Goal: Information Seeking & Learning: Learn about a topic

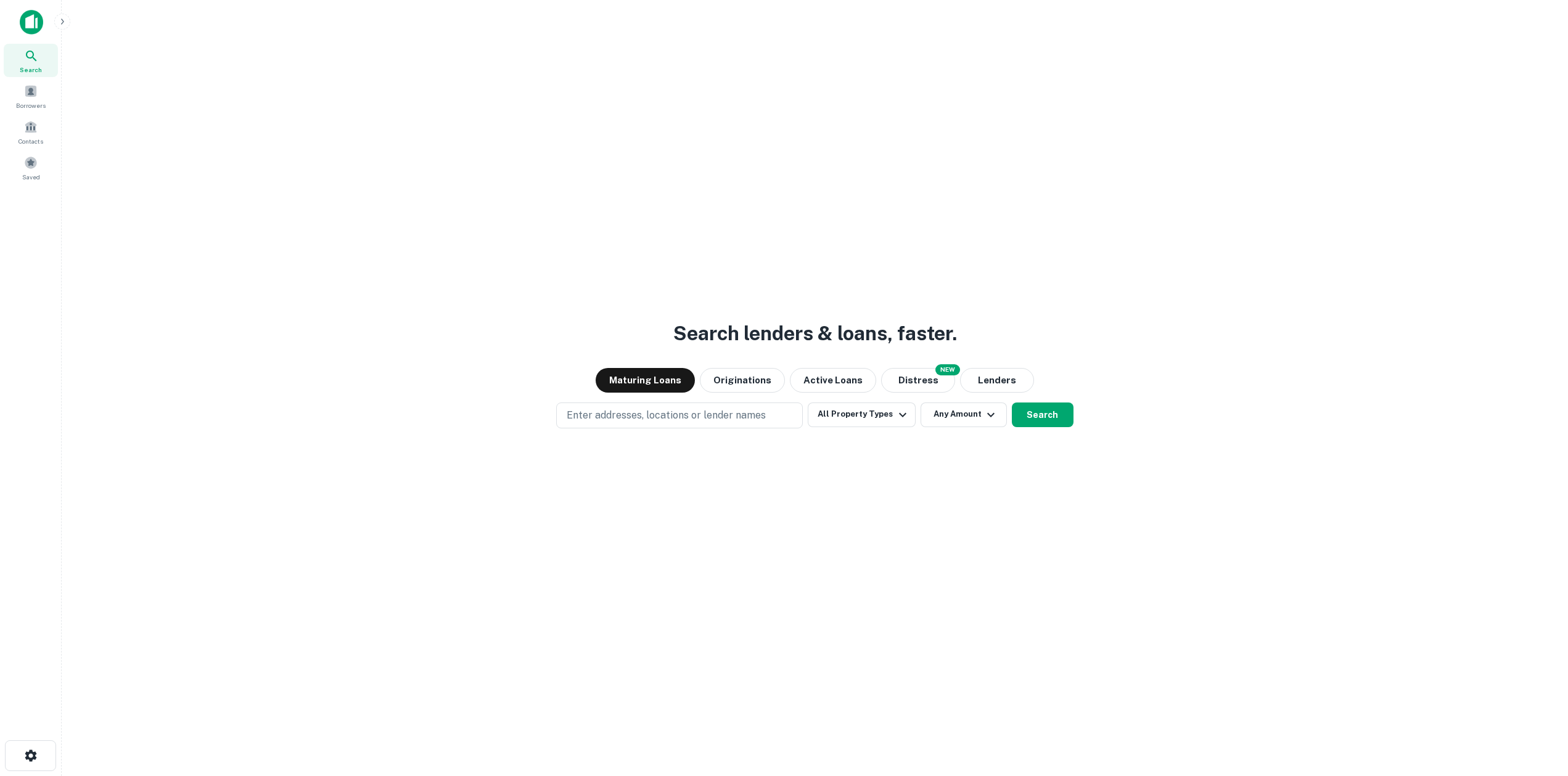
click at [354, 213] on div "Search lenders & loans, faster. Maturing Loans Originations Active Loans NEW Di…" at bounding box center [815, 417] width 1487 height 776
click at [700, 245] on div "Search lenders & loans, faster. Maturing Loans Originations Active Loans NEW Di…" at bounding box center [815, 417] width 1487 height 776
click at [449, 466] on div "Search lenders & loans, faster. Maturing Loans Originations Active Loans NEW Di…" at bounding box center [815, 417] width 1487 height 776
click at [450, 136] on div "Search lenders & loans, faster. Maturing Loans Originations Active Loans NEW Di…" at bounding box center [815, 417] width 1487 height 776
click at [667, 422] on p "Enter addresses, locations or lender names" at bounding box center [666, 415] width 199 height 15
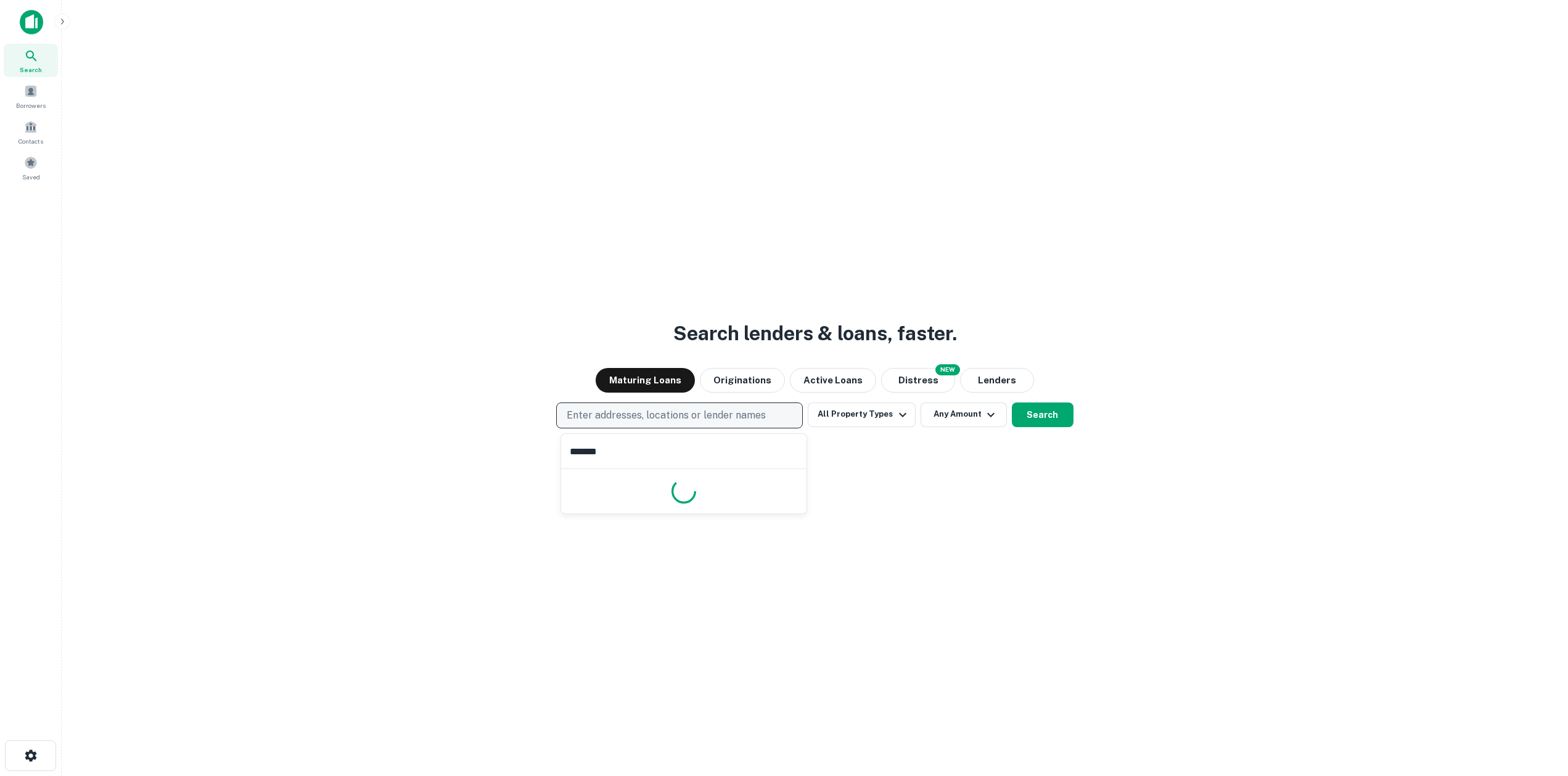
type input "********"
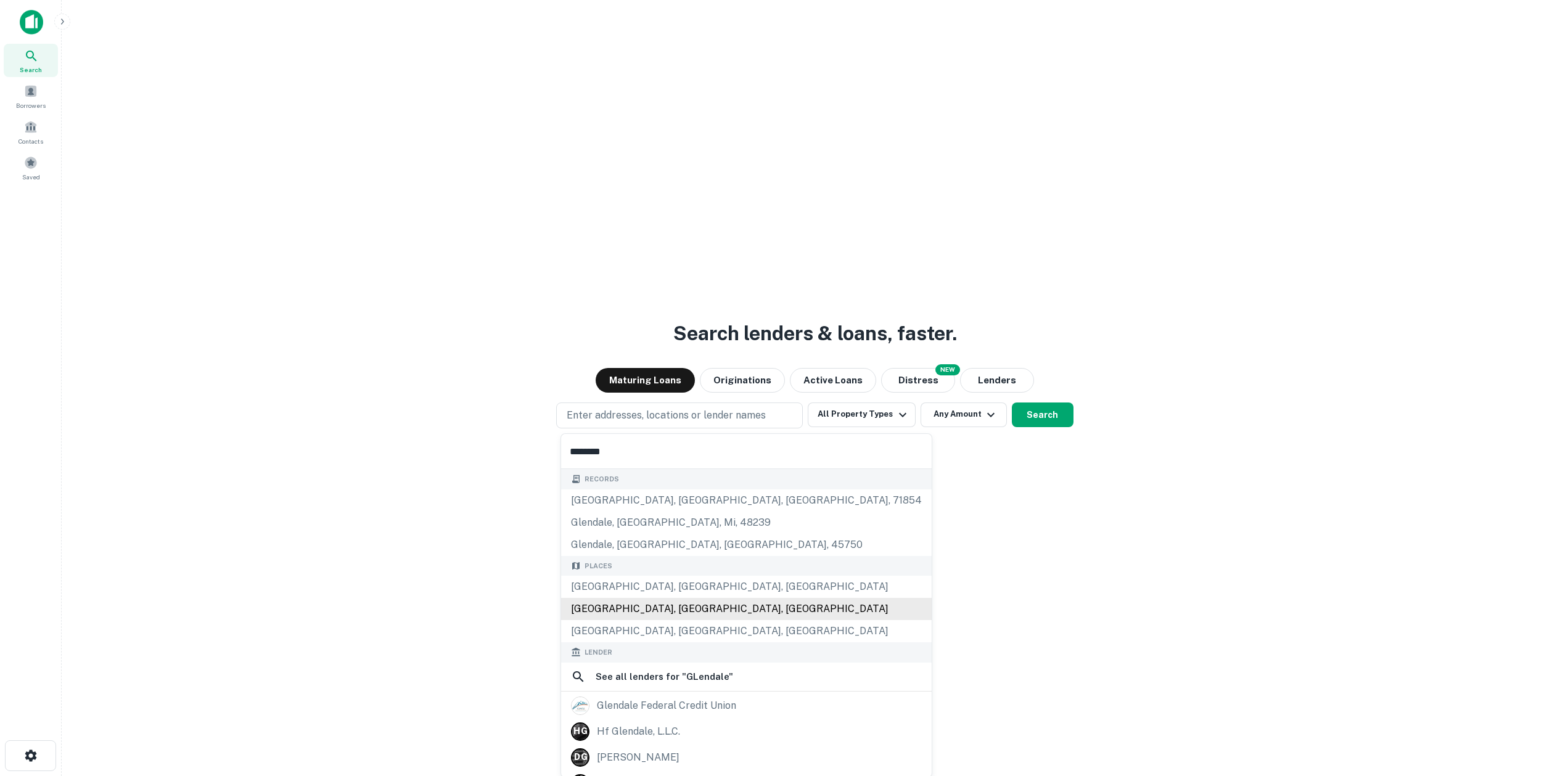
click at [656, 605] on div "Glendale, CA, USA" at bounding box center [746, 609] width 371 height 22
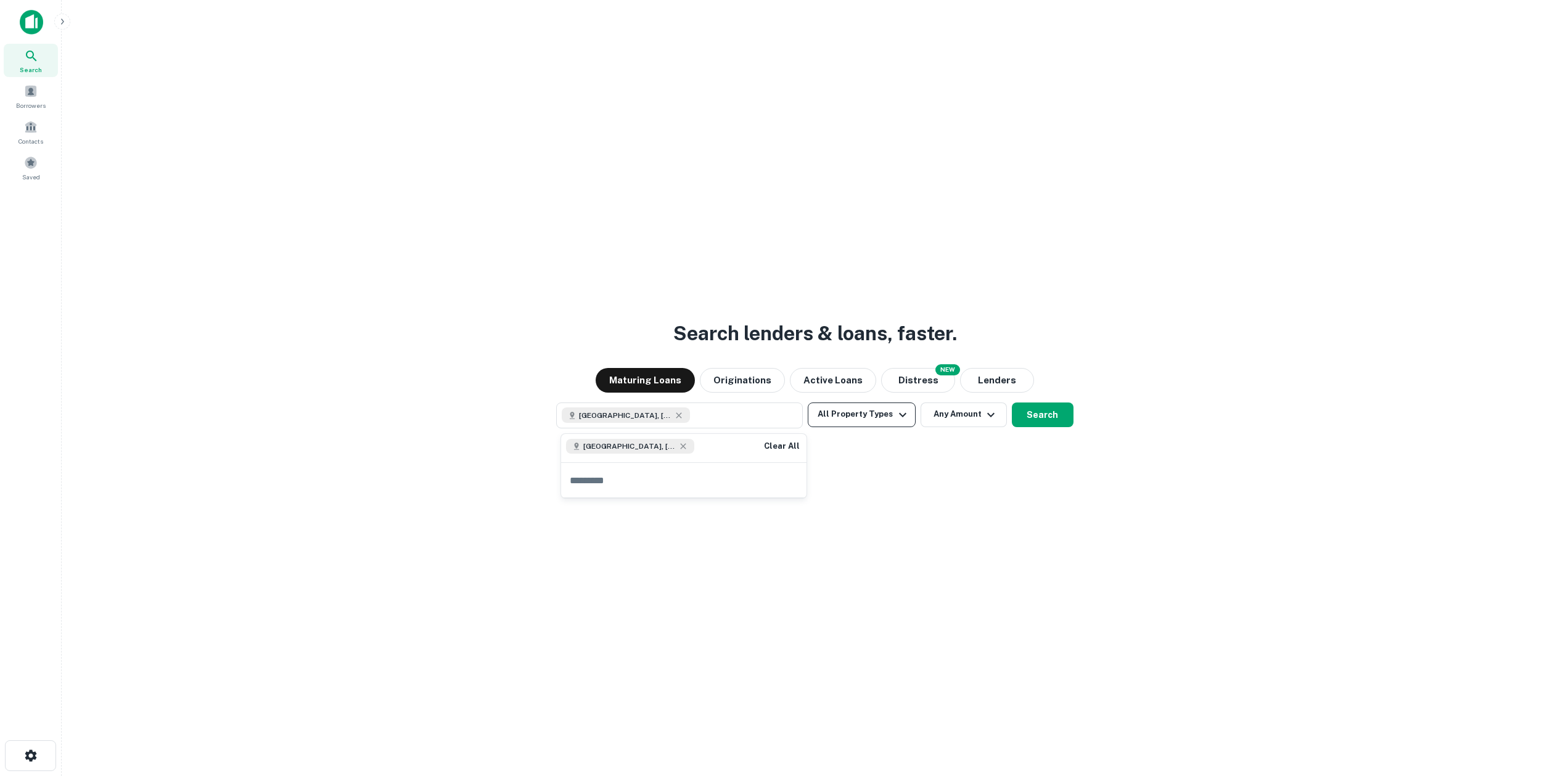
click at [845, 424] on button "All Property Types" at bounding box center [861, 415] width 107 height 25
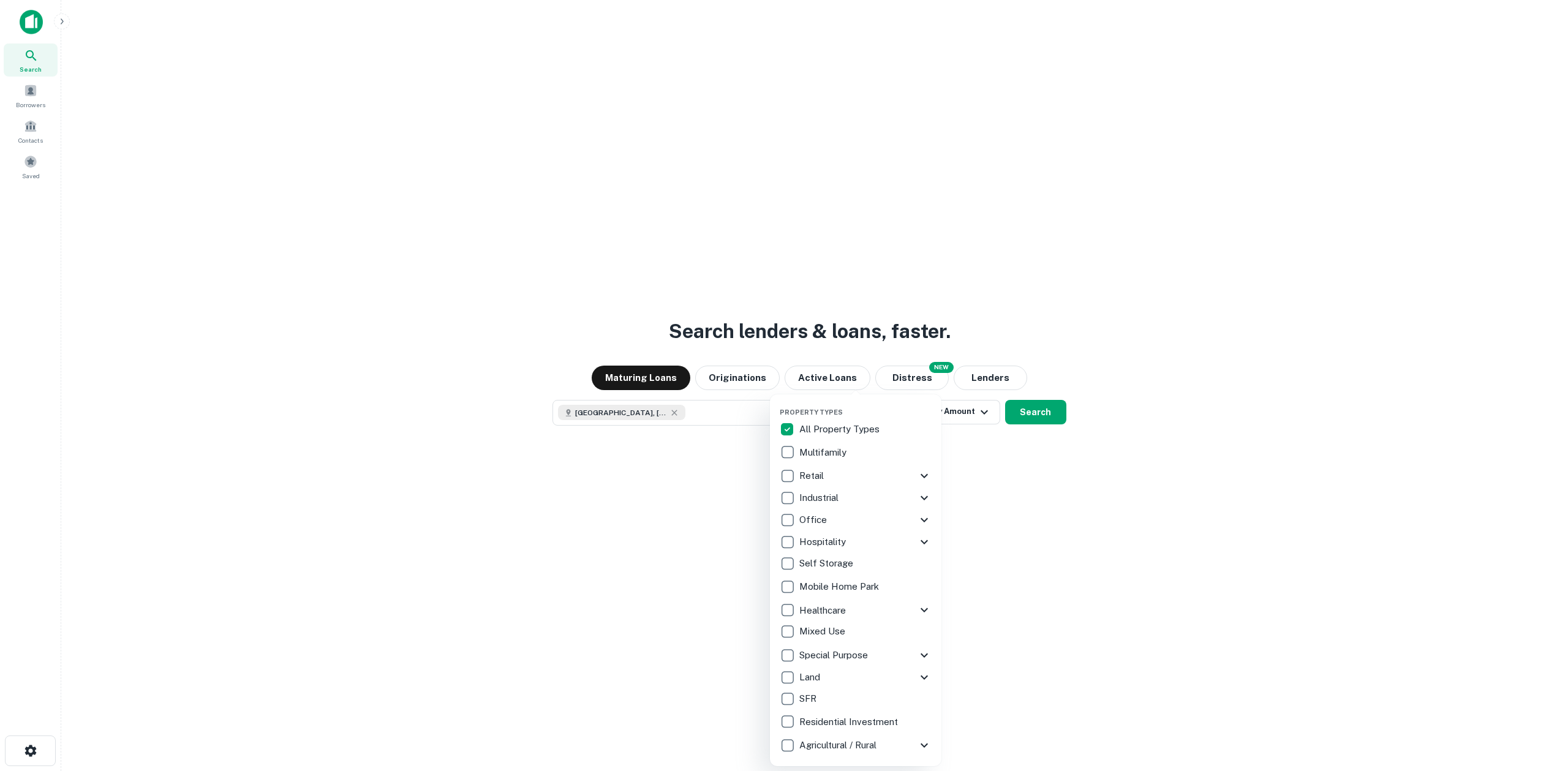
click at [832, 457] on p "Multifamily" at bounding box center [824, 452] width 50 height 14
click at [1088, 503] on div at bounding box center [784, 385] width 1568 height 771
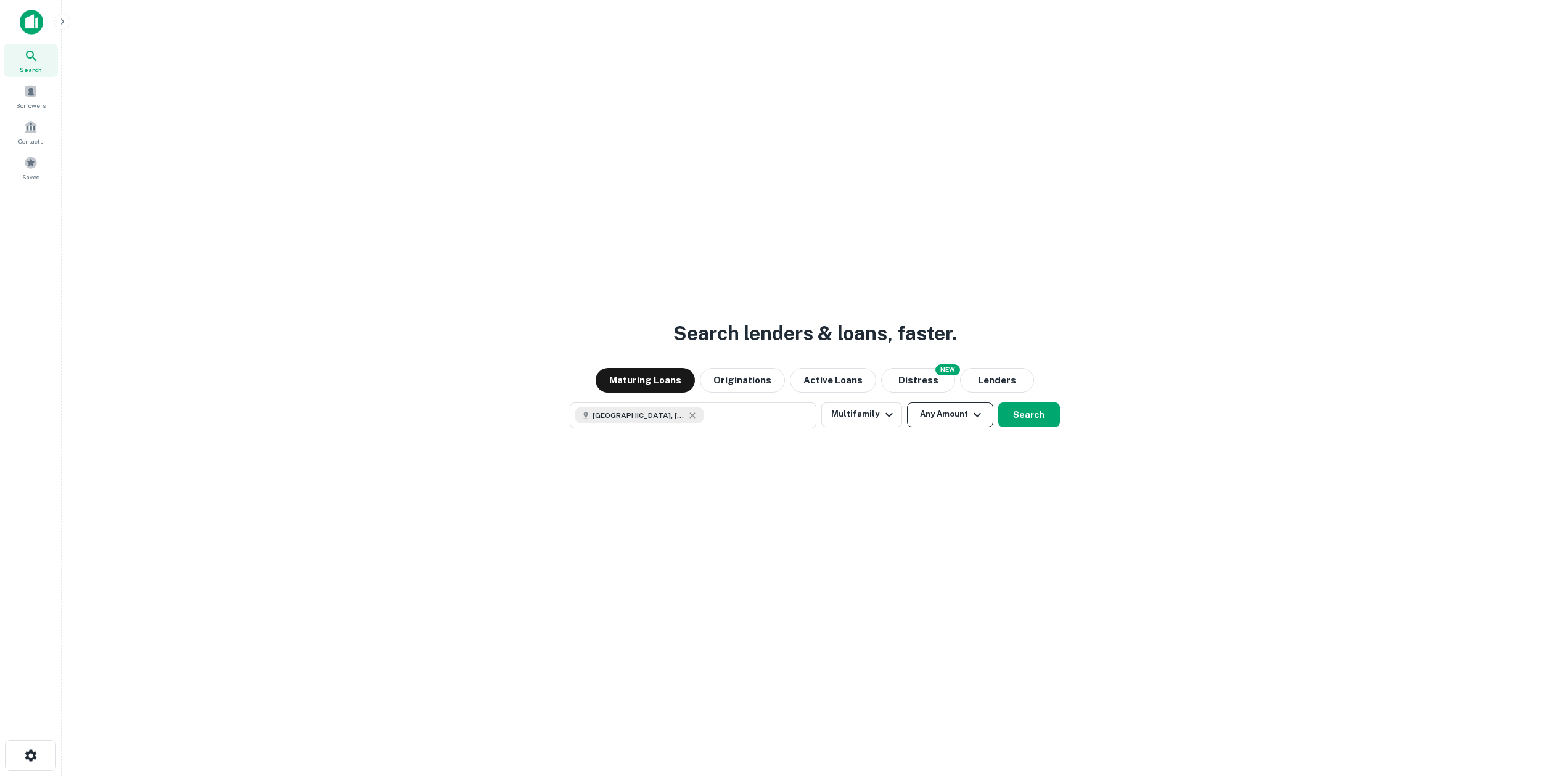
click at [973, 414] on icon "button" at bounding box center [977, 414] width 15 height 15
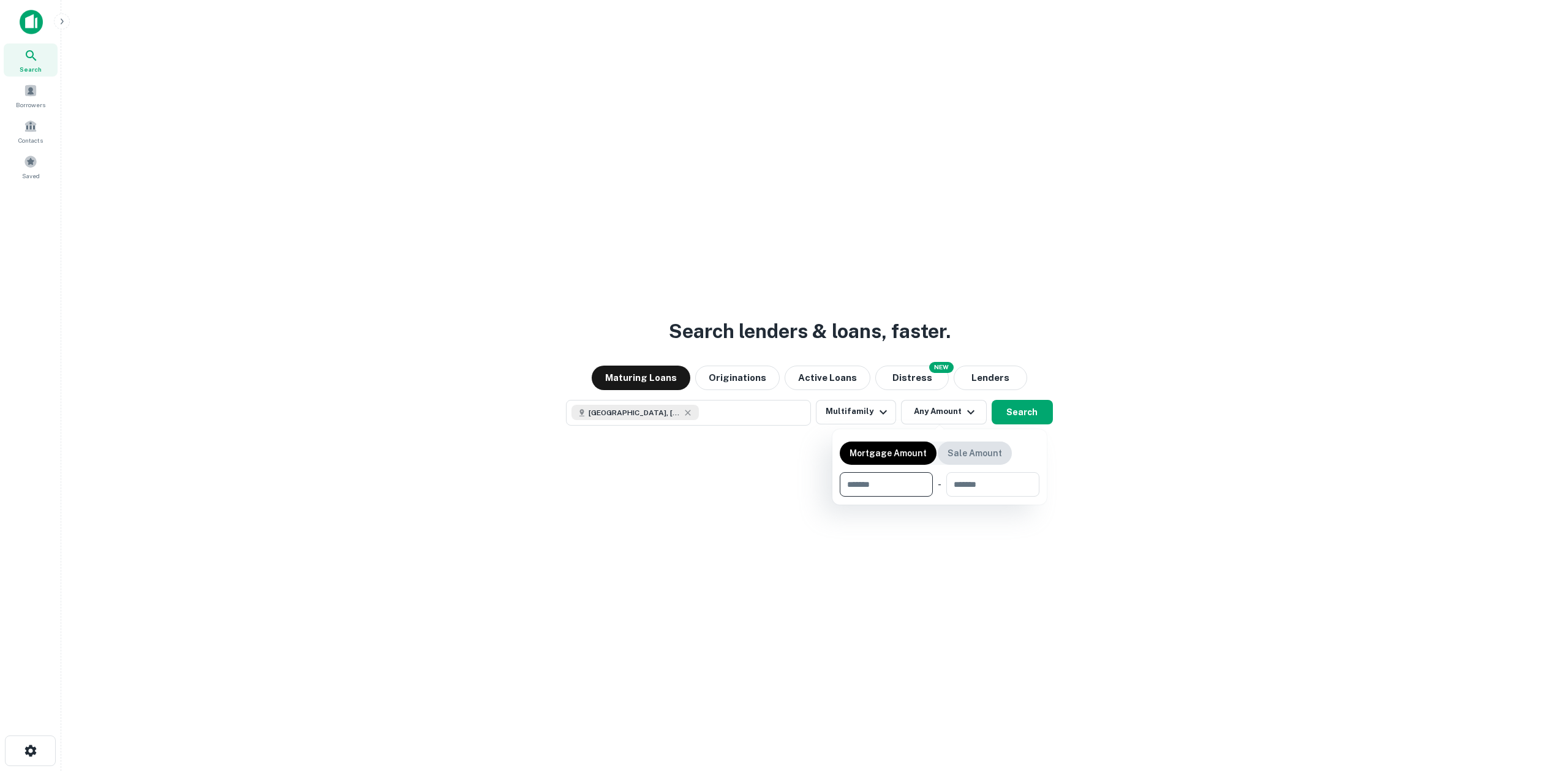
click at [958, 462] on div "Sale Amount" at bounding box center [975, 453] width 74 height 23
click at [900, 457] on p "Mortgage Amount" at bounding box center [887, 453] width 77 height 13
click at [876, 494] on input "number" at bounding box center [882, 484] width 85 height 24
type input "*"
click at [1011, 414] on div at bounding box center [784, 385] width 1568 height 771
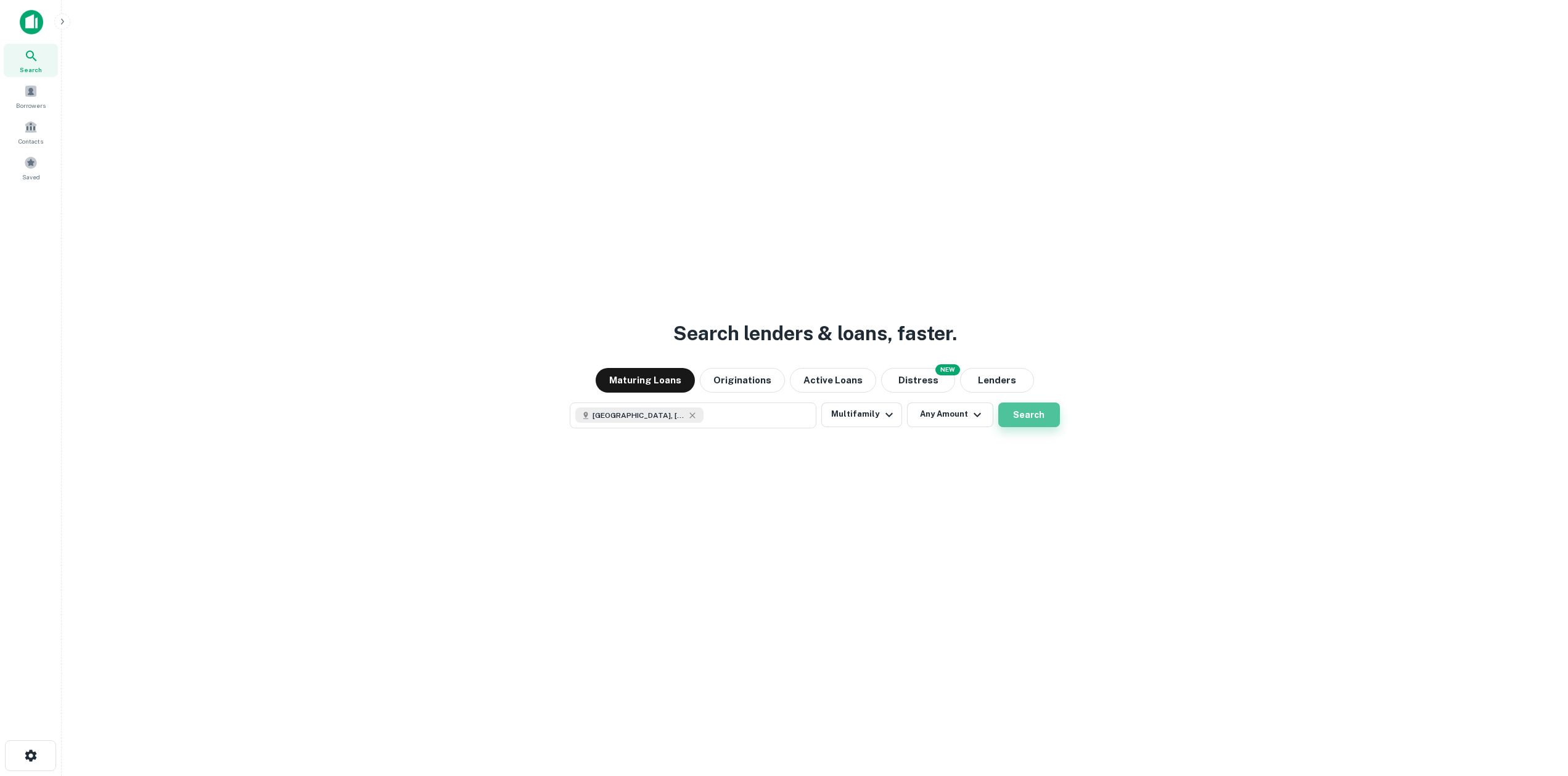
click at [1027, 409] on button "Search" at bounding box center [1029, 415] width 62 height 25
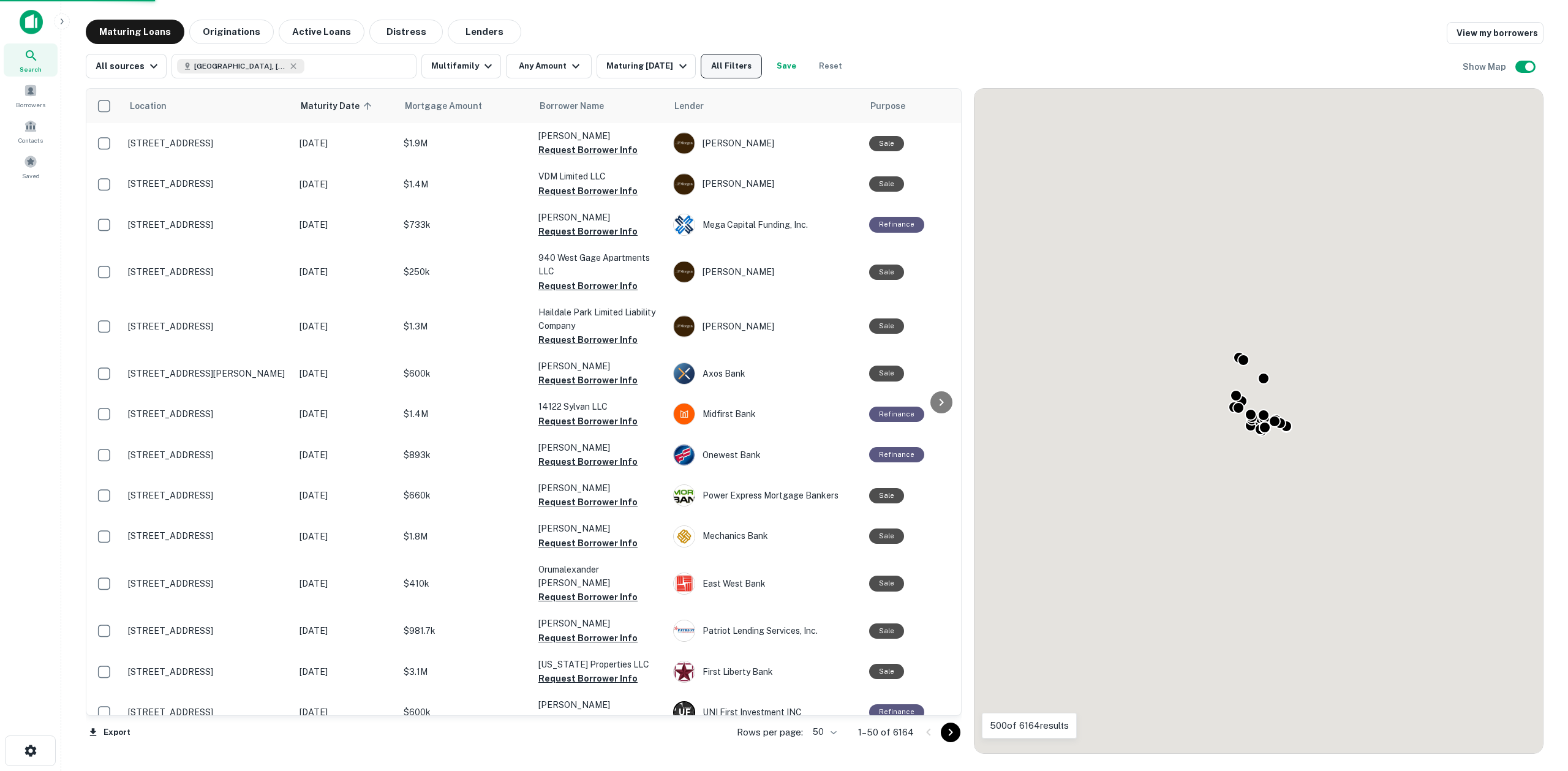
click at [716, 65] on button "All Filters" at bounding box center [731, 66] width 61 height 24
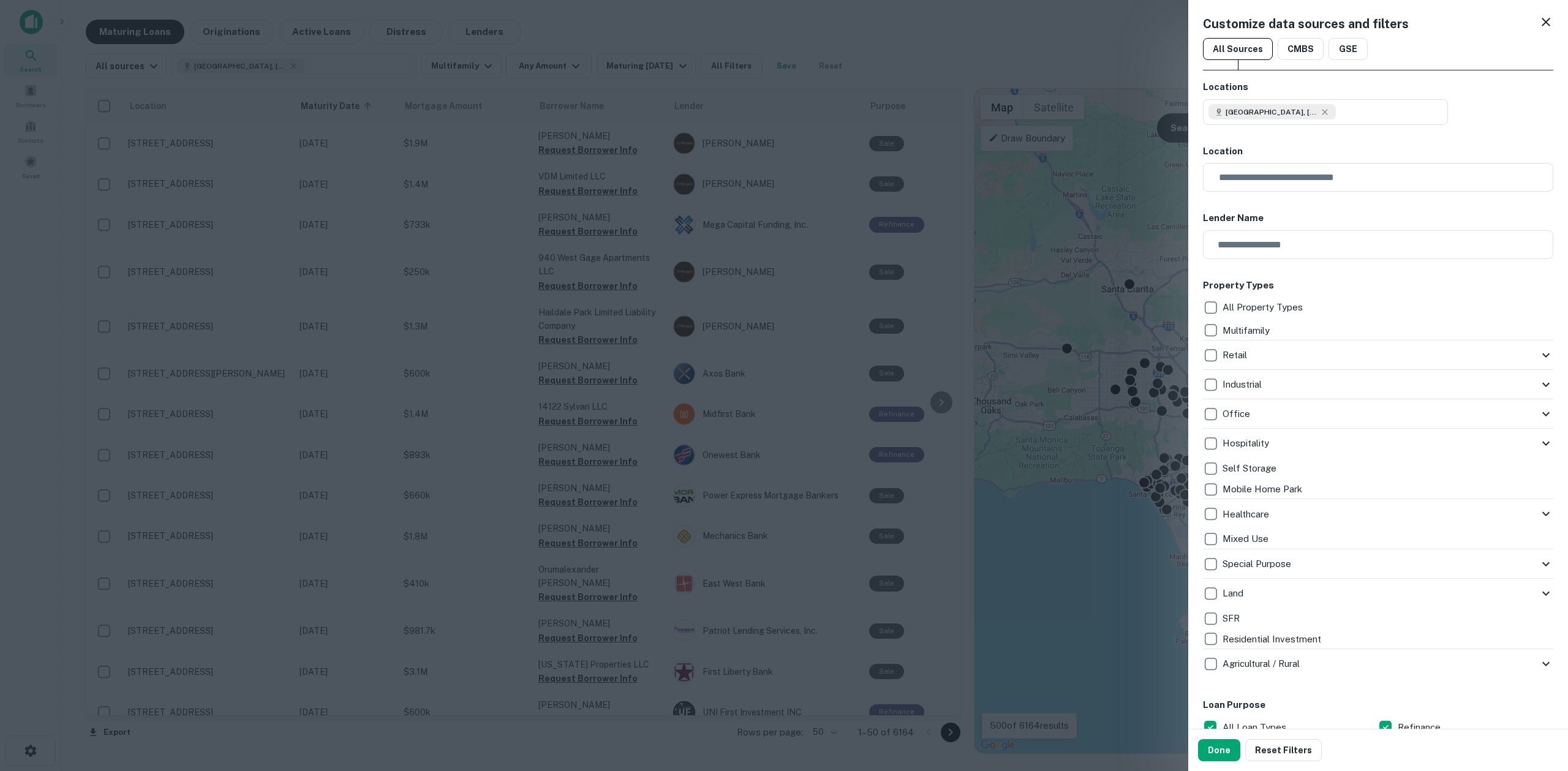
click at [1251, 330] on p "Multifamily" at bounding box center [1247, 331] width 50 height 14
click at [1258, 303] on p "All Property Types" at bounding box center [1264, 307] width 83 height 14
click at [1247, 329] on p "Multifamily" at bounding box center [1247, 331] width 50 height 14
click at [1231, 329] on p "Multifamily" at bounding box center [1247, 331] width 50 height 14
click at [1237, 326] on p "Multifamily" at bounding box center [1247, 331] width 50 height 14
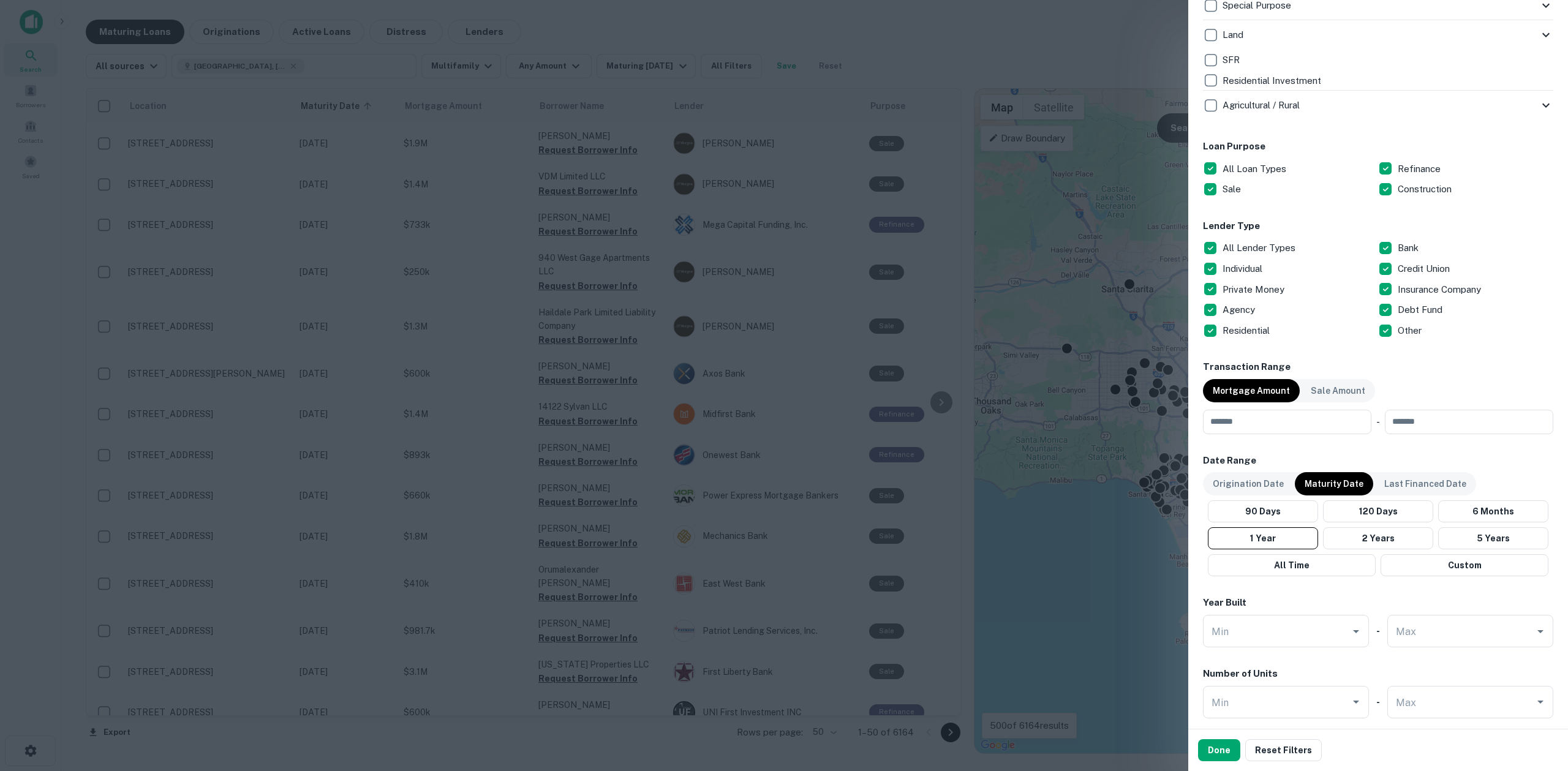
scroll to position [876, 0]
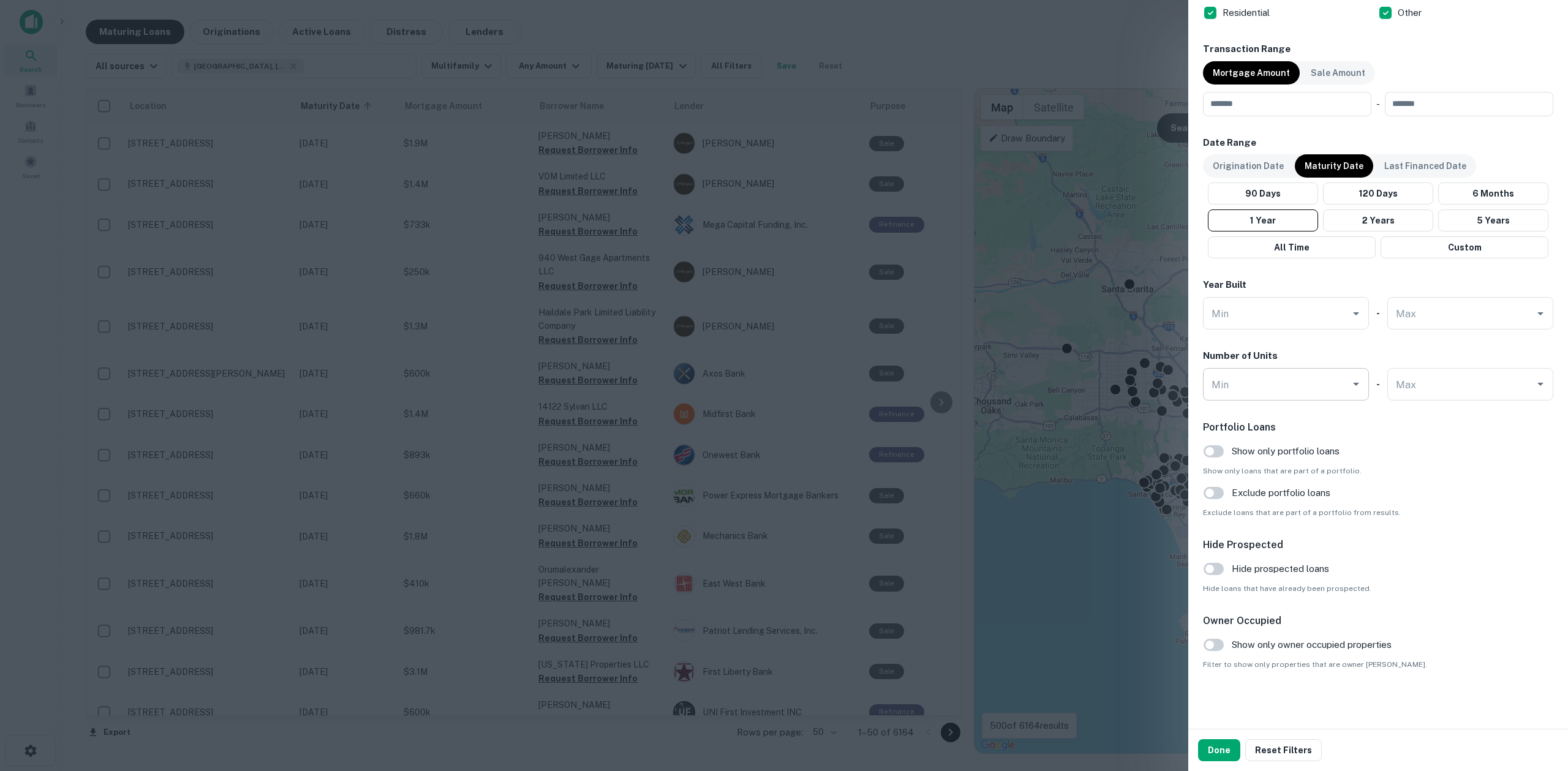
click at [1274, 396] on div "Min" at bounding box center [1286, 385] width 166 height 33
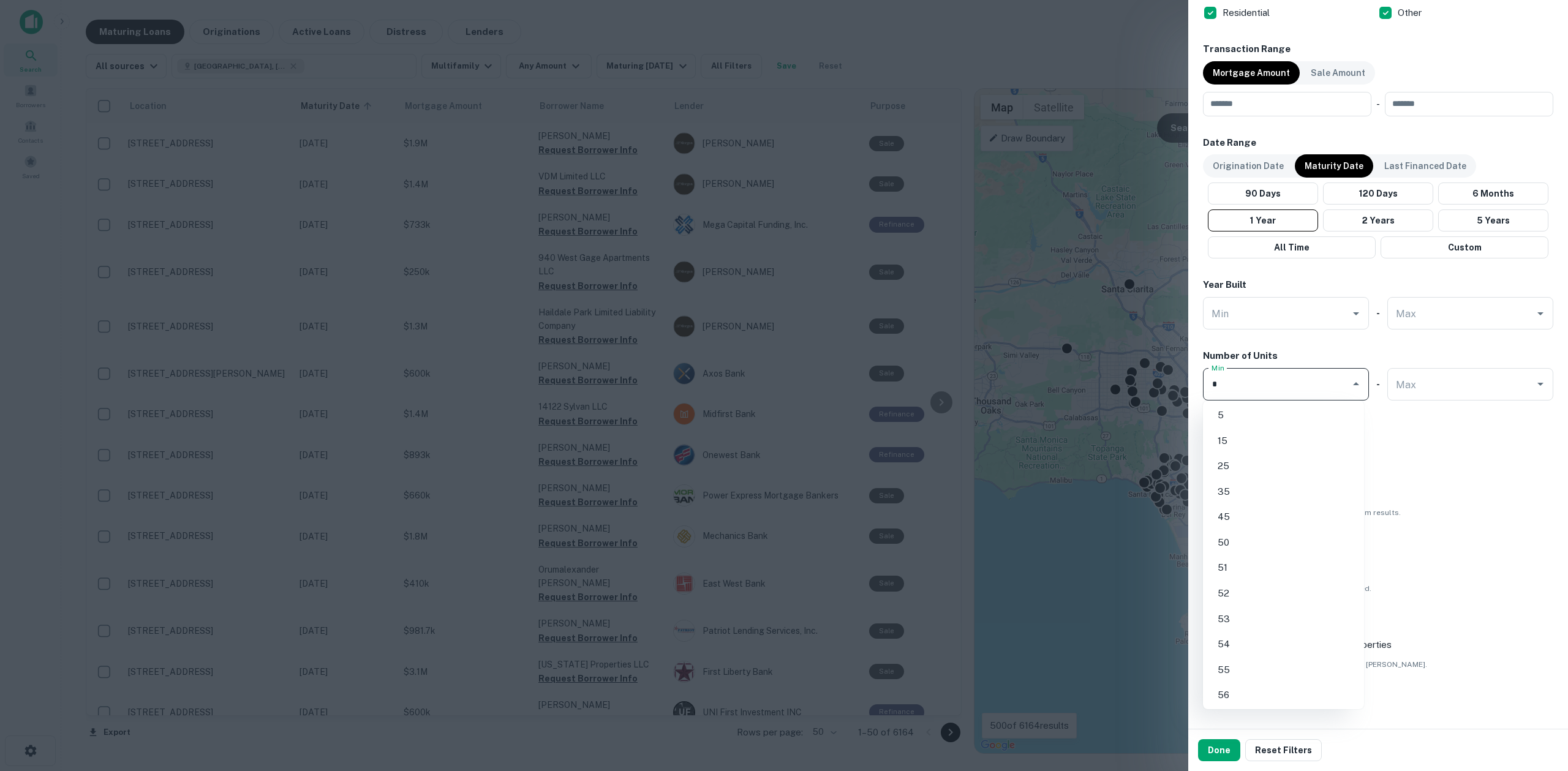
click at [1277, 413] on li "5" at bounding box center [1283, 415] width 151 height 22
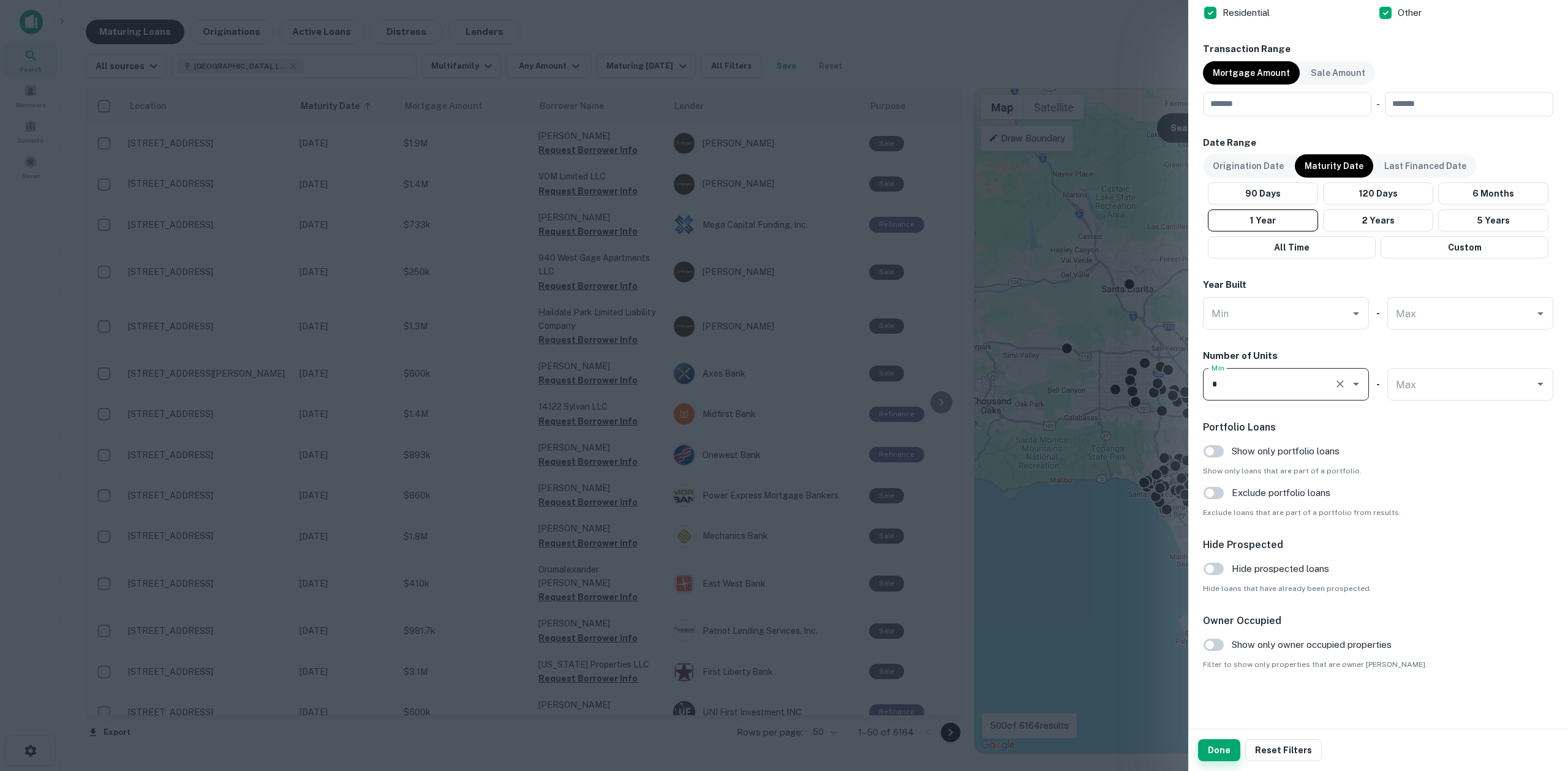
type input "*"
click at [1222, 750] on button "Done" at bounding box center [1219, 750] width 42 height 22
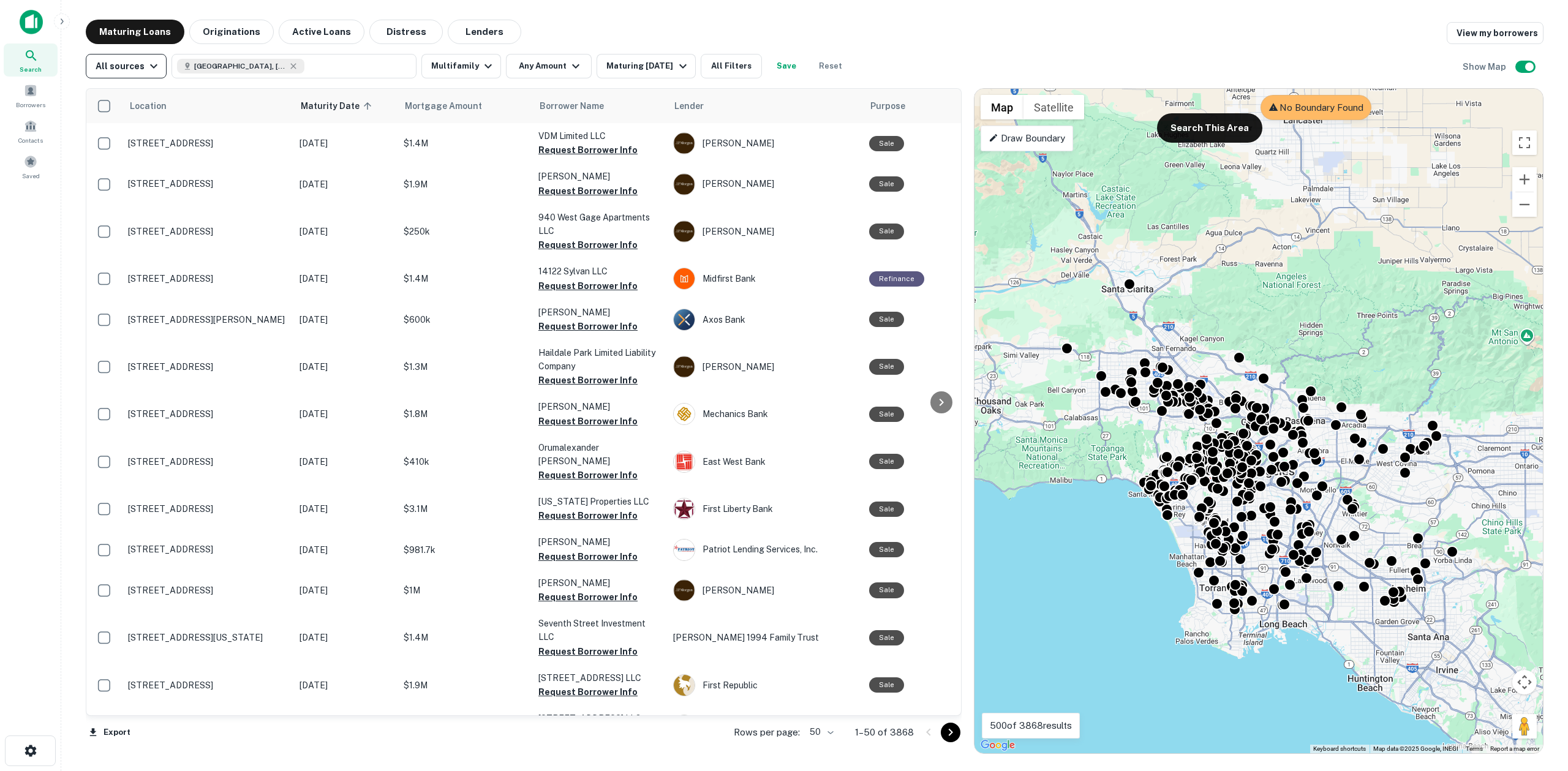
click at [134, 68] on div "All sources" at bounding box center [128, 66] width 65 height 14
click at [135, 68] on div at bounding box center [784, 385] width 1568 height 771
click at [563, 34] on div "Maturing Loans Originations Active Loans Distress Lenders View my borrowers" at bounding box center [815, 31] width 1458 height 24
click at [617, 28] on div "Maturing Loans Originations Active Loans Distress Lenders View my borrowers" at bounding box center [815, 31] width 1458 height 24
click at [453, 75] on button "Multifamily" at bounding box center [461, 66] width 80 height 24
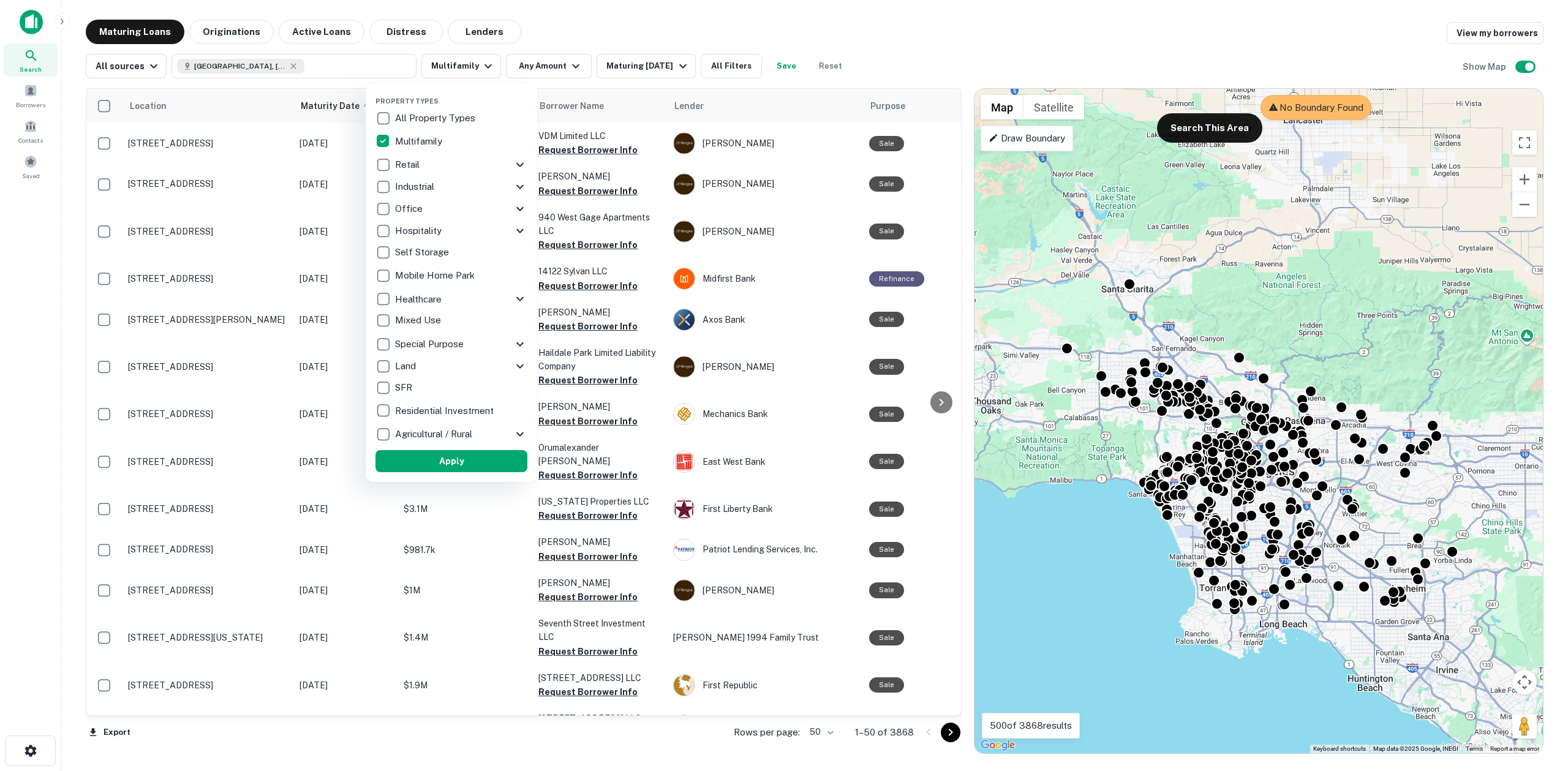
click at [603, 24] on div at bounding box center [784, 385] width 1568 height 771
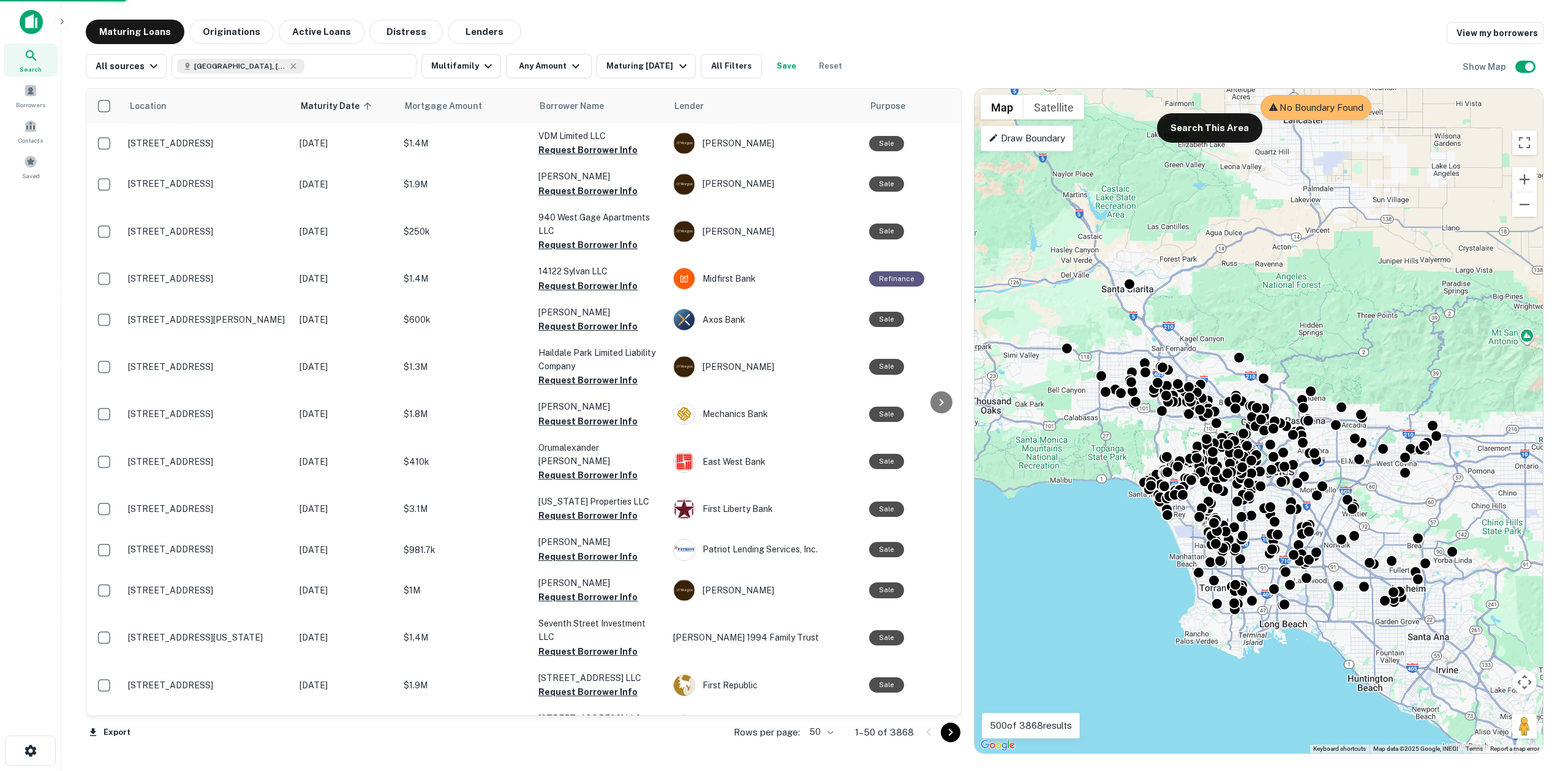
click at [260, 65] on div at bounding box center [784, 385] width 1568 height 771
click at [258, 66] on div at bounding box center [784, 385] width 1568 height 771
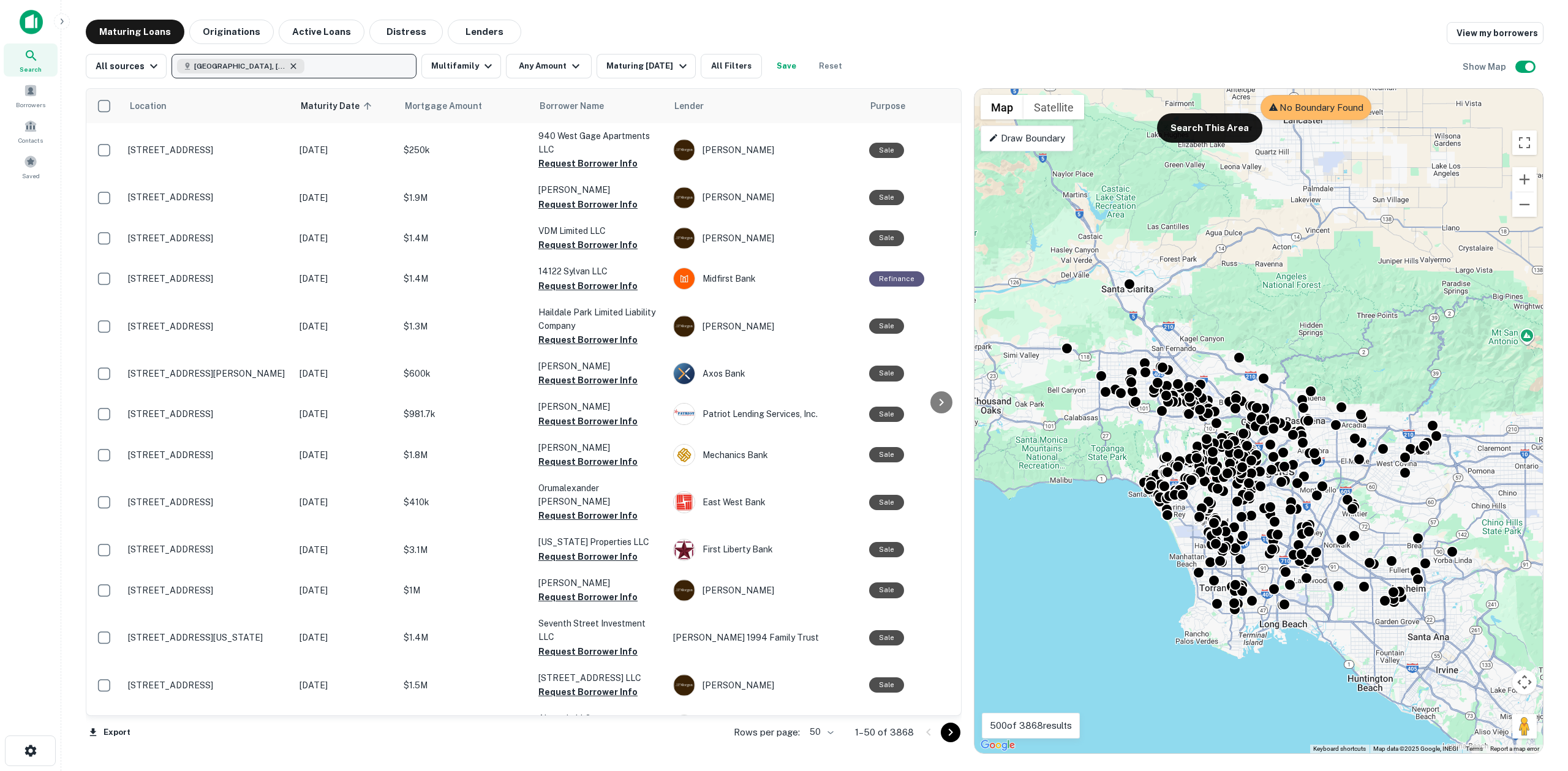
click at [289, 69] on icon "button" at bounding box center [294, 66] width 10 height 10
type input "**********"
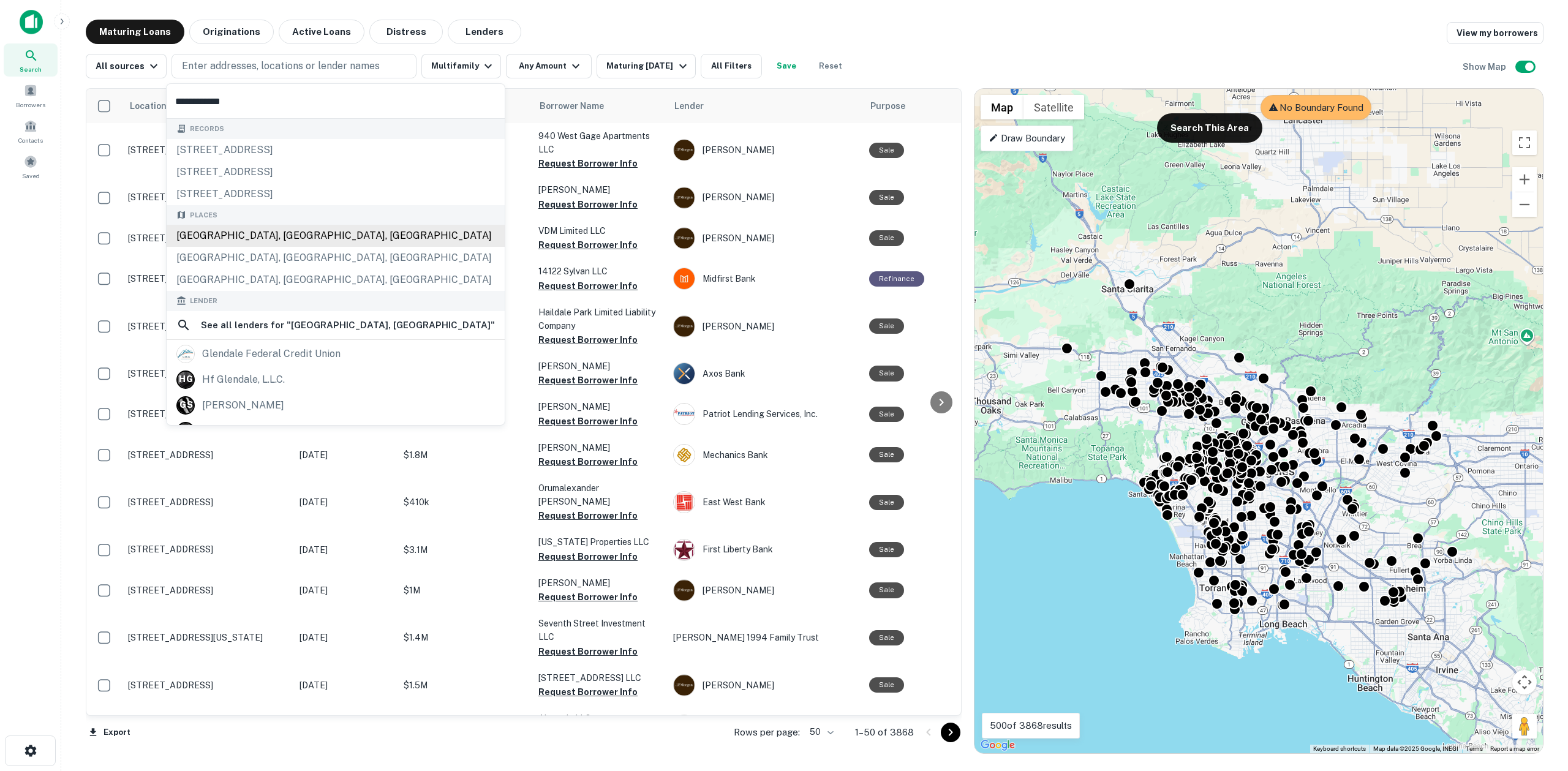
click at [259, 238] on div "Glendale, CA, USA" at bounding box center [336, 235] width 338 height 22
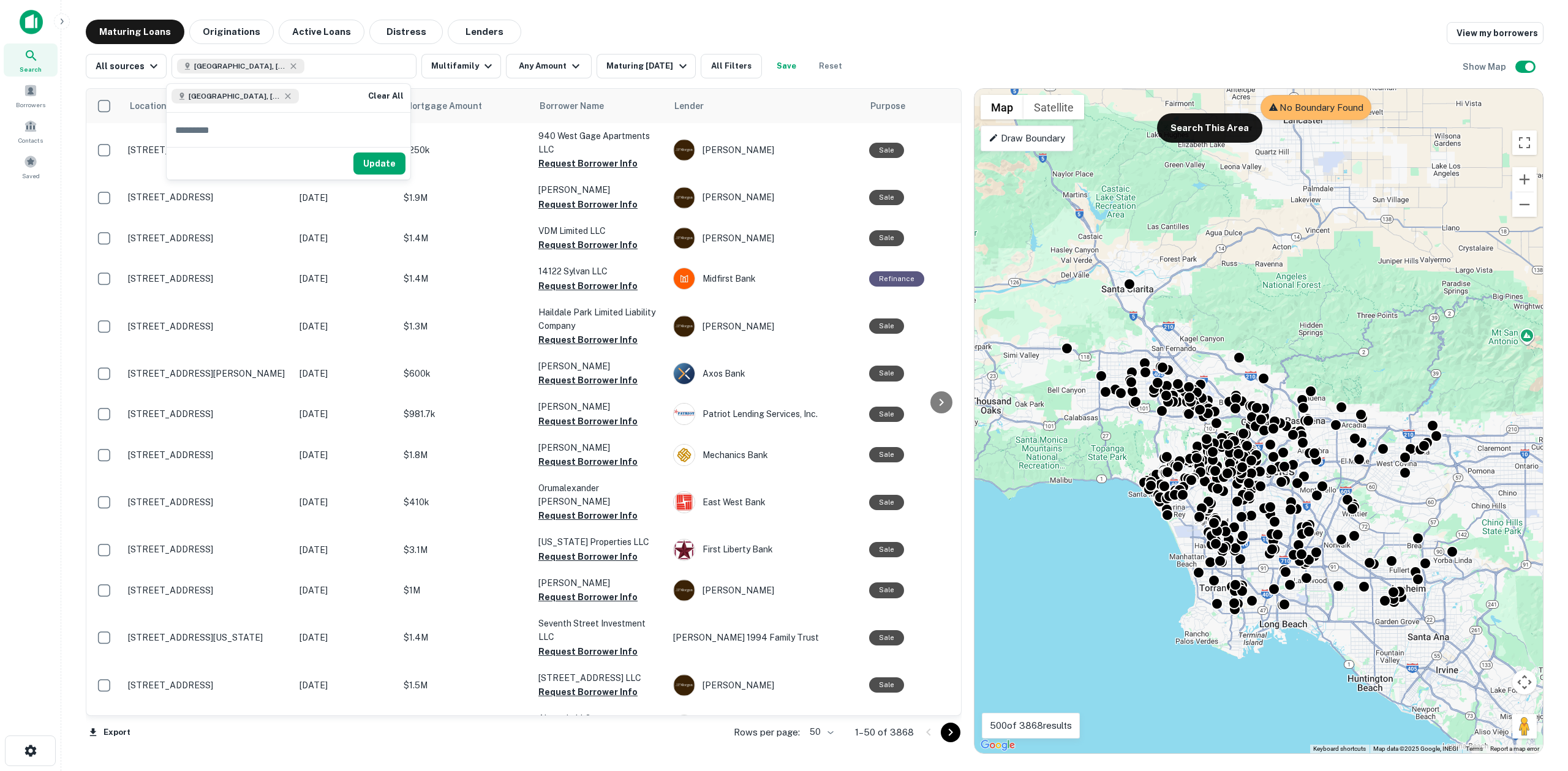
click at [605, 29] on div "Maturing Loans Originations Active Loans Distress Lenders View my borrowers" at bounding box center [815, 31] width 1458 height 24
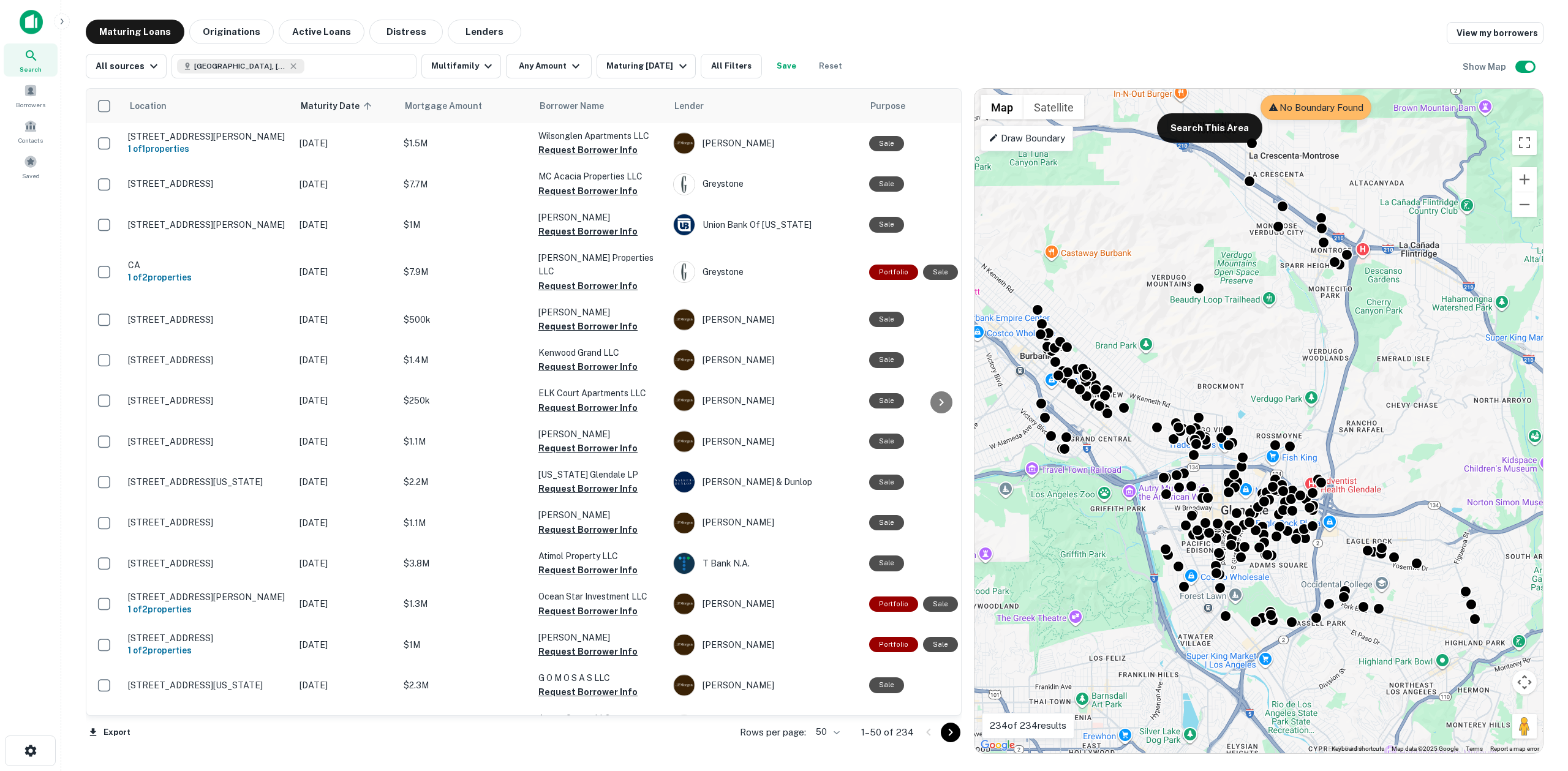
click at [655, 29] on div "Maturing Loans Originations Active Loans Distress Lenders View my borrowers" at bounding box center [815, 31] width 1458 height 24
click at [673, 106] on th "Lender" at bounding box center [765, 106] width 196 height 35
click at [682, 107] on icon at bounding box center [681, 105] width 5 height 8
click at [683, 106] on icon at bounding box center [681, 105] width 5 height 8
click at [702, 105] on span "Lender" at bounding box center [706, 105] width 29 height 14
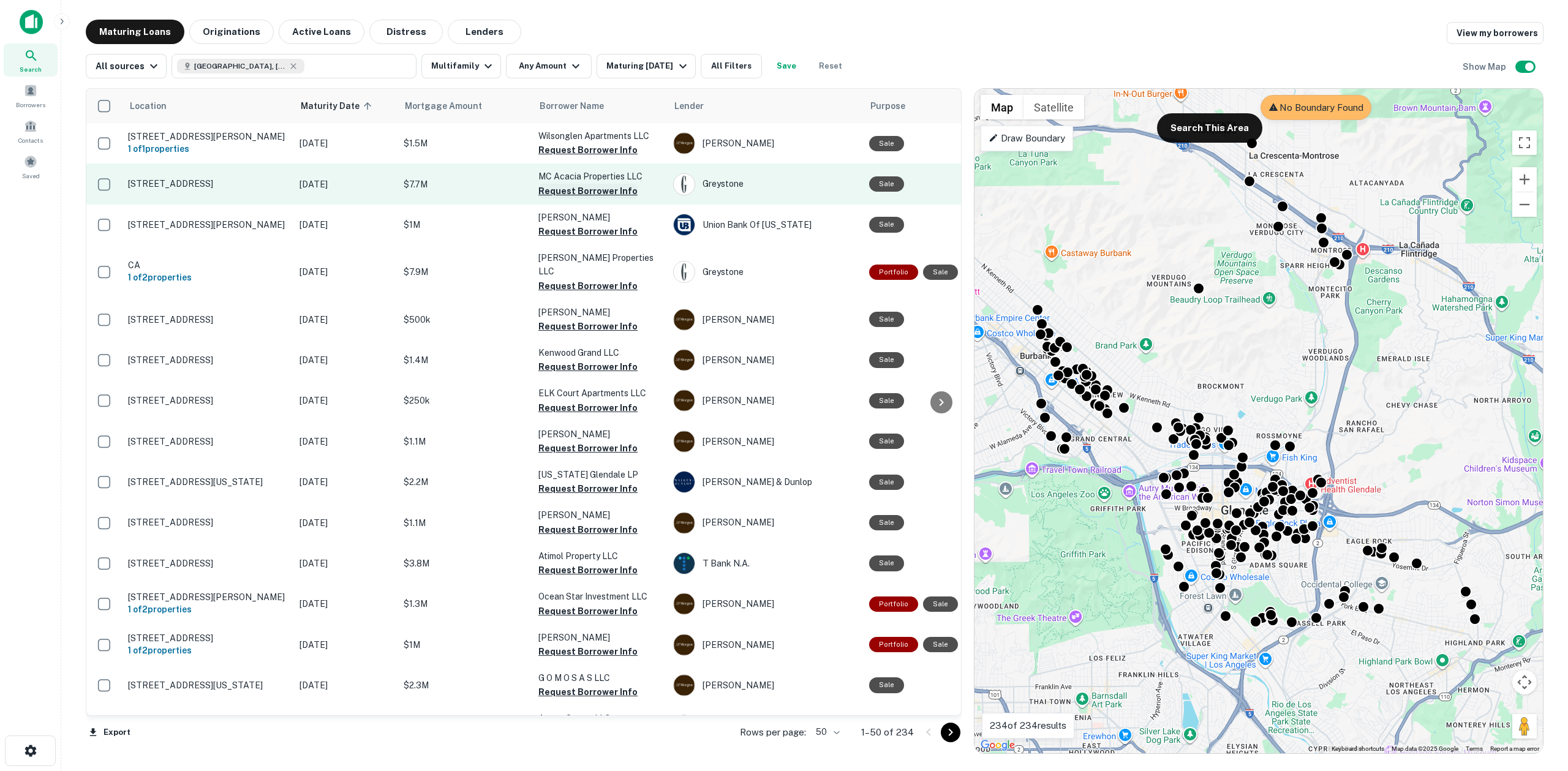
click at [567, 195] on button "Request Borrower Info" at bounding box center [588, 191] width 99 height 14
click at [589, 191] on td "MC Acacia Properties LLC Requesting..." at bounding box center [599, 184] width 135 height 40
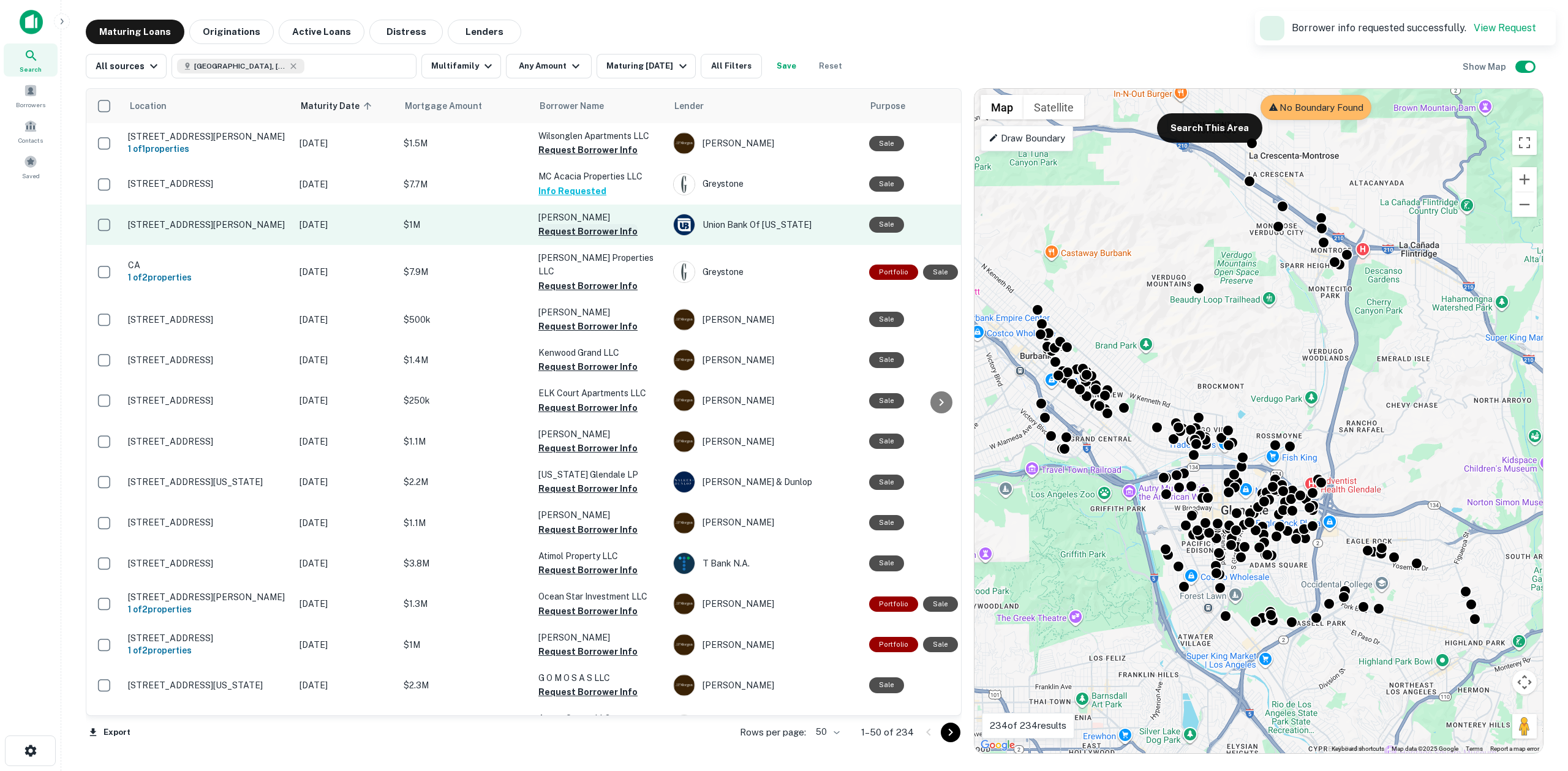
click at [590, 231] on button "Request Borrower Info" at bounding box center [588, 231] width 99 height 14
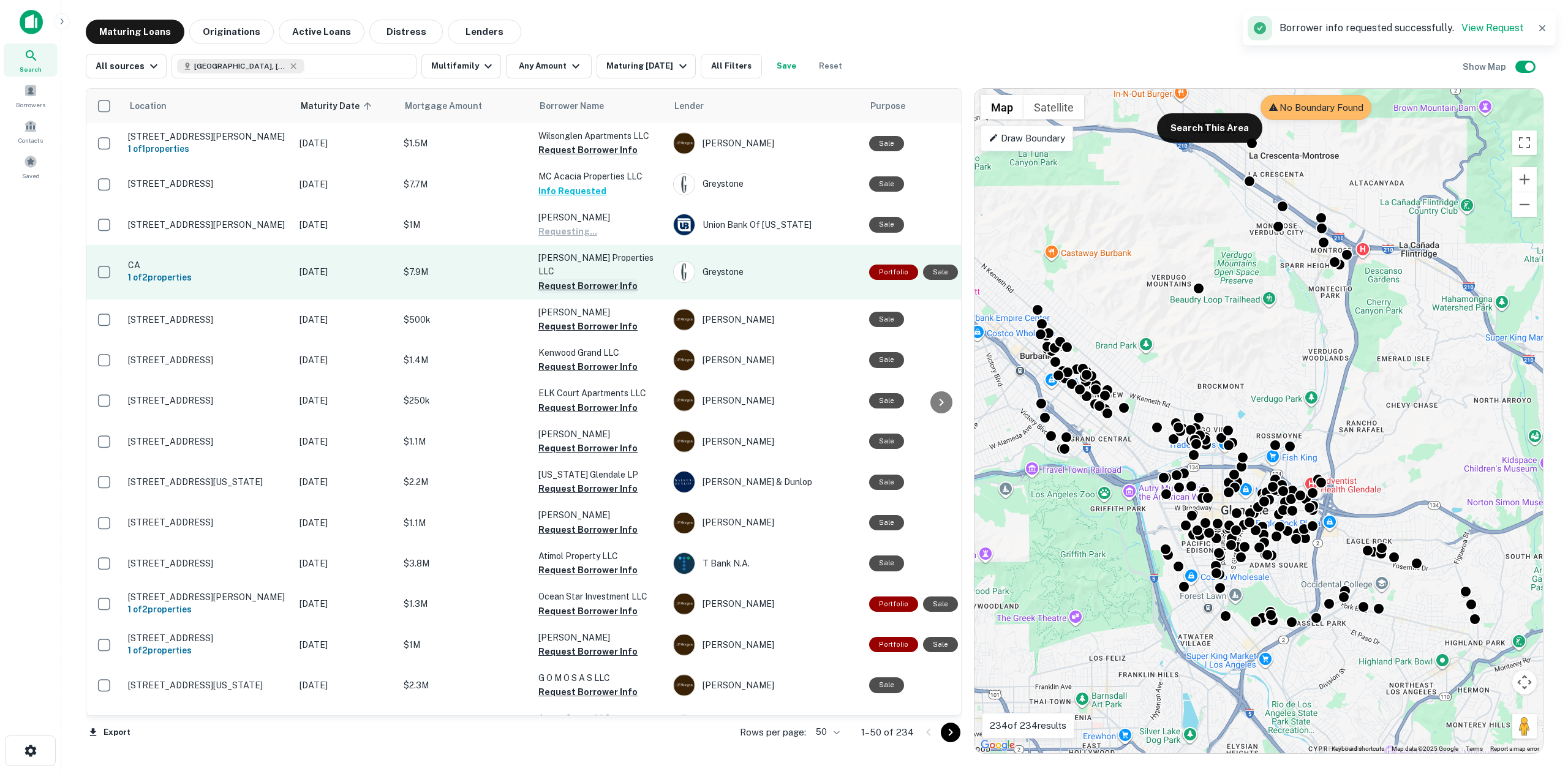
click at [598, 279] on button "Request Borrower Info" at bounding box center [588, 285] width 99 height 14
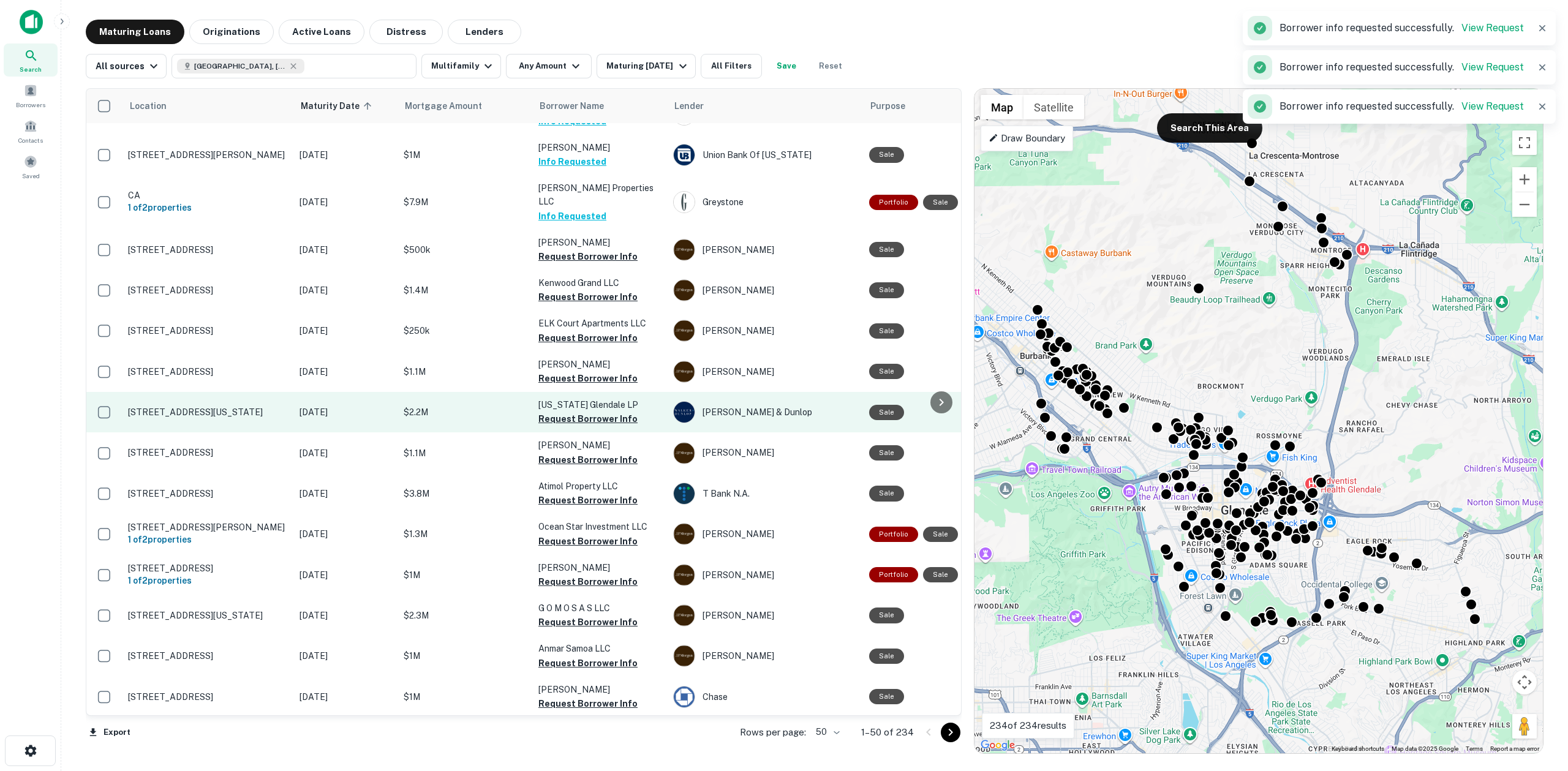
scroll to position [140, 0]
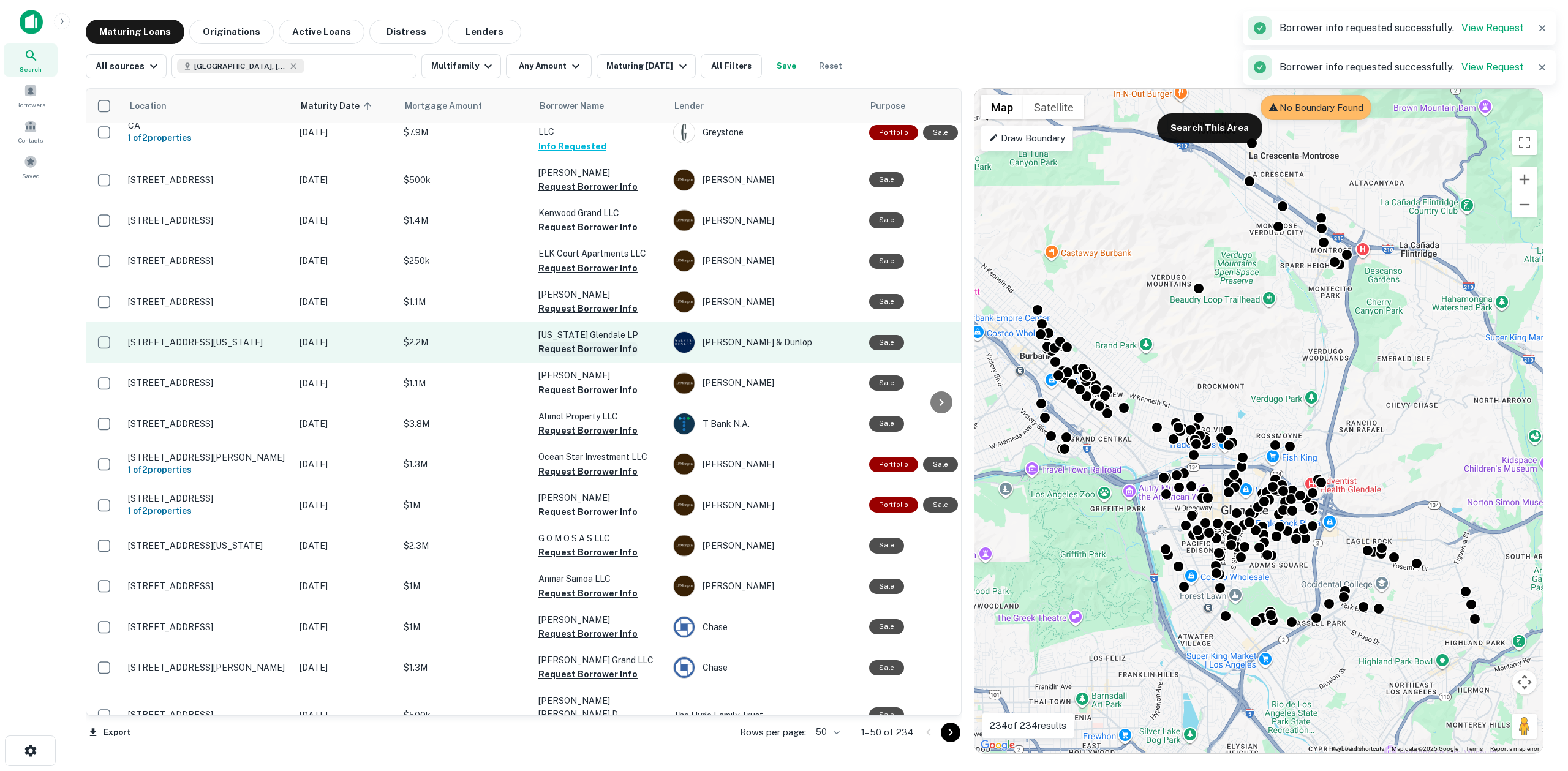
click at [597, 342] on button "Request Borrower Info" at bounding box center [588, 349] width 99 height 14
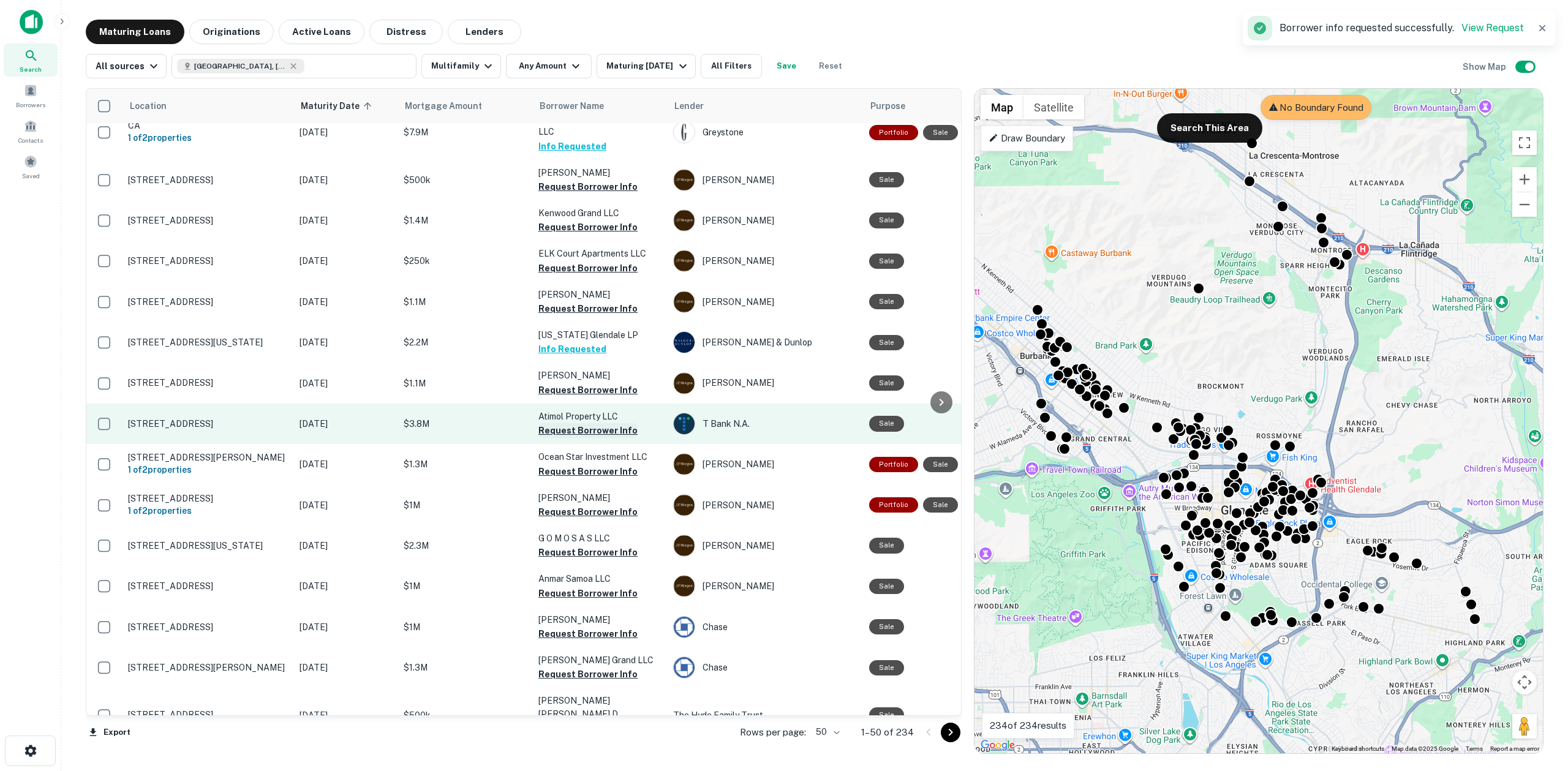
click at [586, 423] on button "Request Borrower Info" at bounding box center [588, 430] width 99 height 14
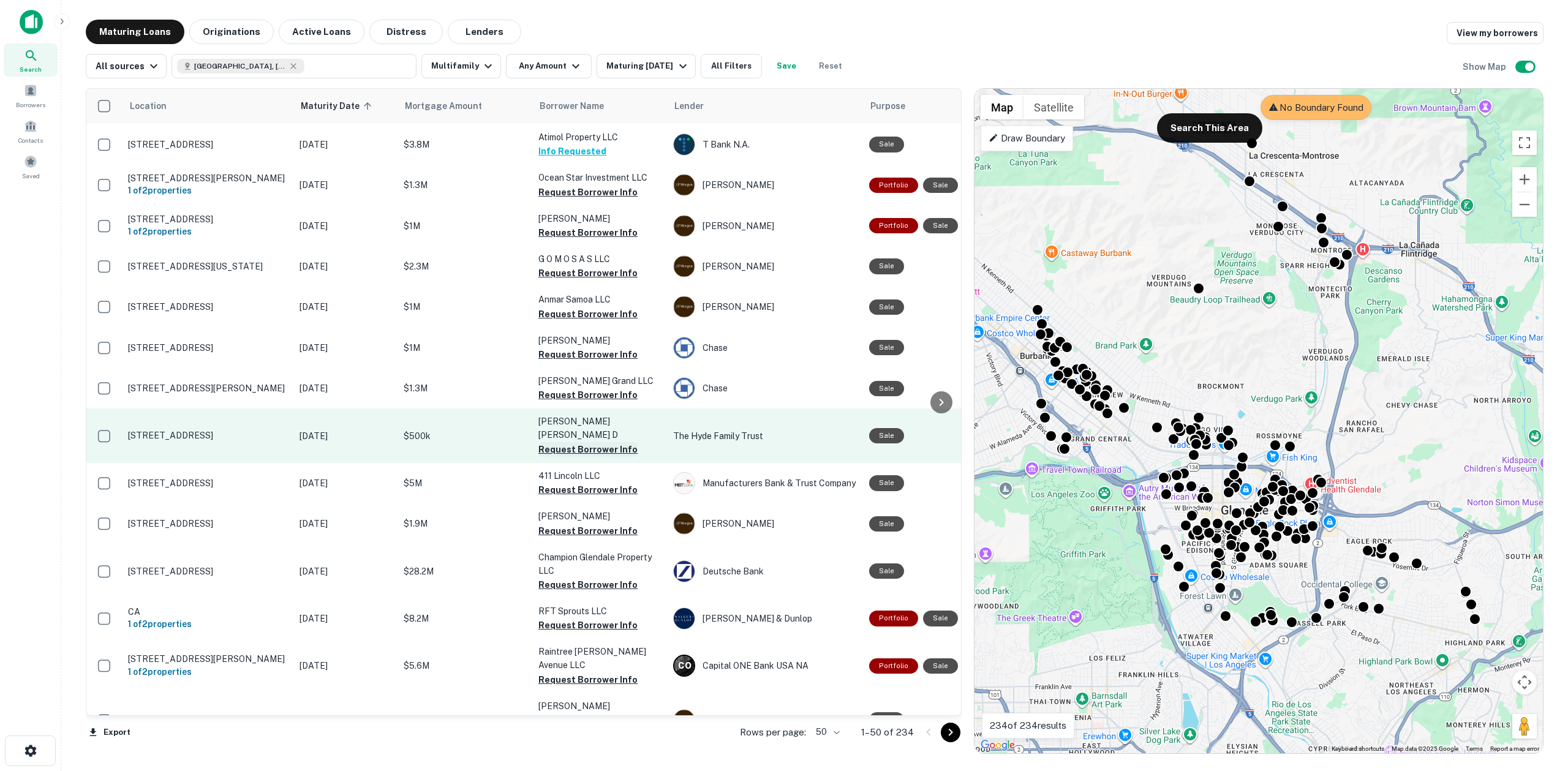
scroll to position [489, 0]
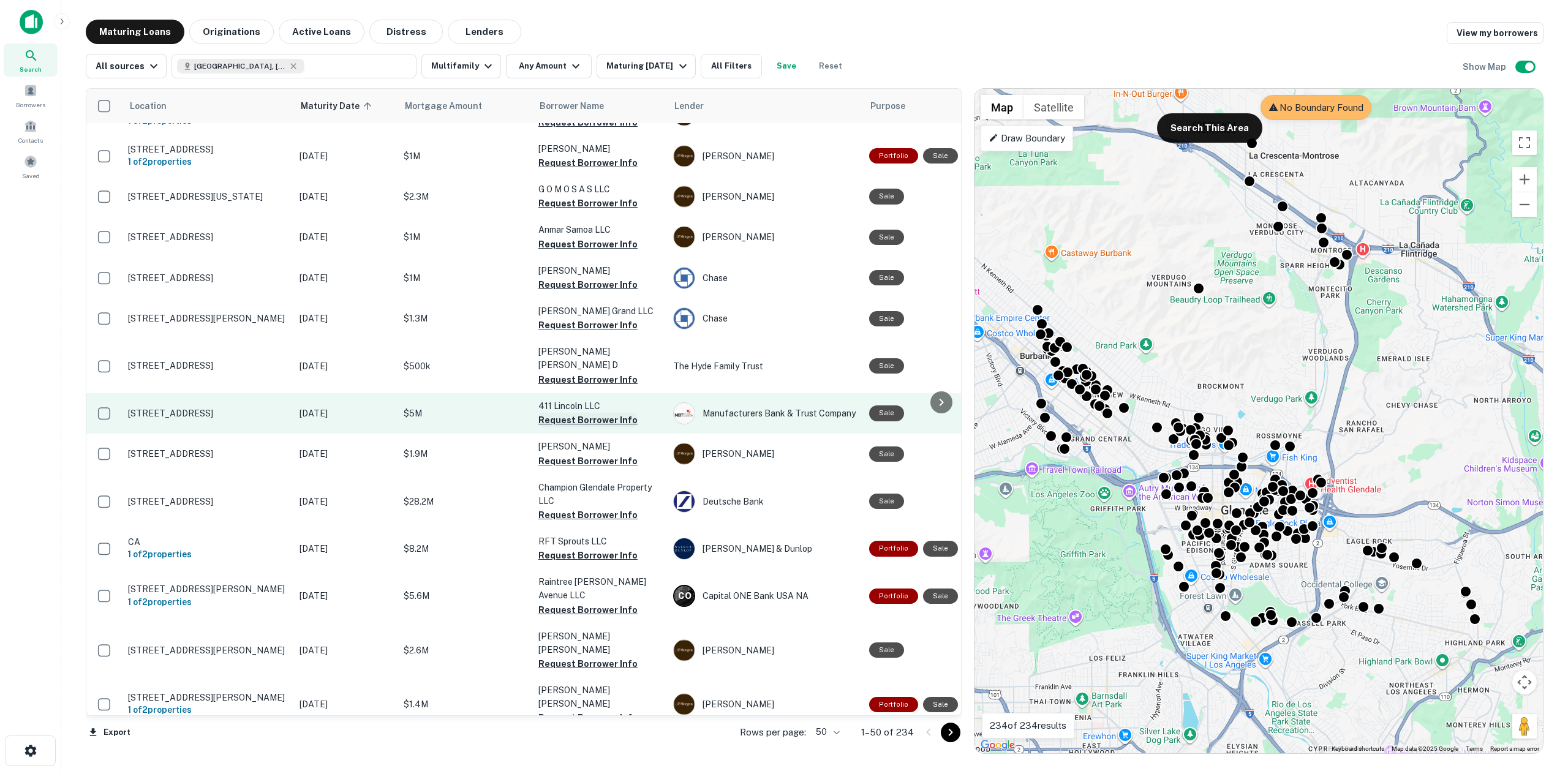
click at [596, 413] on button "Request Borrower Info" at bounding box center [588, 420] width 99 height 14
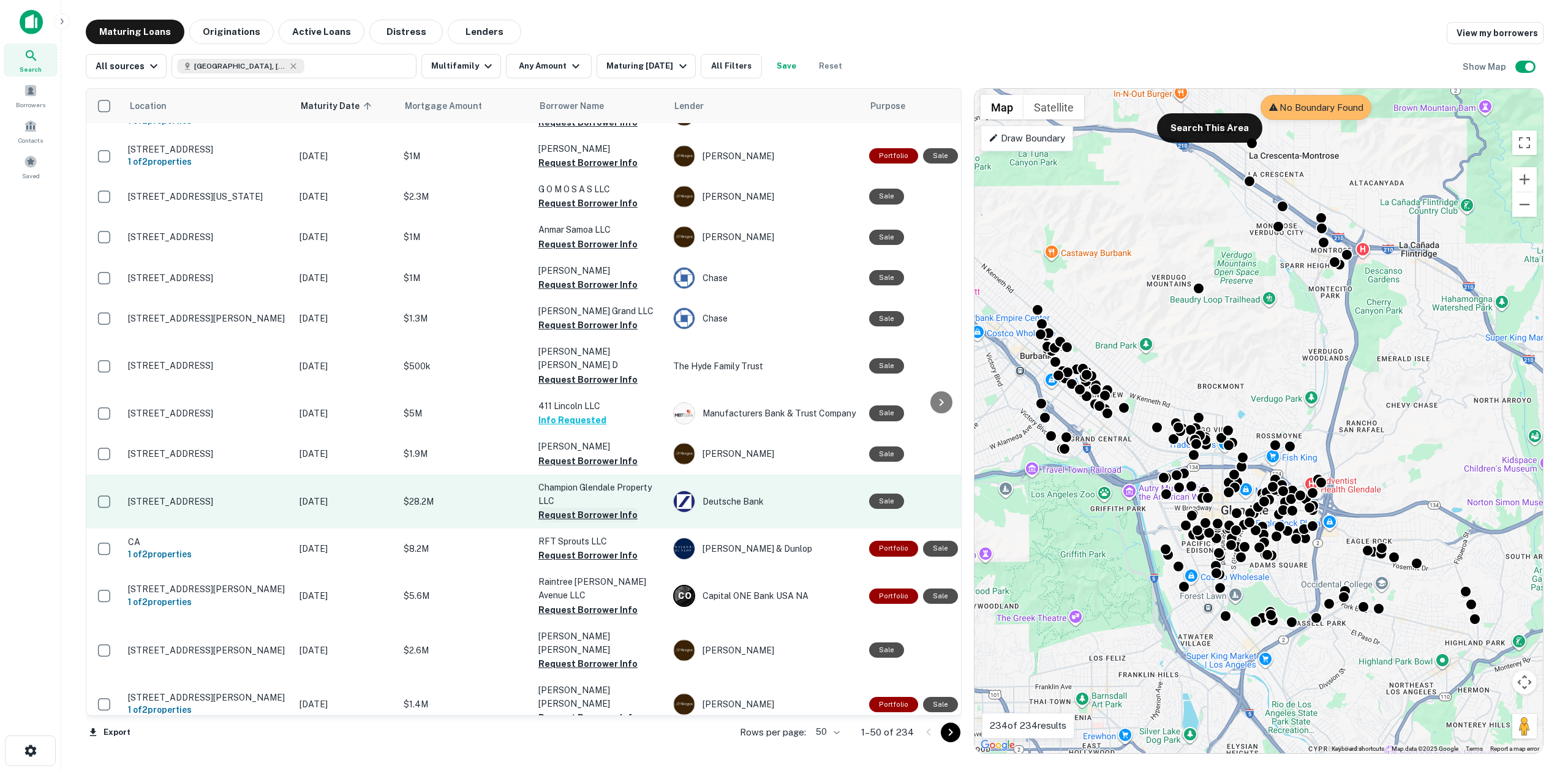
click at [581, 508] on button "Request Borrower Info" at bounding box center [588, 514] width 99 height 14
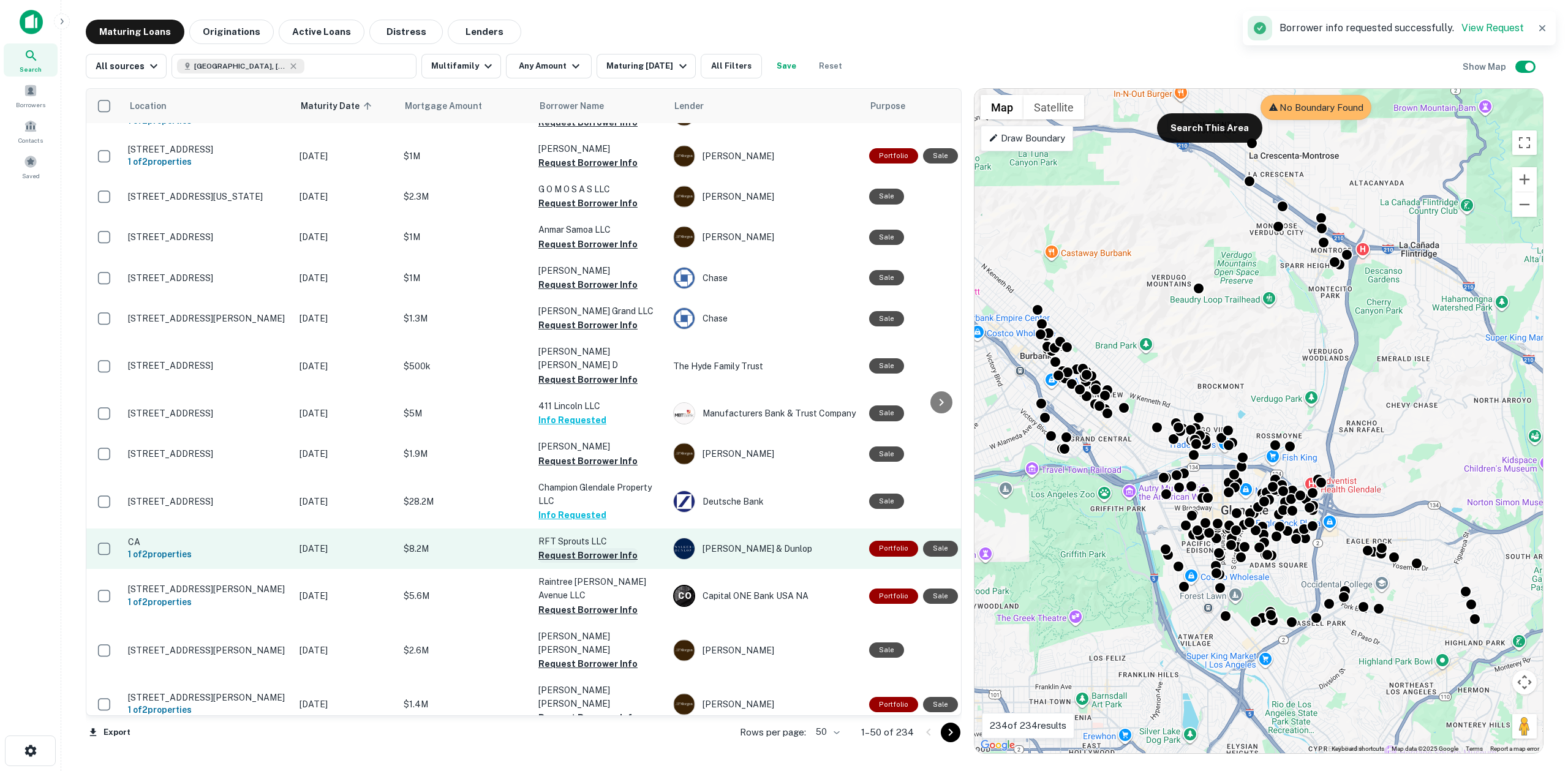
click at [576, 548] on button "Request Borrower Info" at bounding box center [588, 555] width 99 height 14
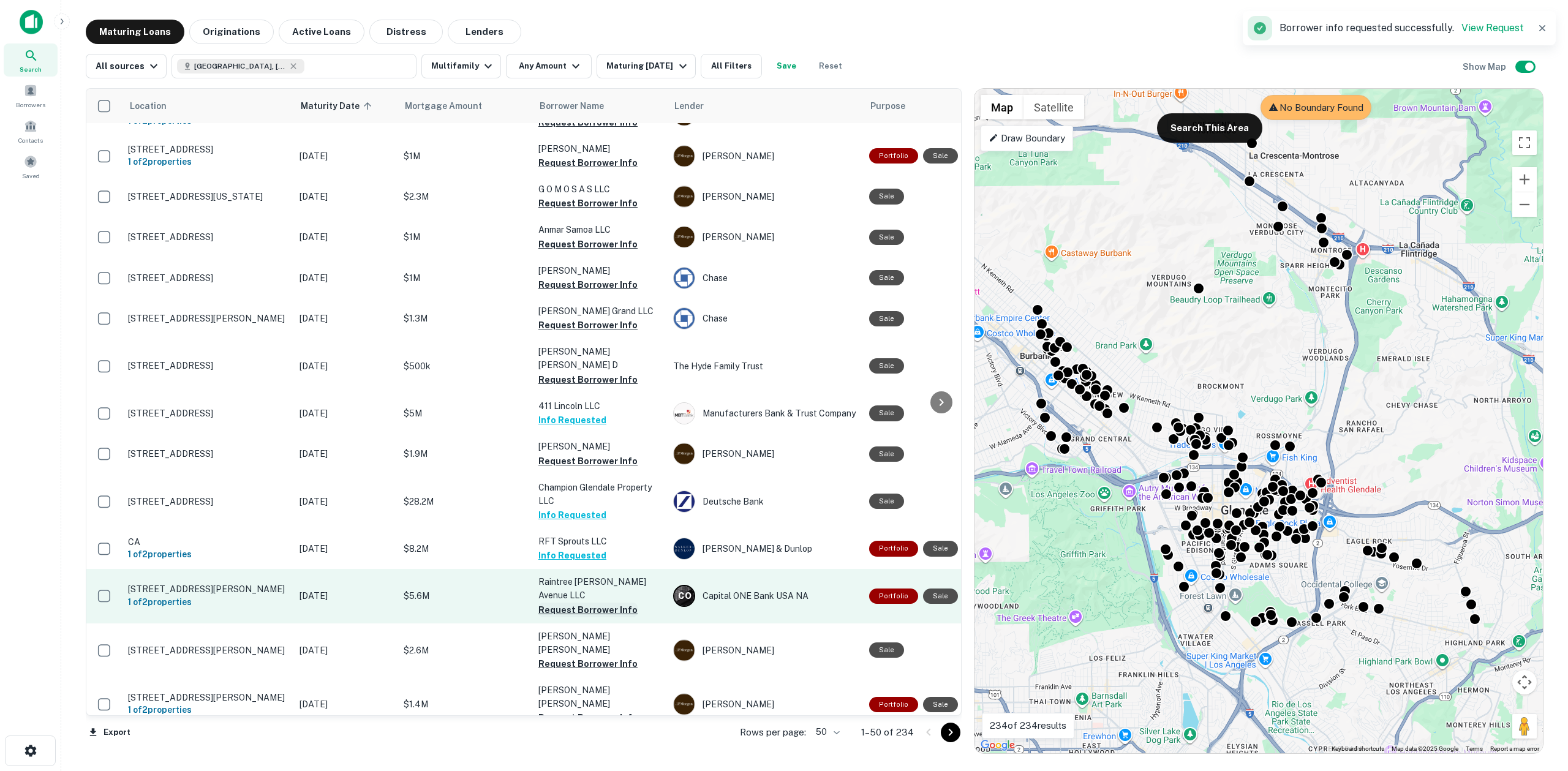
click at [585, 603] on button "Request Borrower Info" at bounding box center [588, 610] width 99 height 14
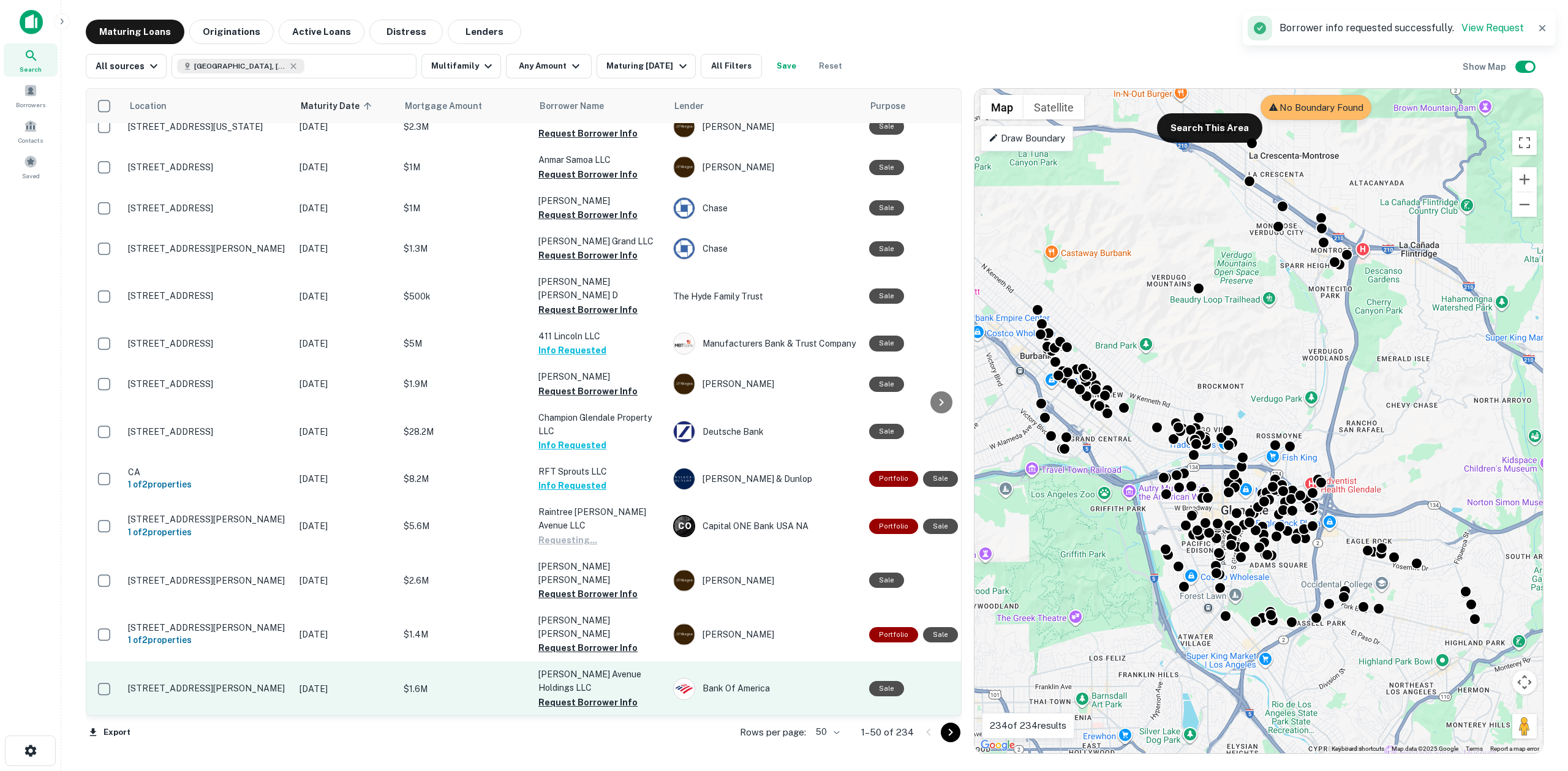
scroll to position [629, 0]
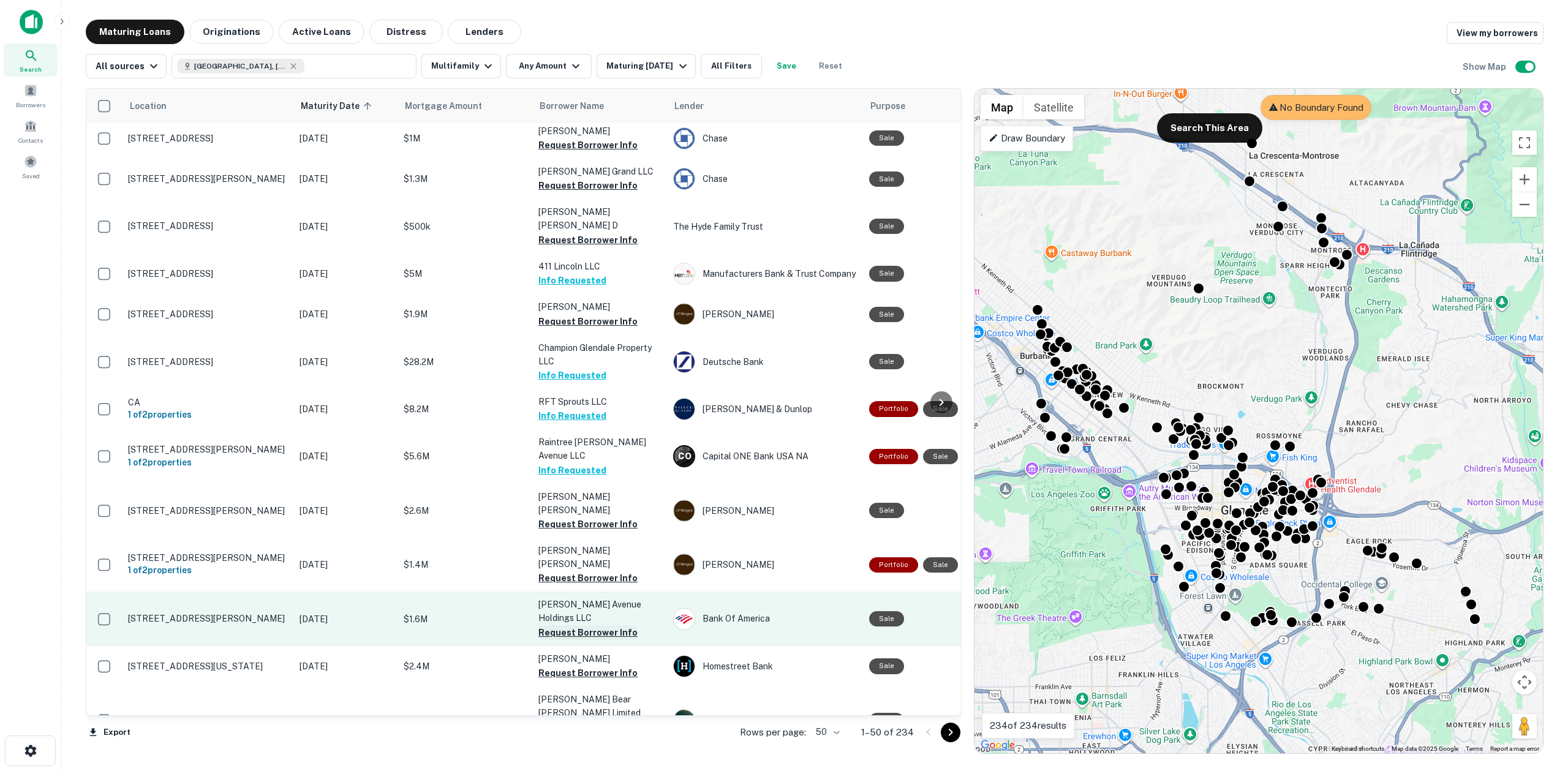
click at [594, 625] on button "Request Borrower Info" at bounding box center [588, 632] width 99 height 14
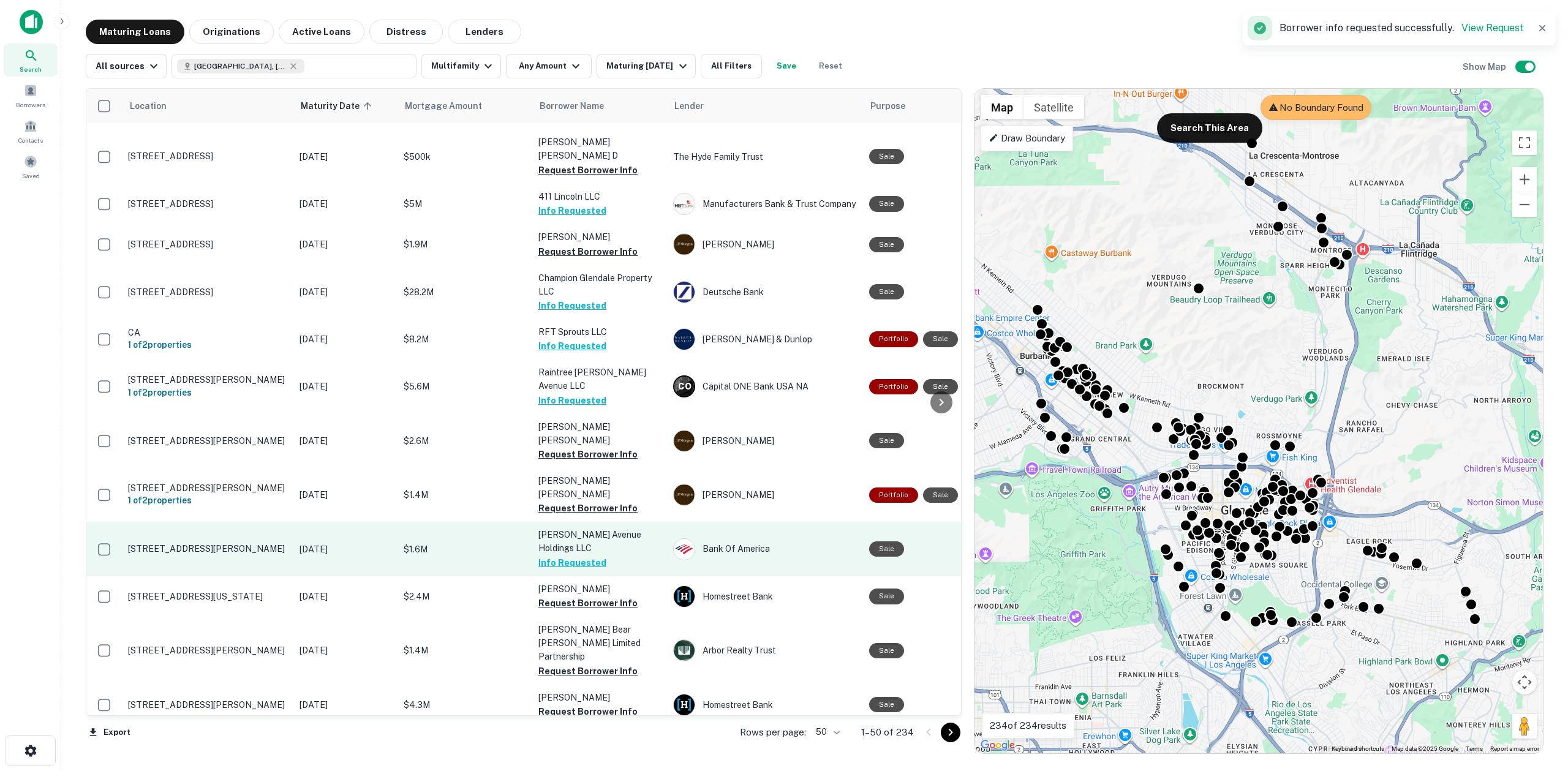
scroll to position [768, 0]
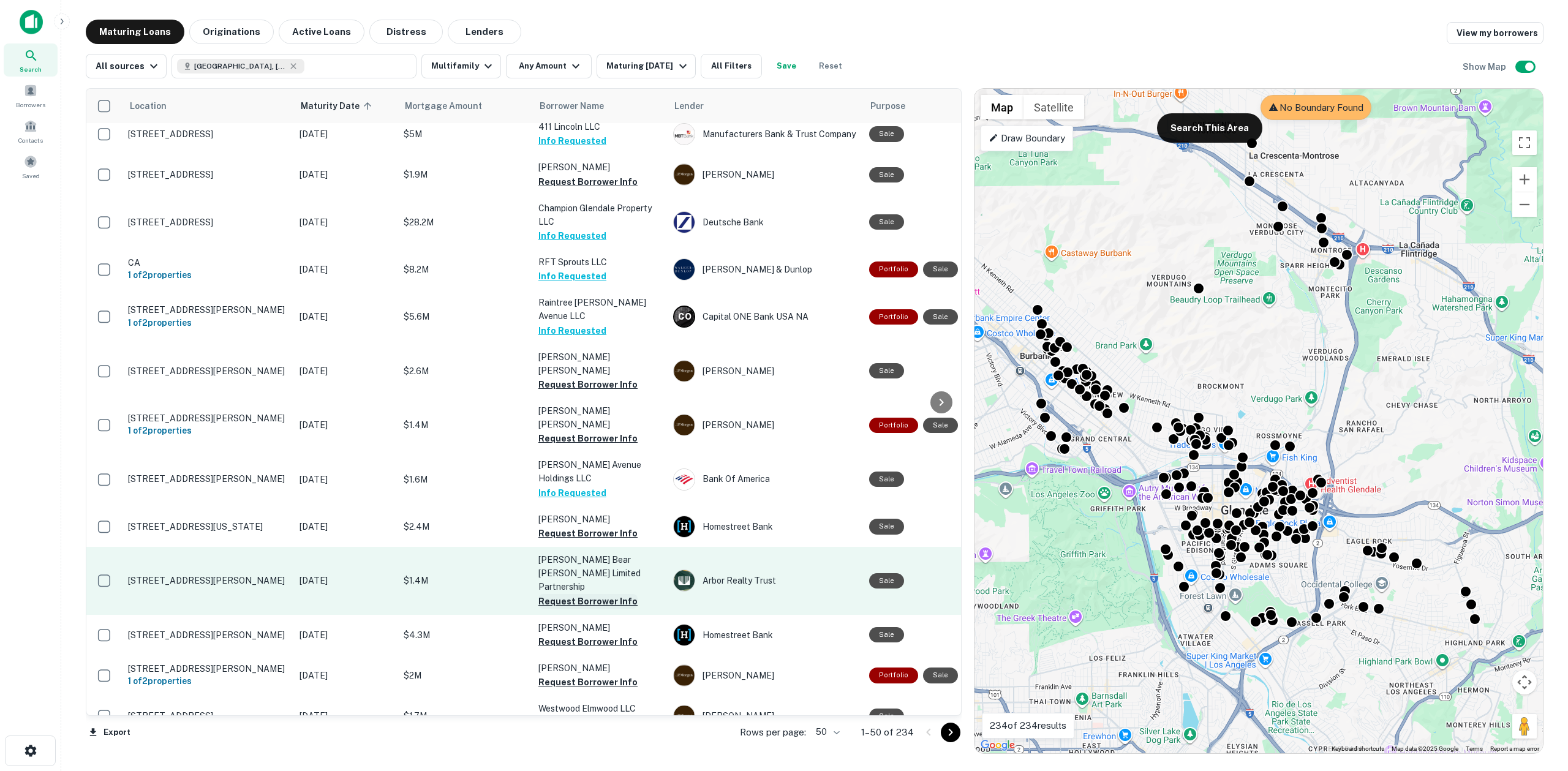
click at [585, 594] on button "Request Borrower Info" at bounding box center [588, 601] width 99 height 14
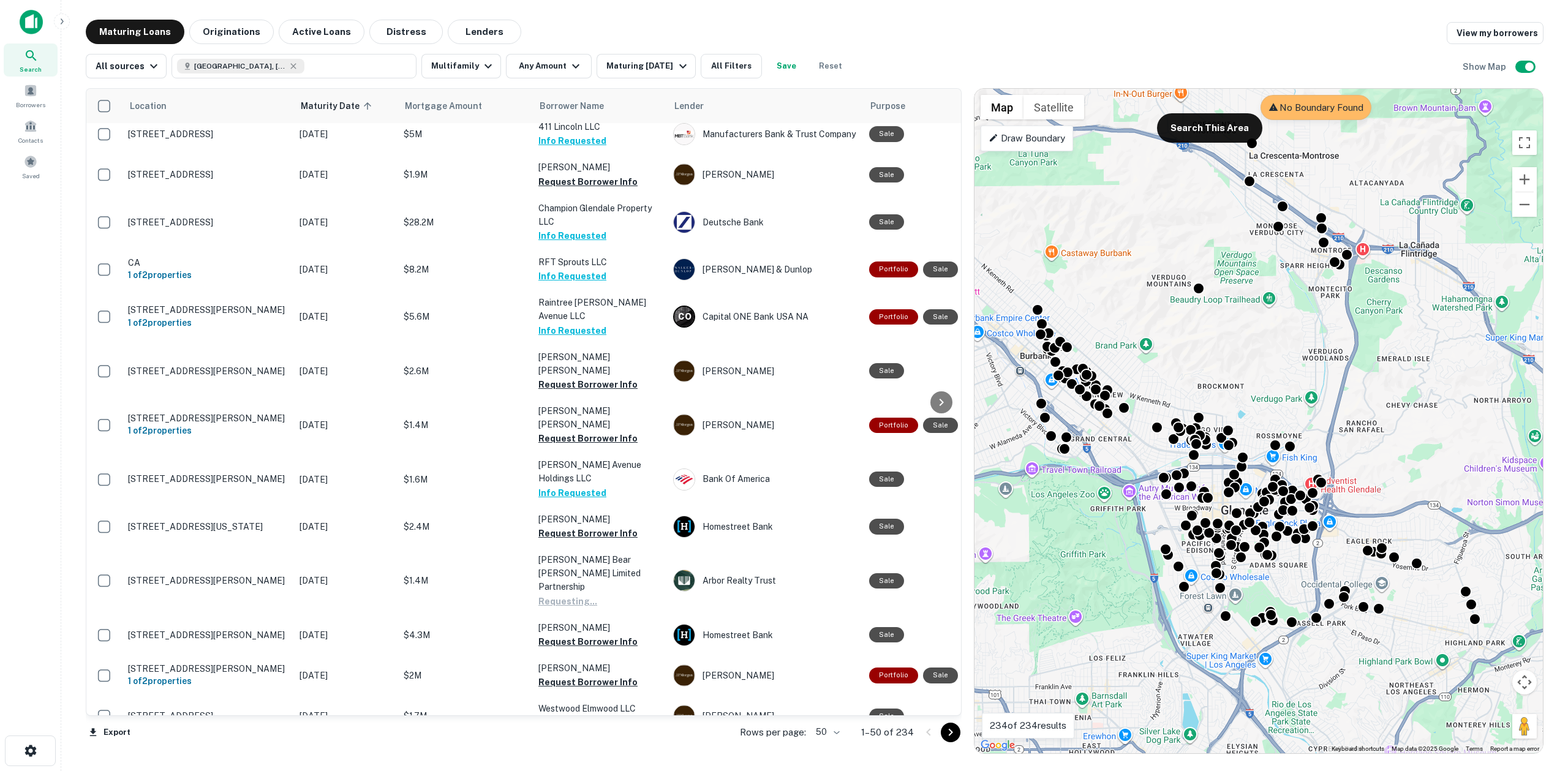
scroll to position [908, 0]
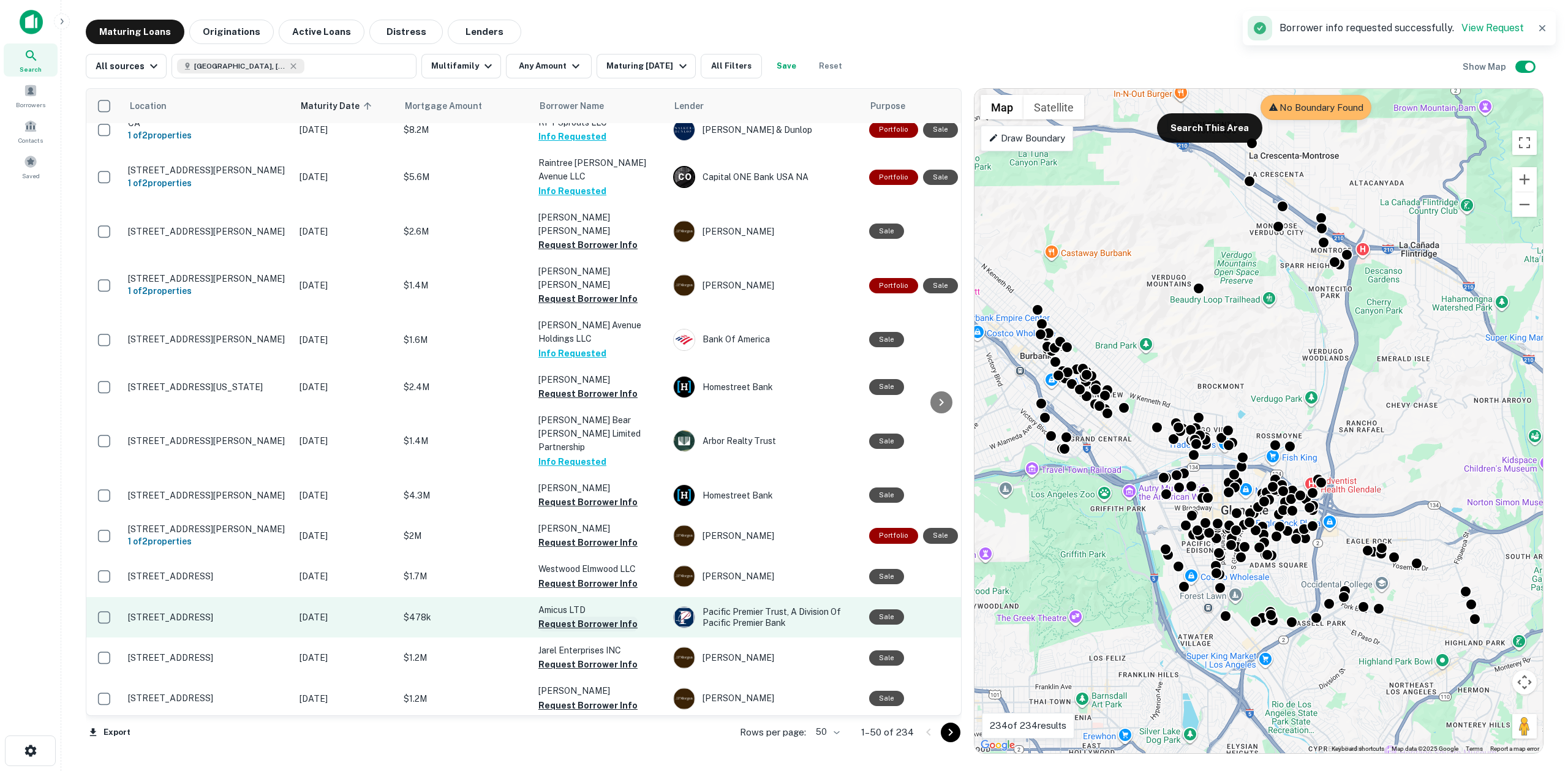
click at [588, 617] on button "Request Borrower Info" at bounding box center [588, 624] width 99 height 14
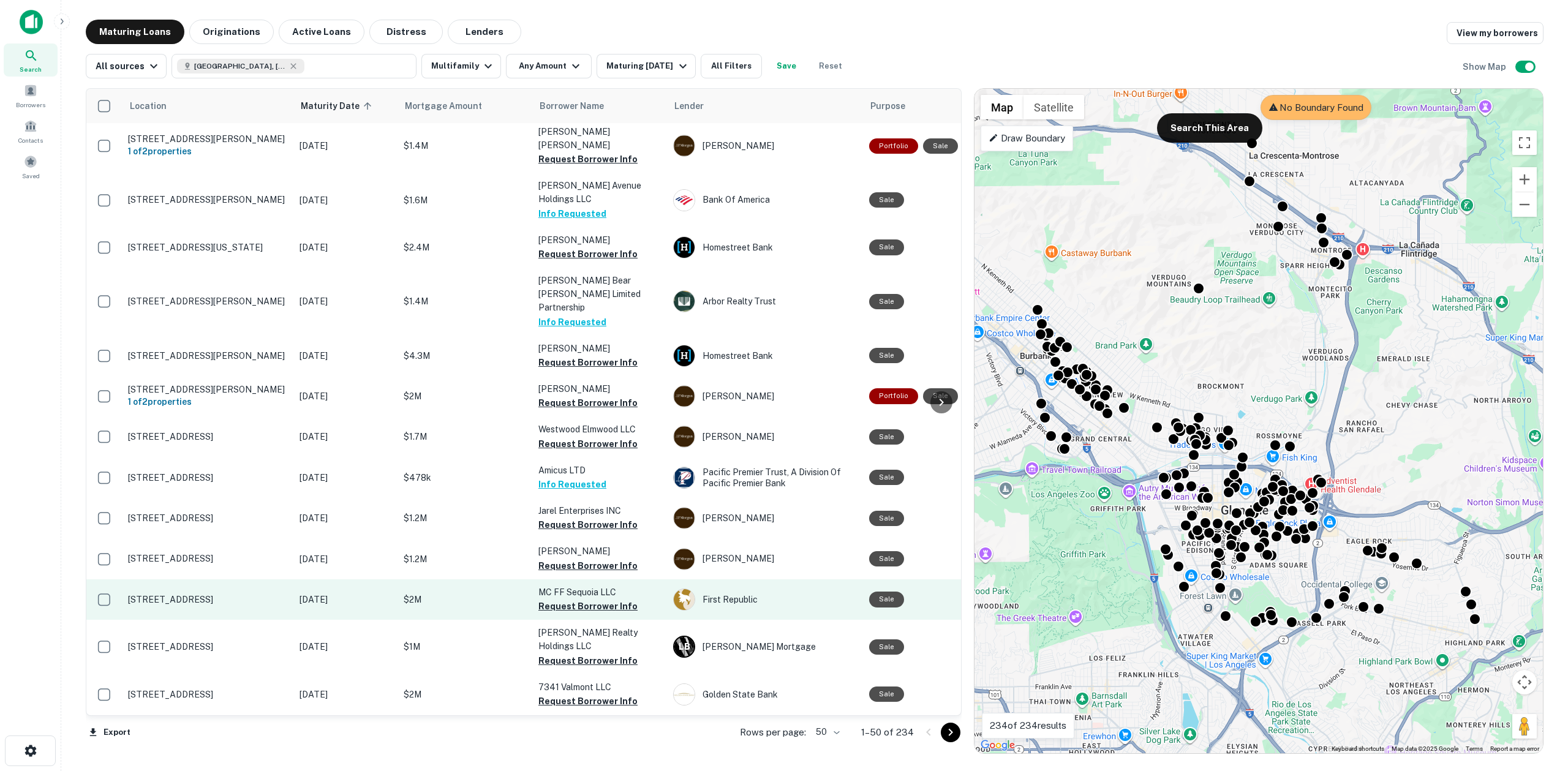
scroll to position [1187, 0]
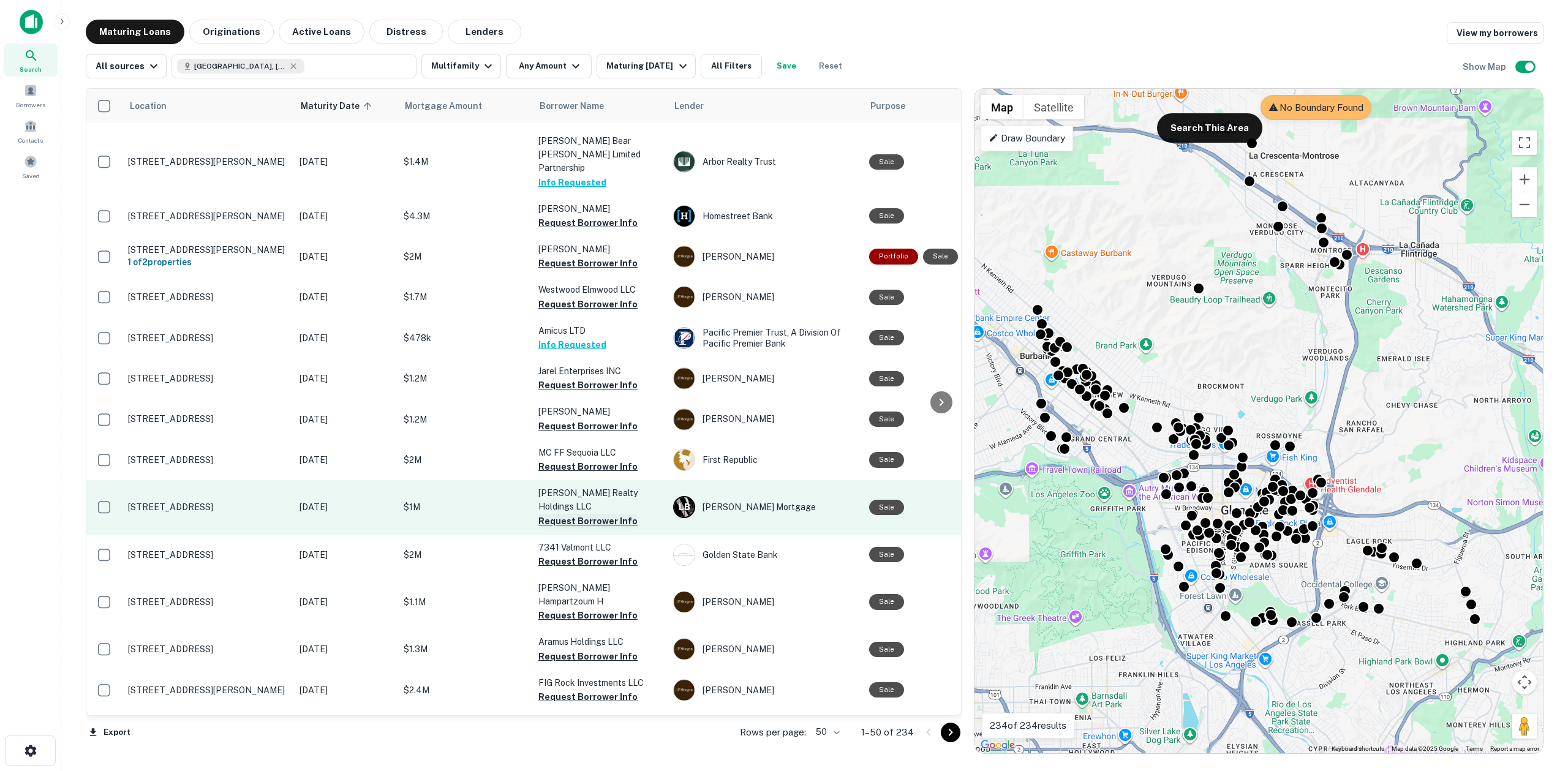
click at [591, 514] on button "Request Borrower Info" at bounding box center [588, 521] width 99 height 14
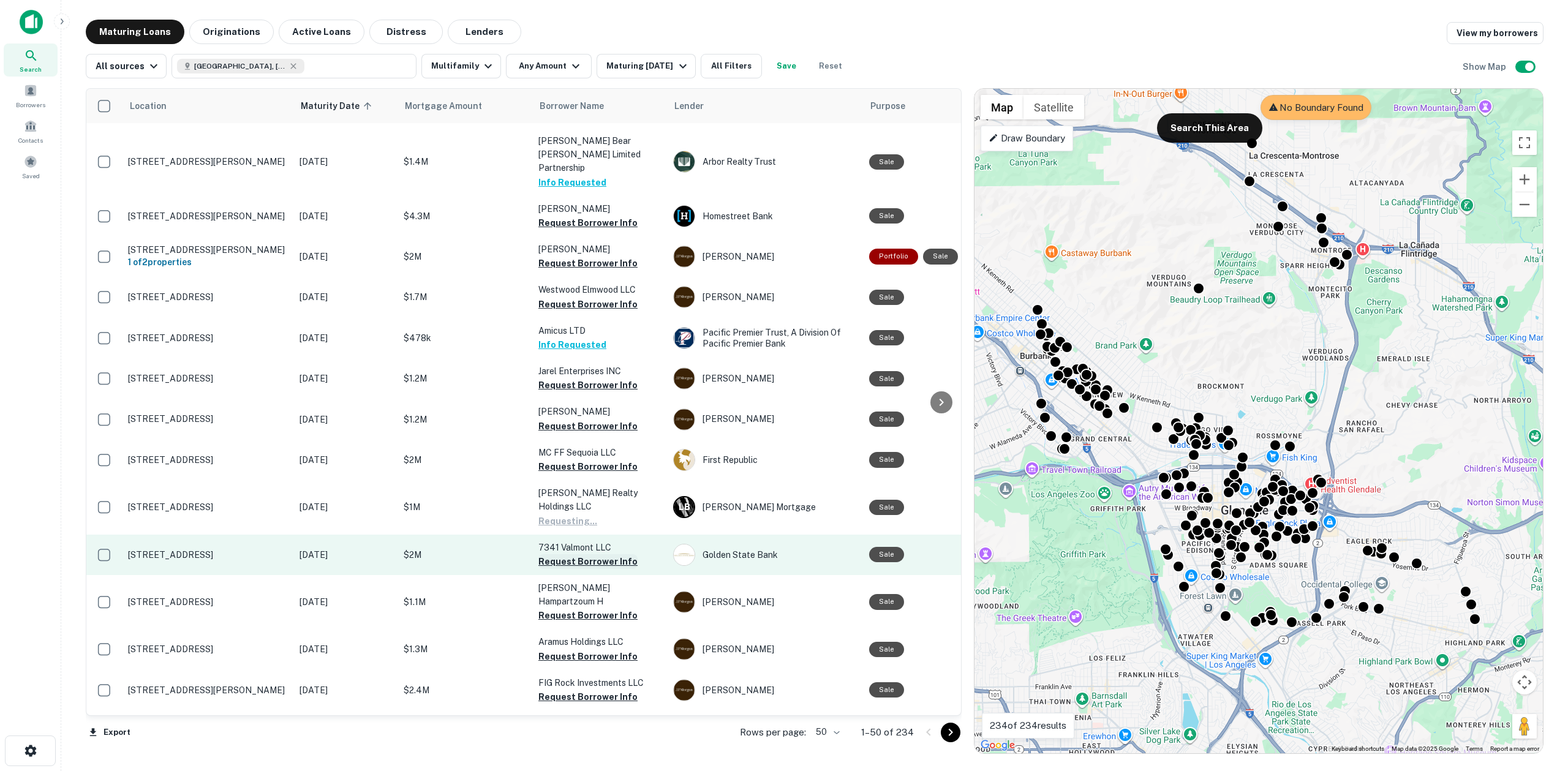
click at [587, 555] on button "Request Borrower Info" at bounding box center [588, 561] width 99 height 14
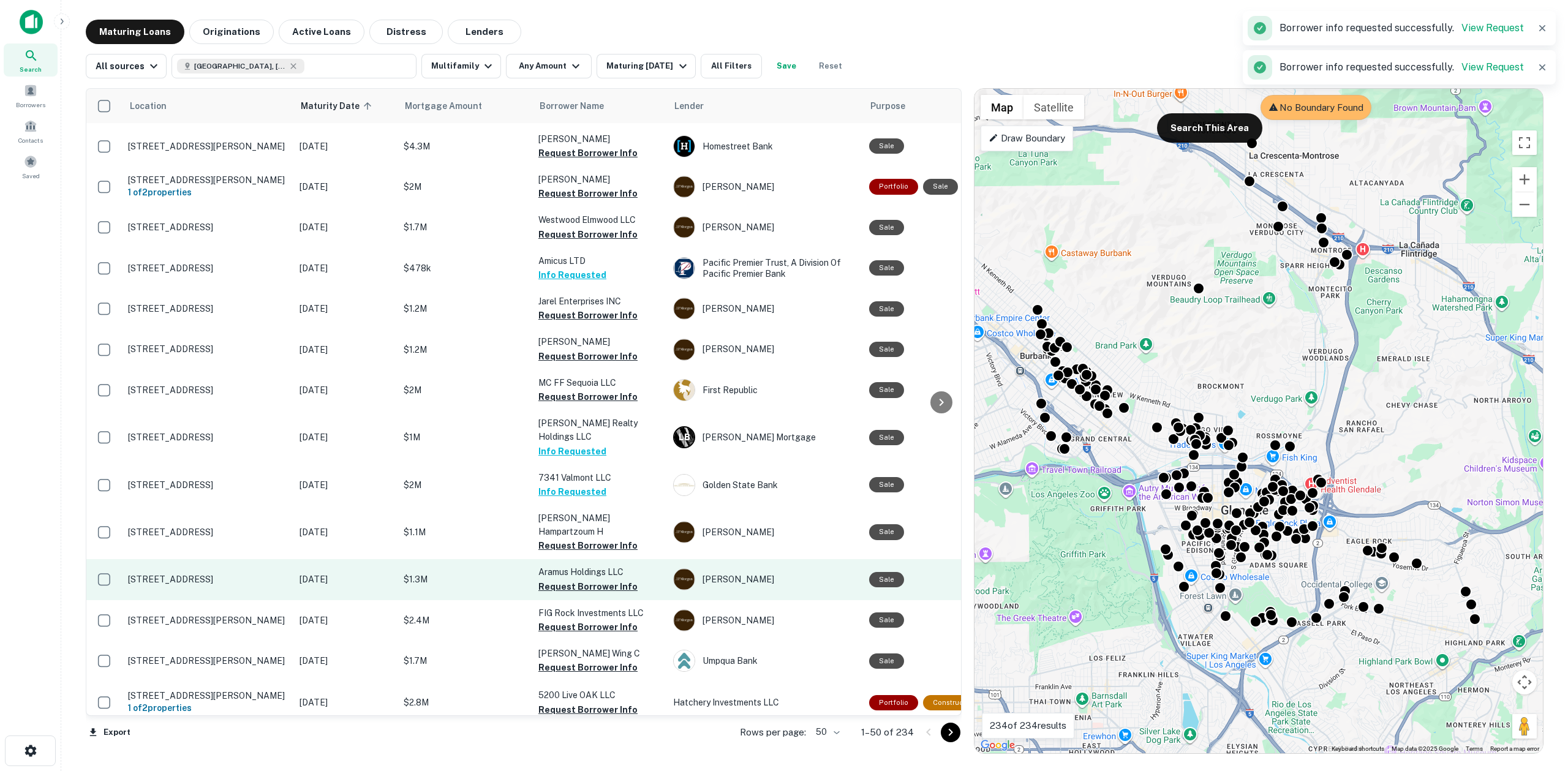
scroll to position [1327, 0]
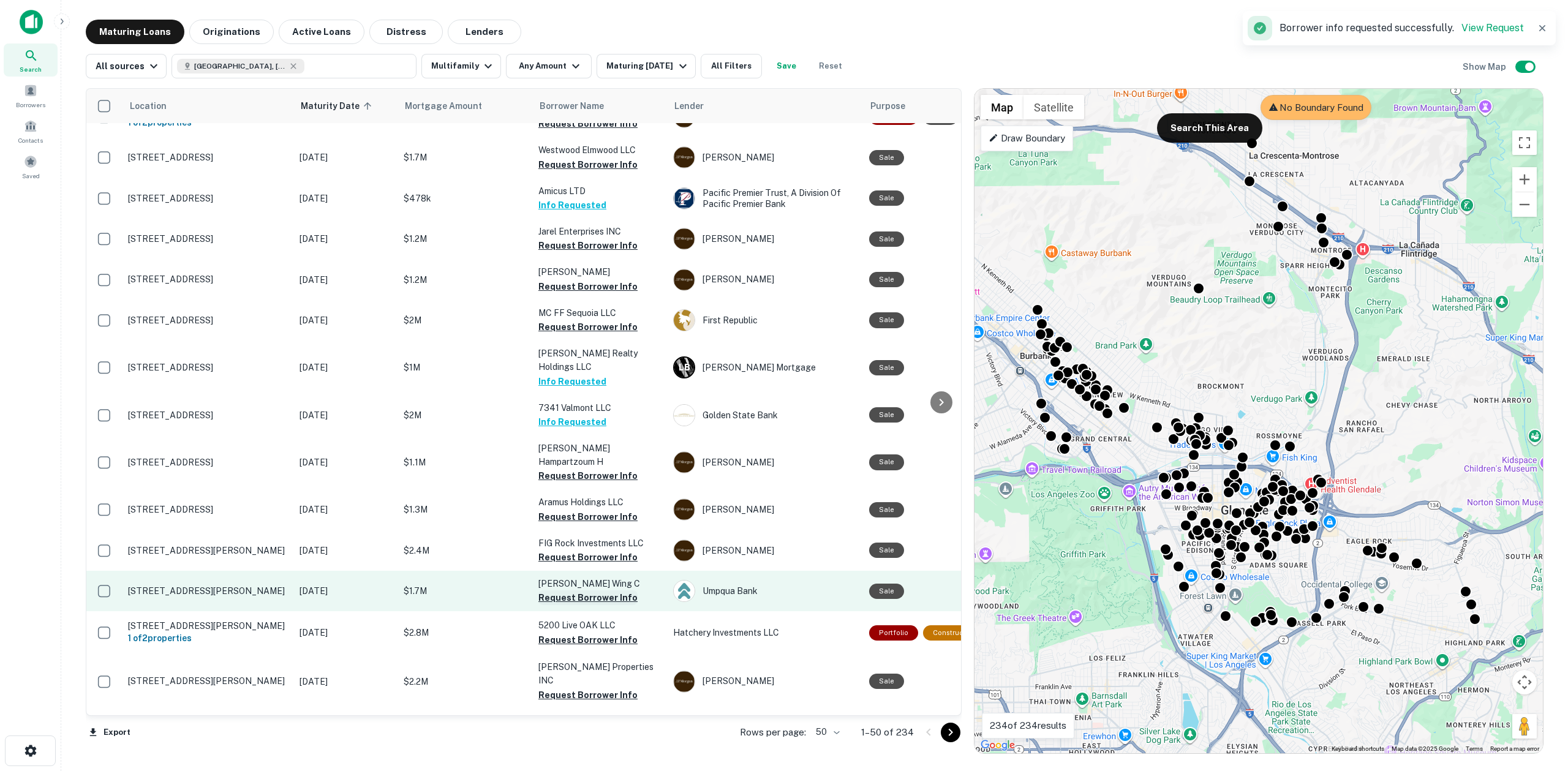
click at [588, 590] on button "Request Borrower Info" at bounding box center [588, 597] width 99 height 14
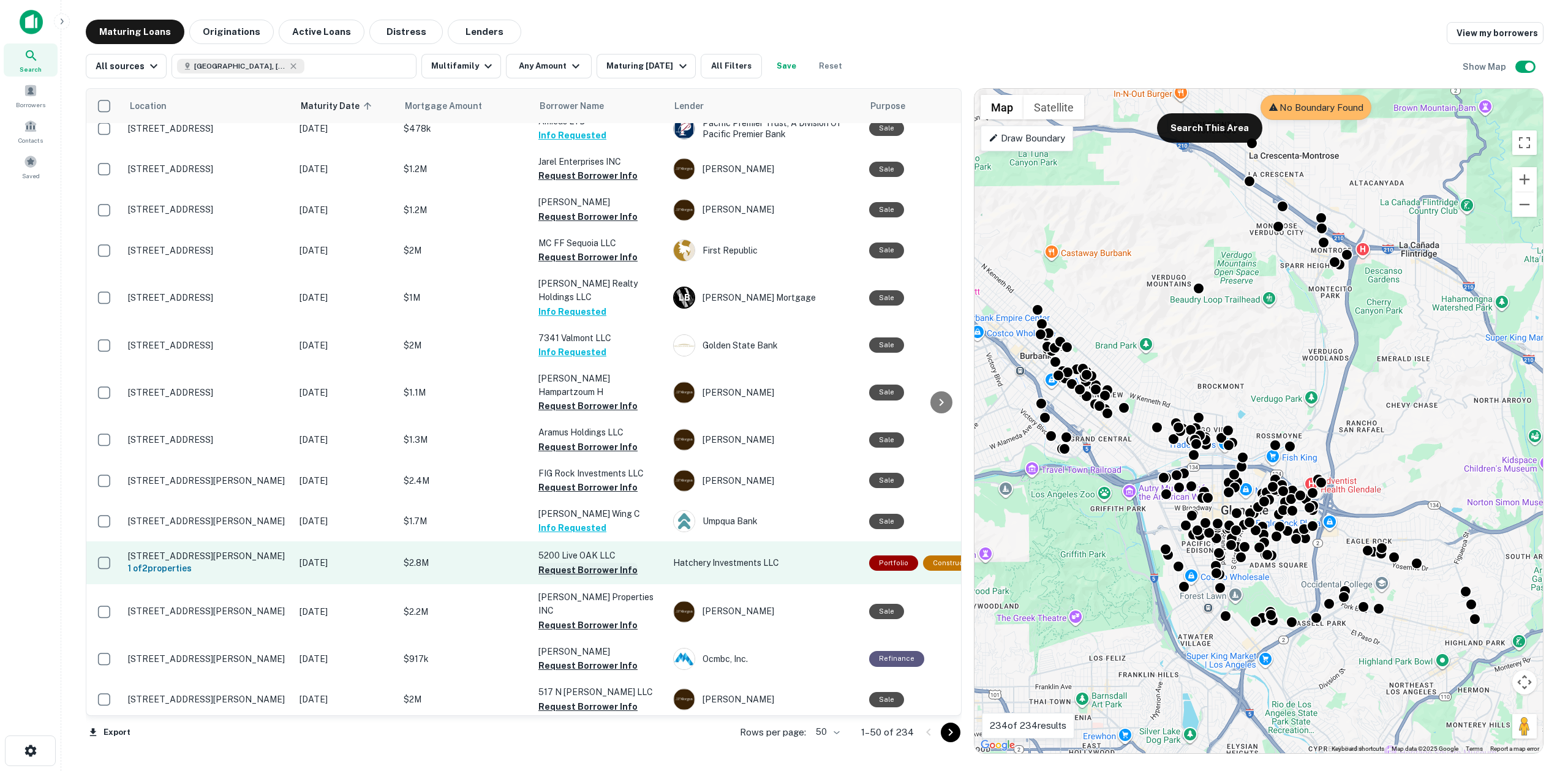
click at [599, 563] on button "Request Borrower Info" at bounding box center [588, 570] width 99 height 14
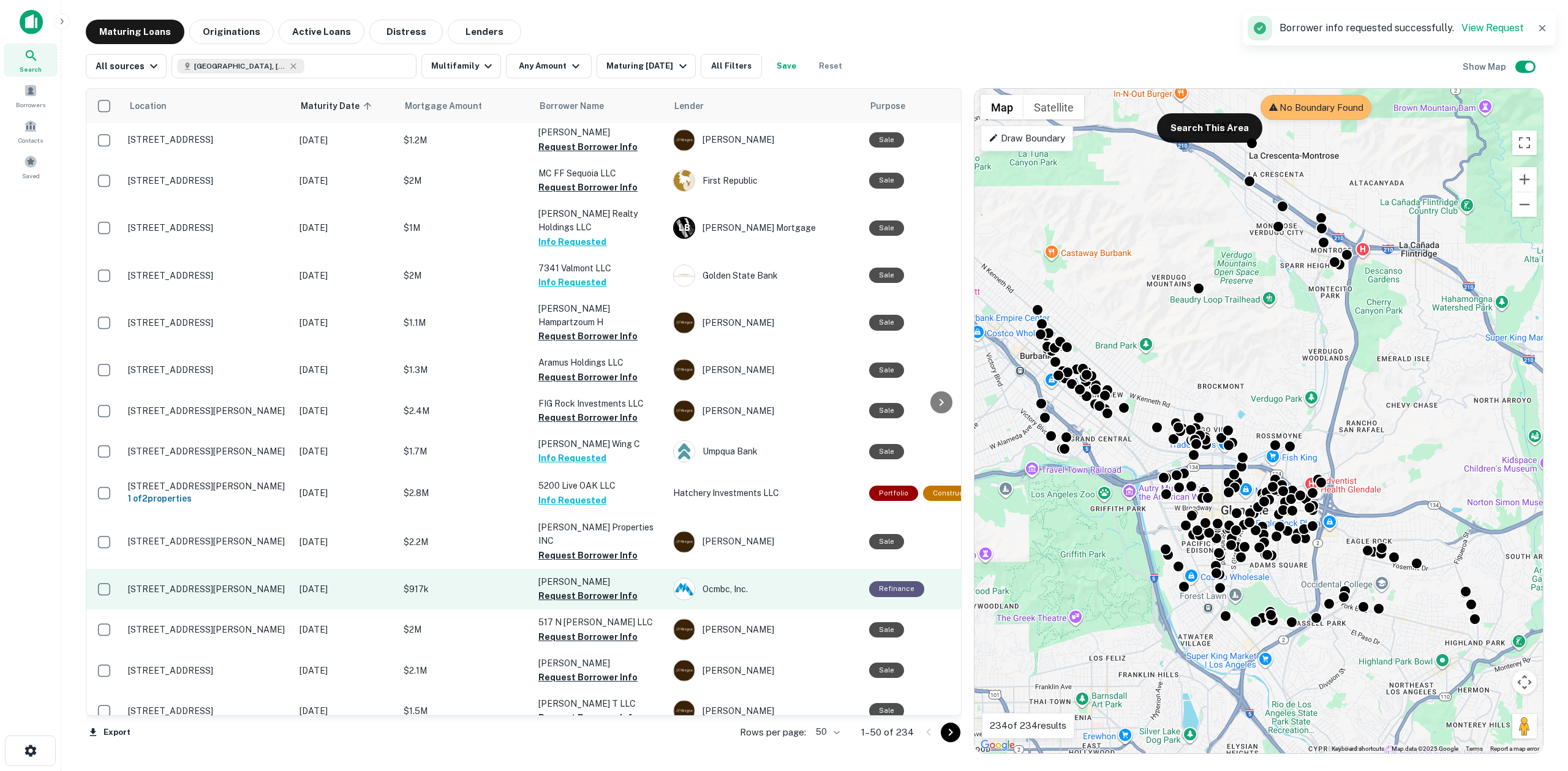
scroll to position [1503, 0]
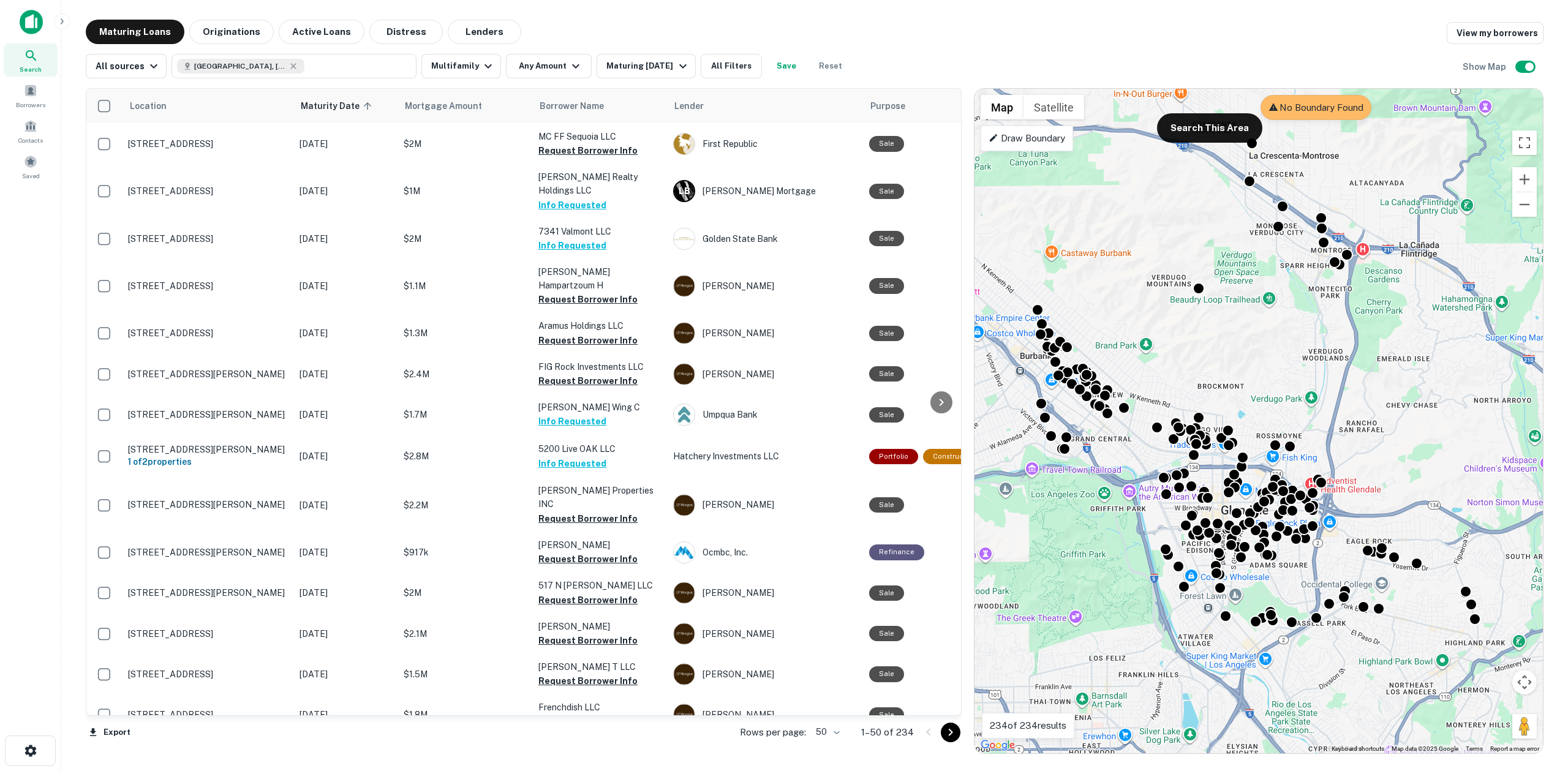
click at [950, 738] on icon "Go to next page" at bounding box center [950, 732] width 14 height 14
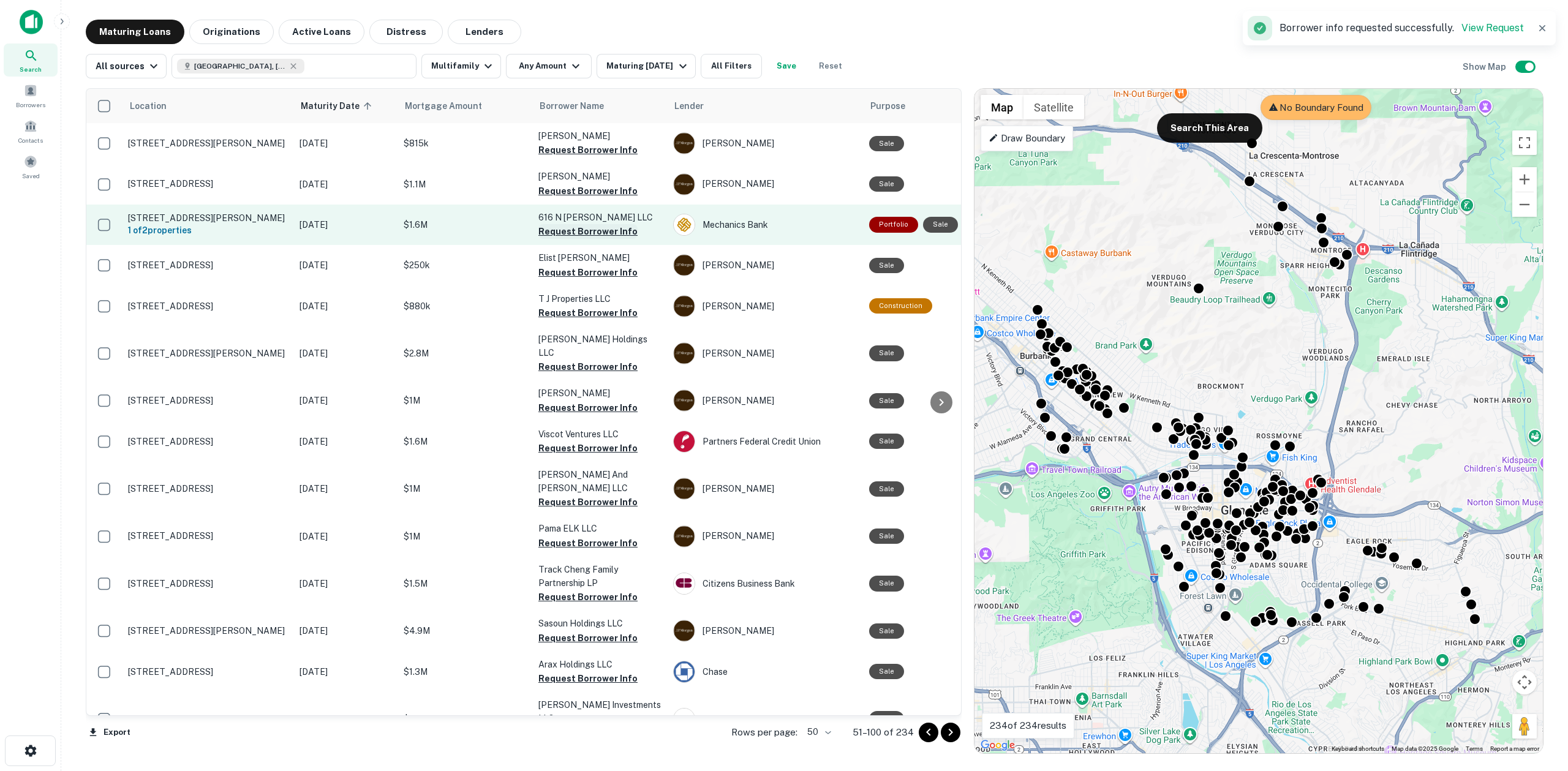
click at [559, 230] on button "Request Borrower Info" at bounding box center [588, 231] width 99 height 14
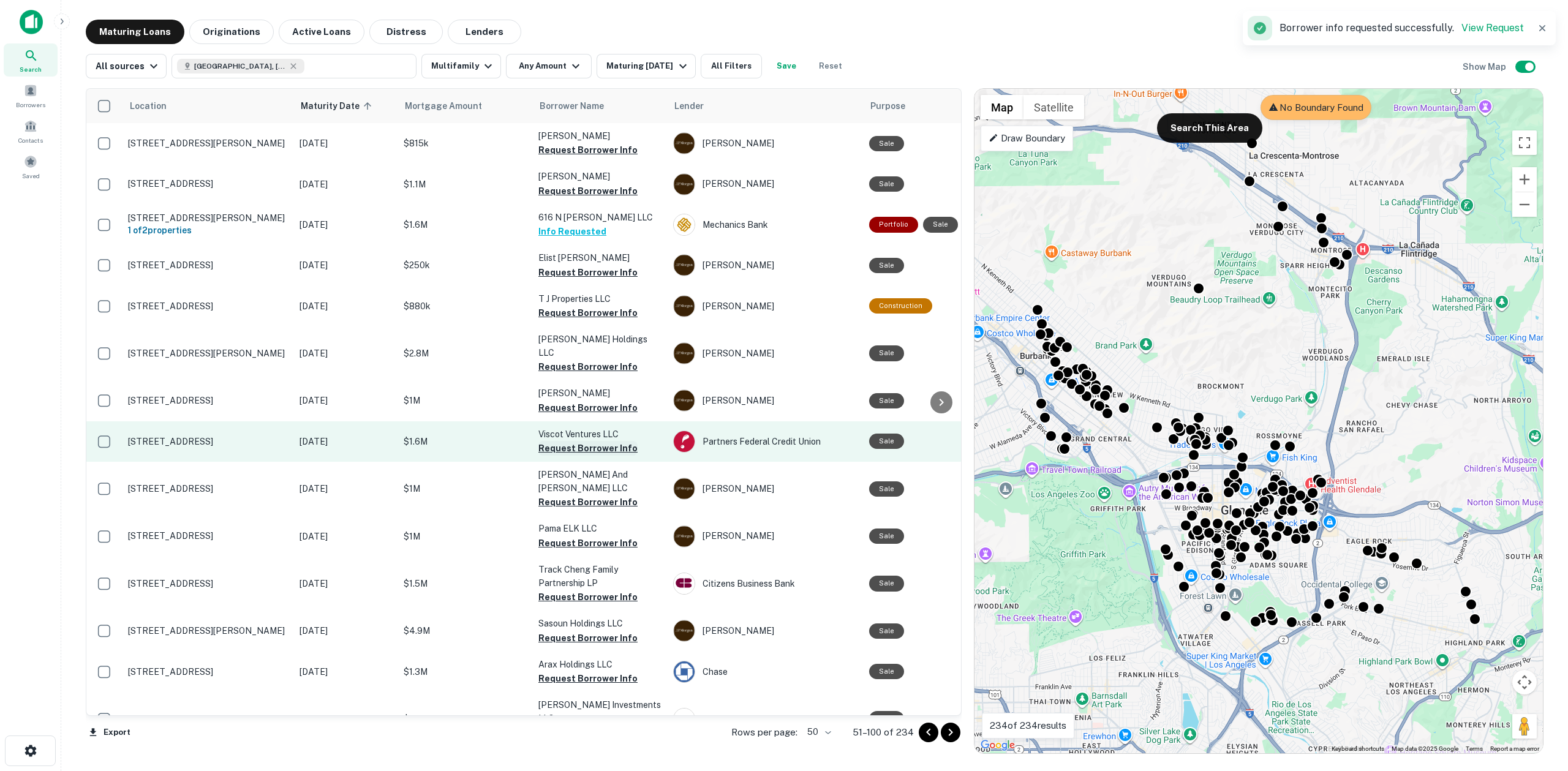
click at [582, 441] on button "Request Borrower Info" at bounding box center [588, 448] width 99 height 14
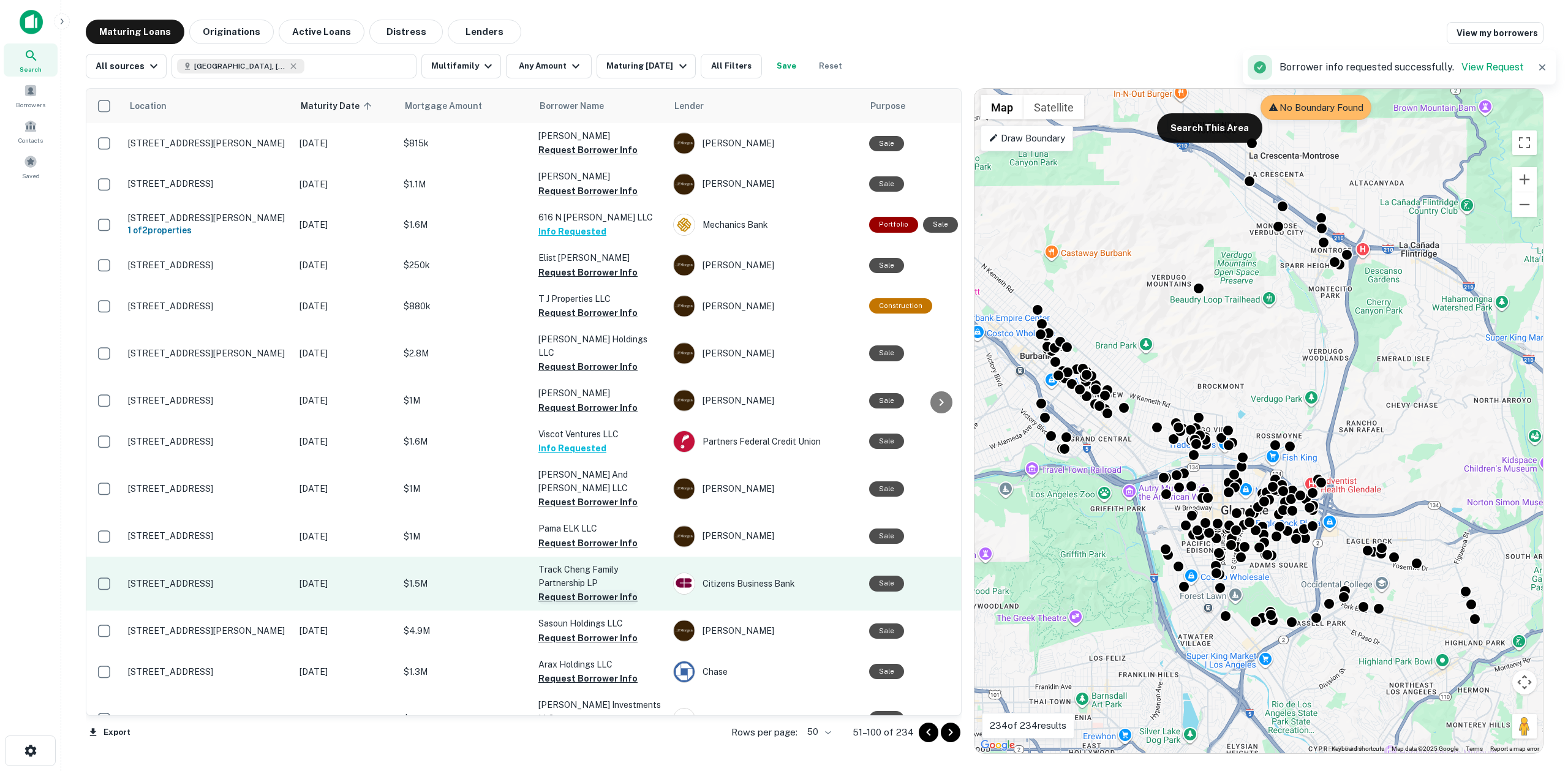
click at [573, 590] on button "Request Borrower Info" at bounding box center [588, 597] width 99 height 14
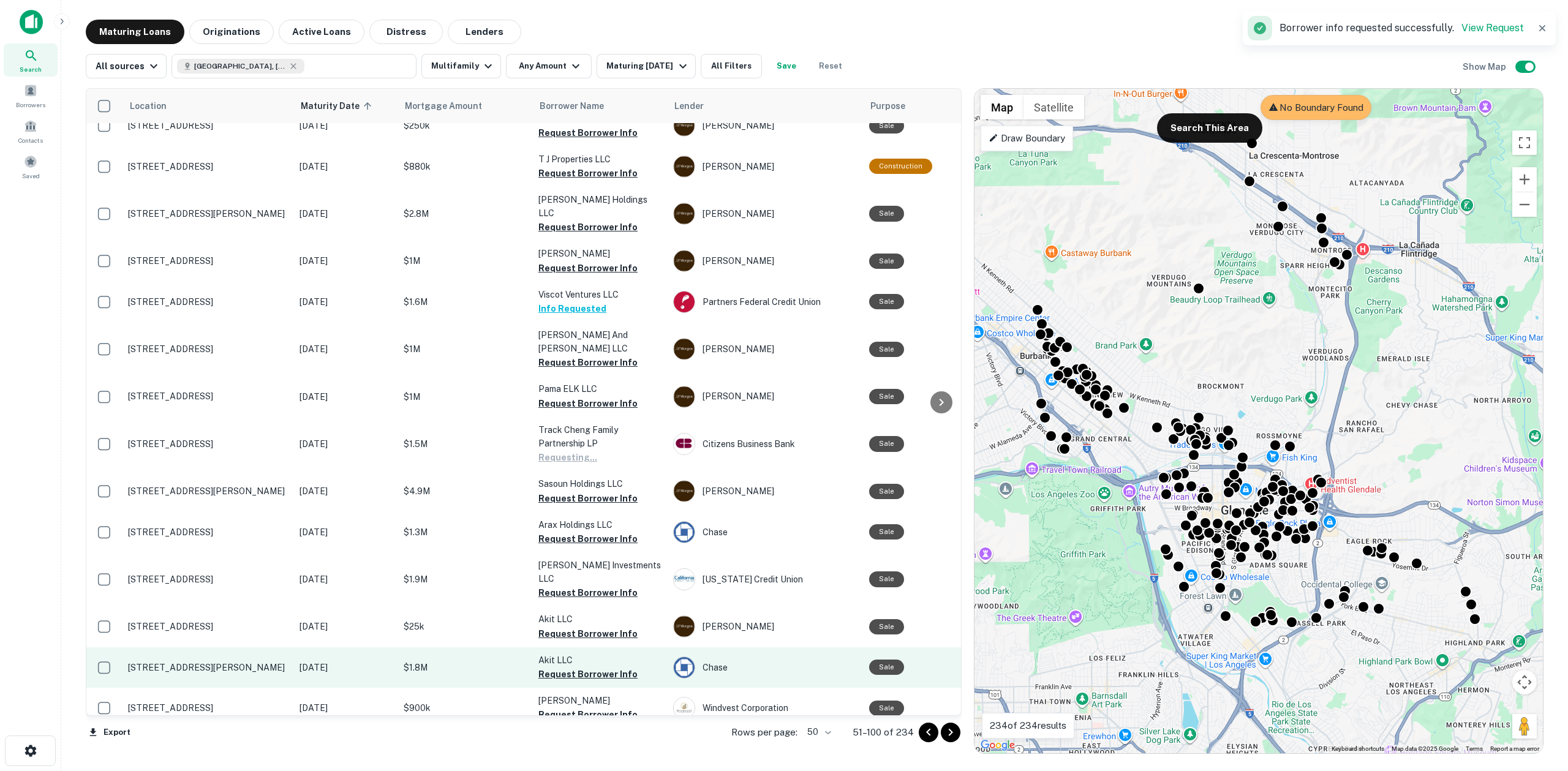
scroll to position [210, 0]
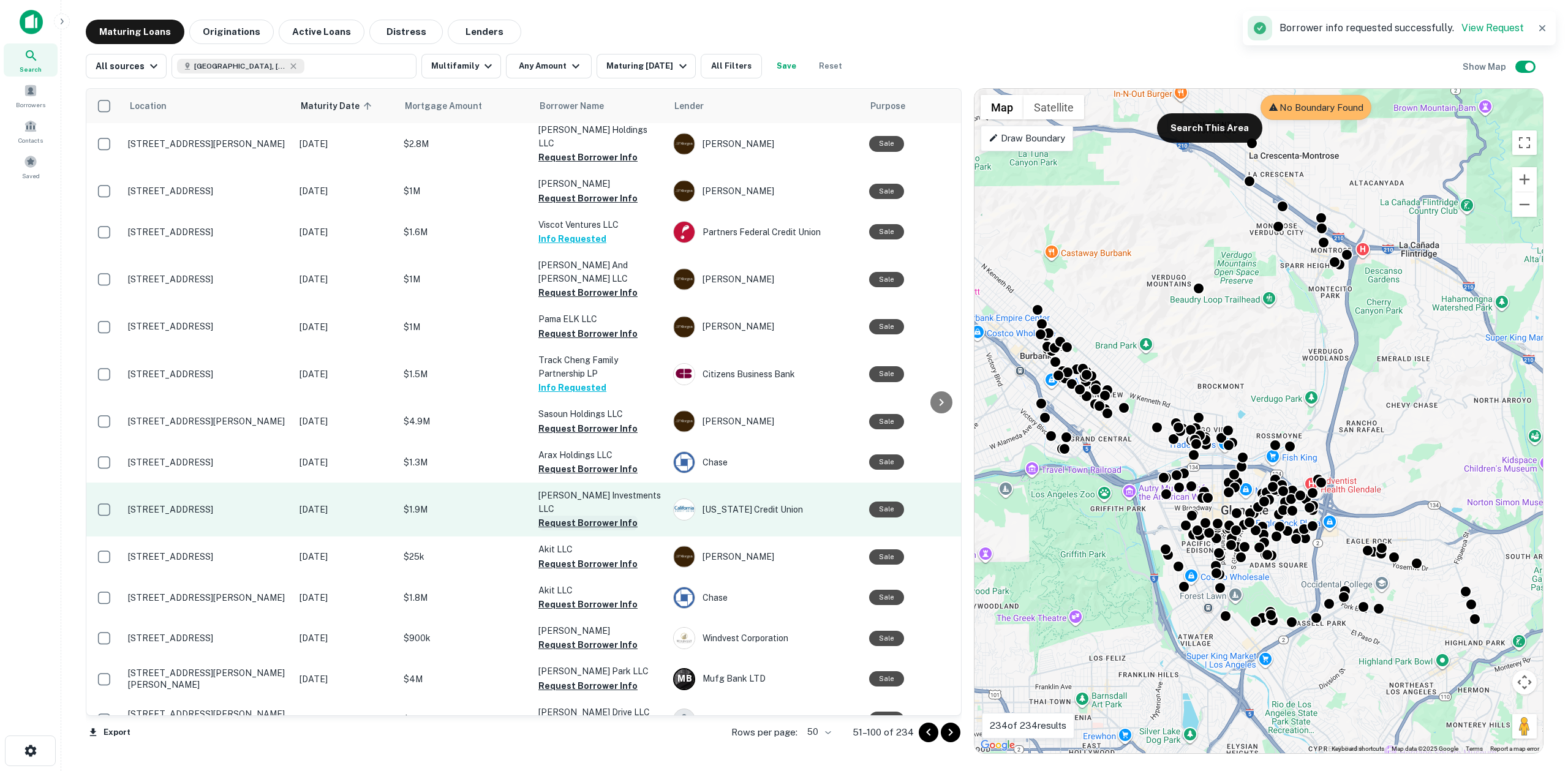
click at [574, 516] on button "Request Borrower Info" at bounding box center [588, 523] width 99 height 14
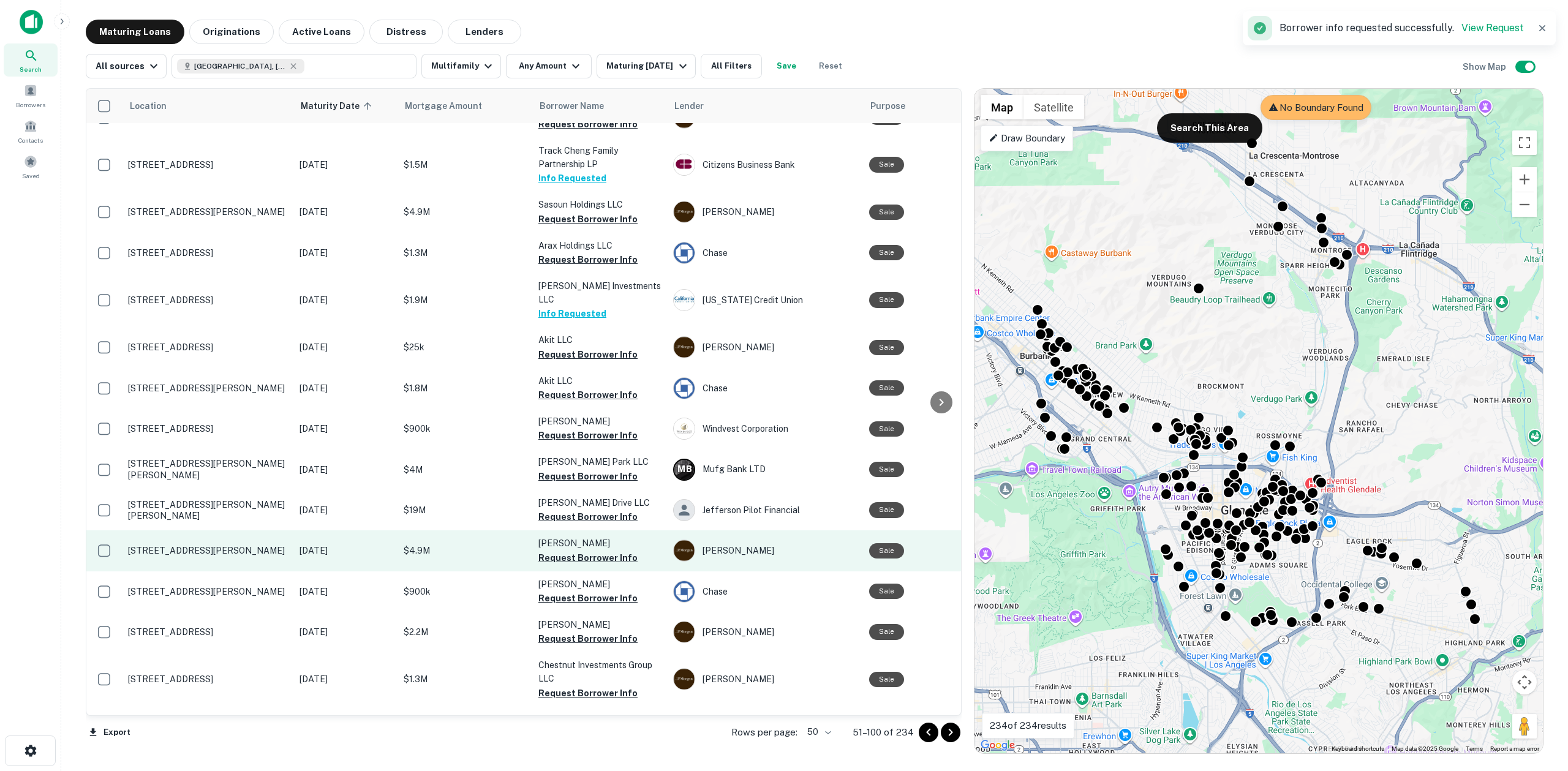
scroll to position [489, 0]
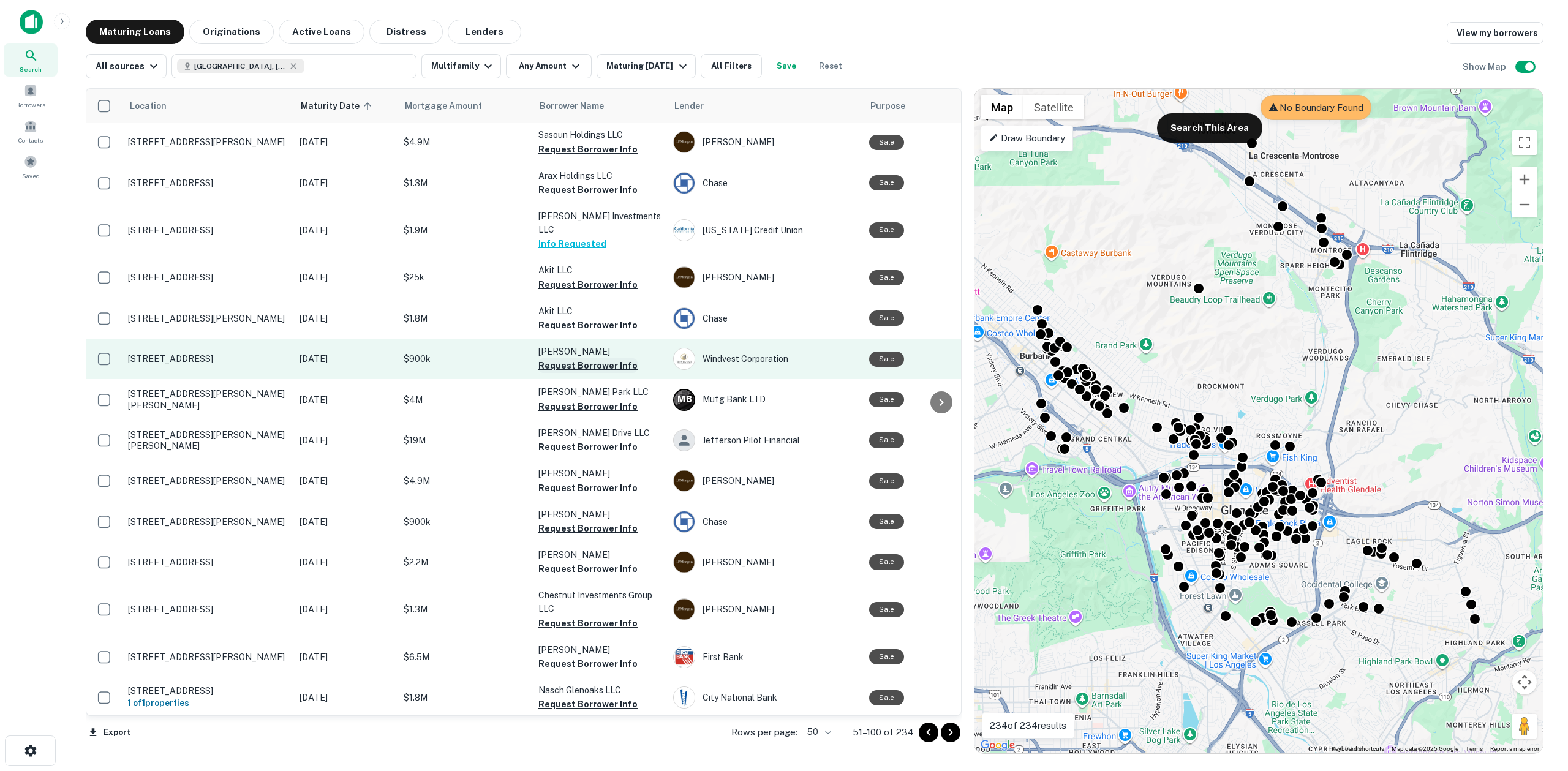
click at [566, 358] on button "Request Borrower Info" at bounding box center [588, 365] width 99 height 14
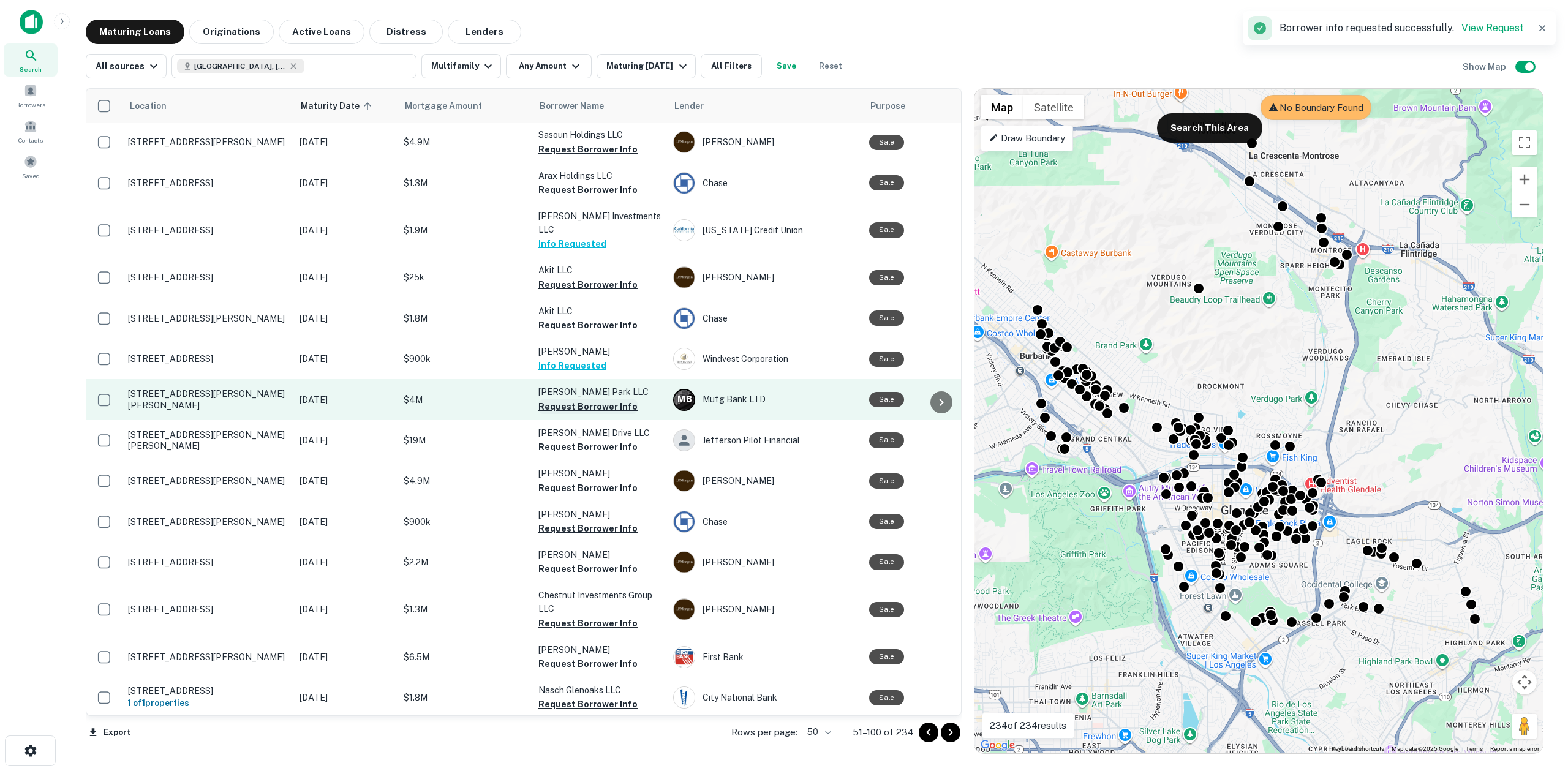
click at [578, 400] on button "Request Borrower Info" at bounding box center [588, 407] width 99 height 14
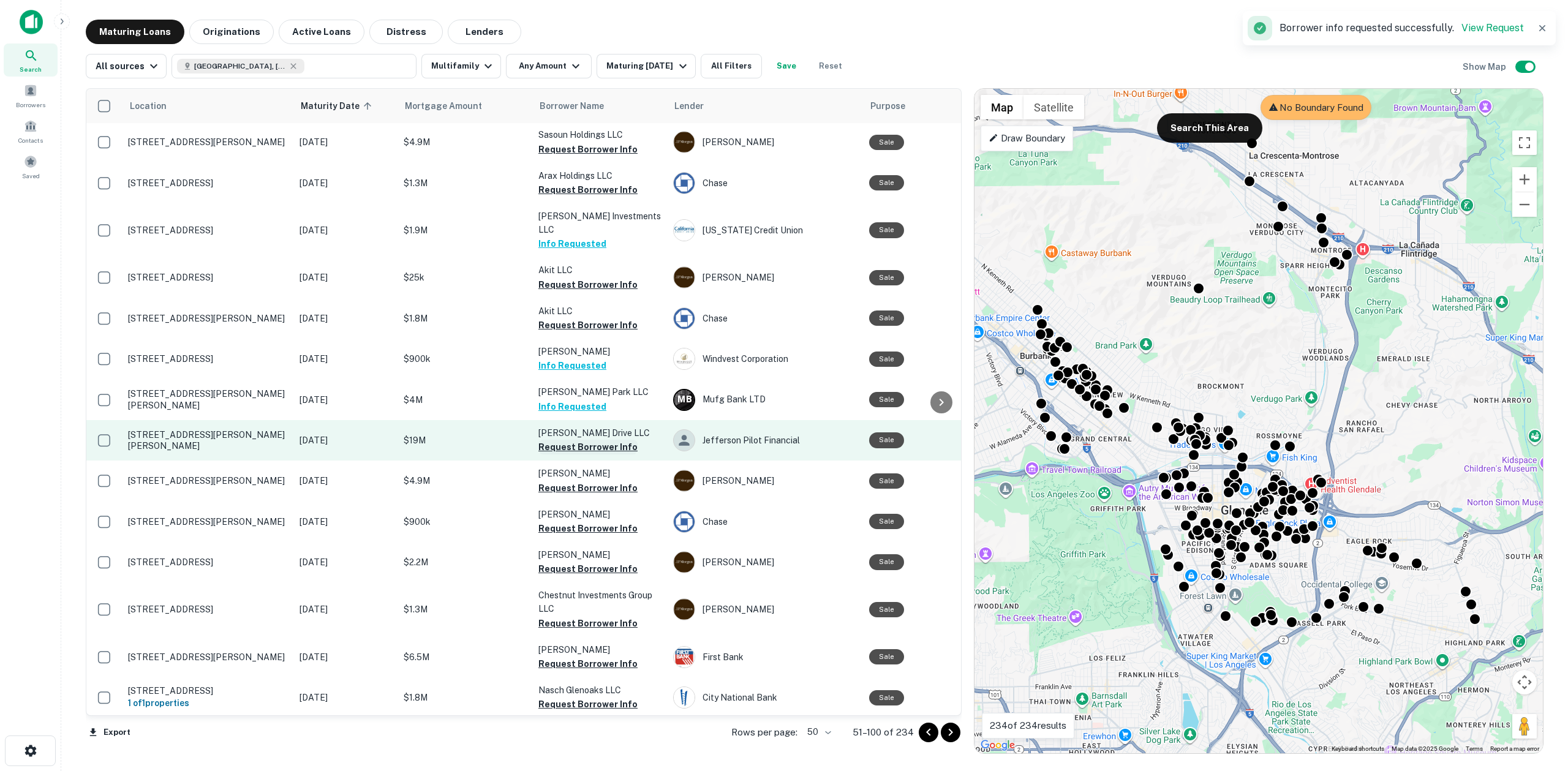
click at [585, 440] on button "Request Borrower Info" at bounding box center [588, 447] width 99 height 14
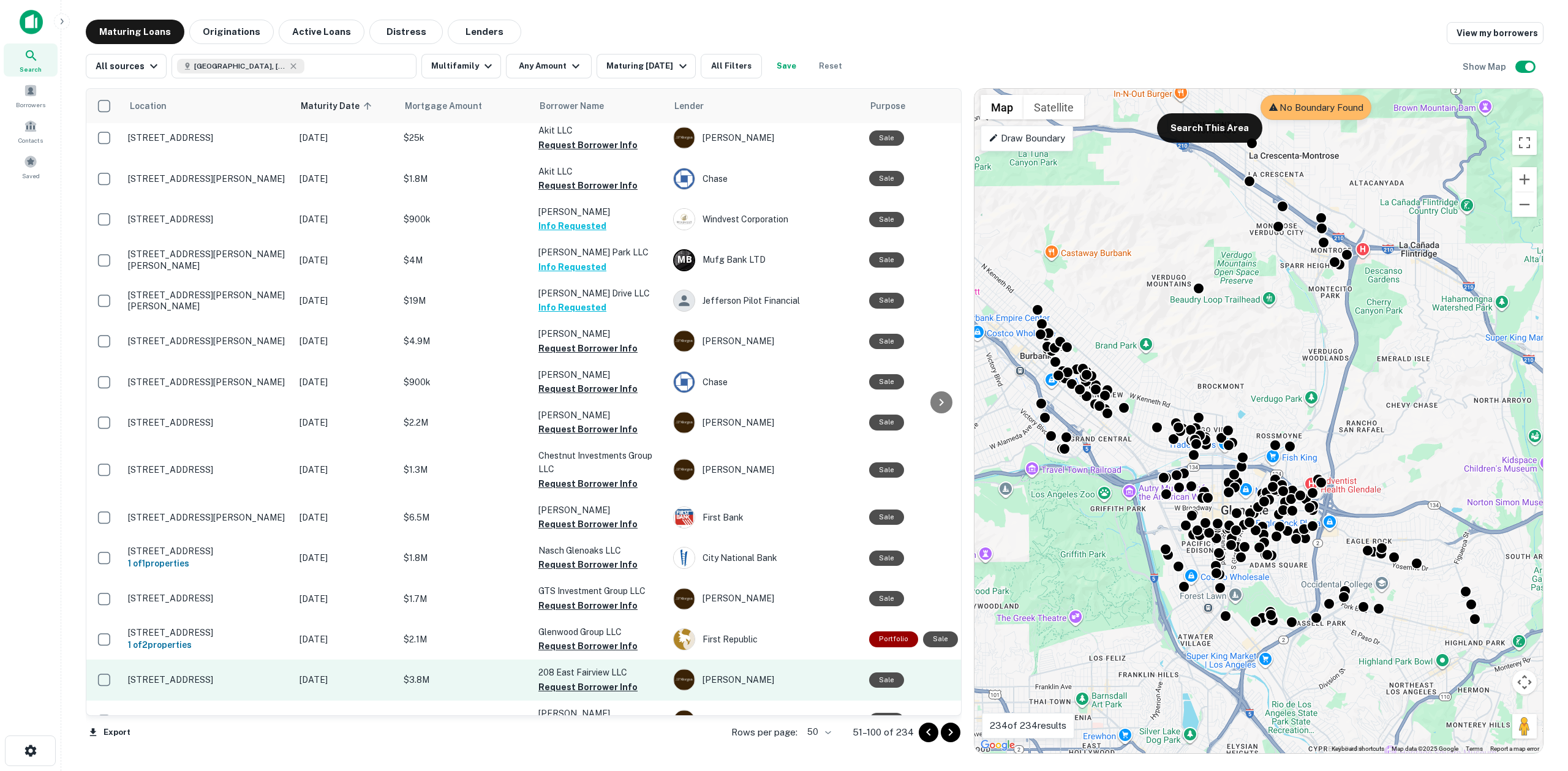
scroll to position [768, 0]
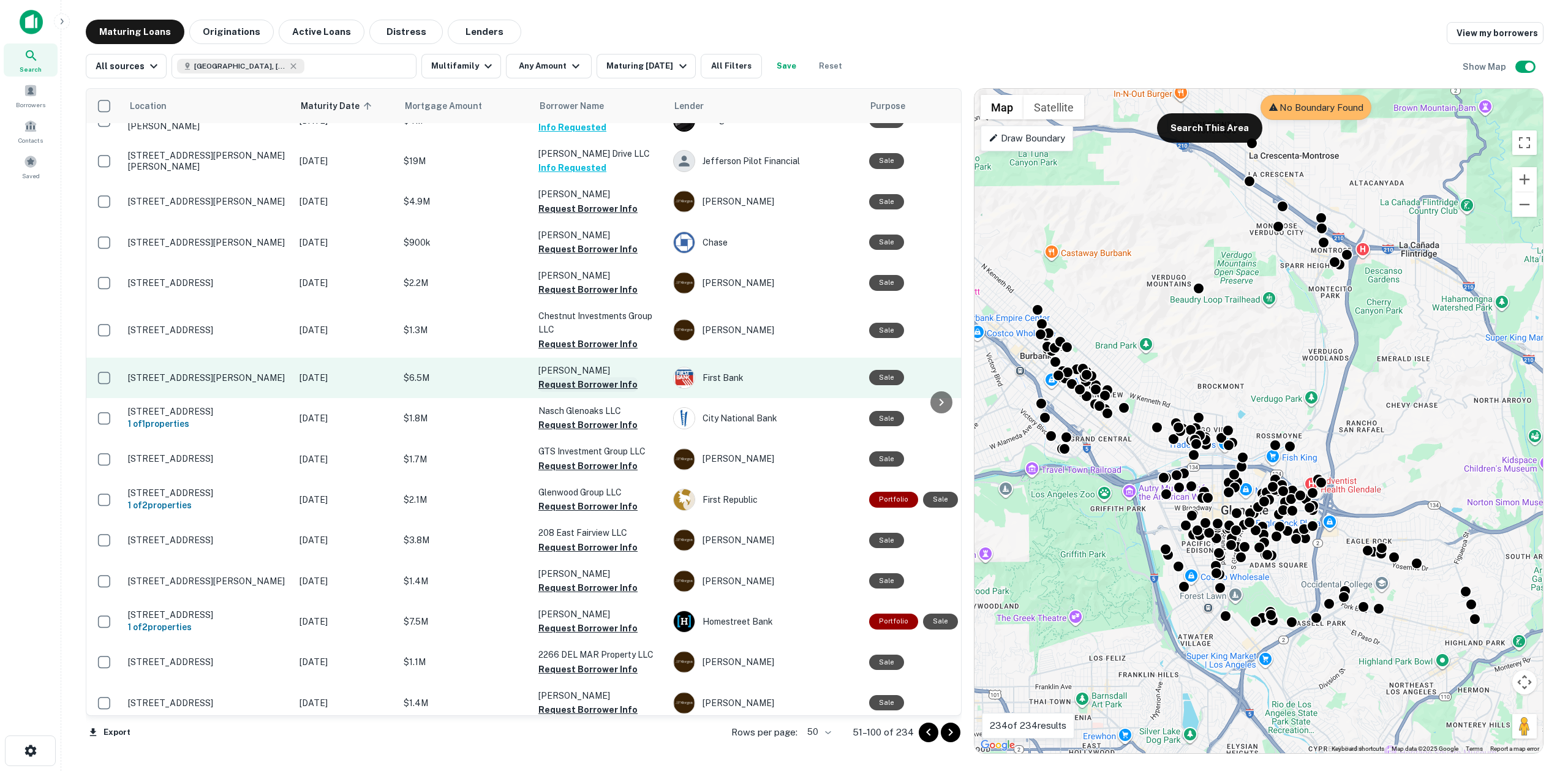
click at [589, 377] on button "Request Borrower Info" at bounding box center [588, 384] width 99 height 14
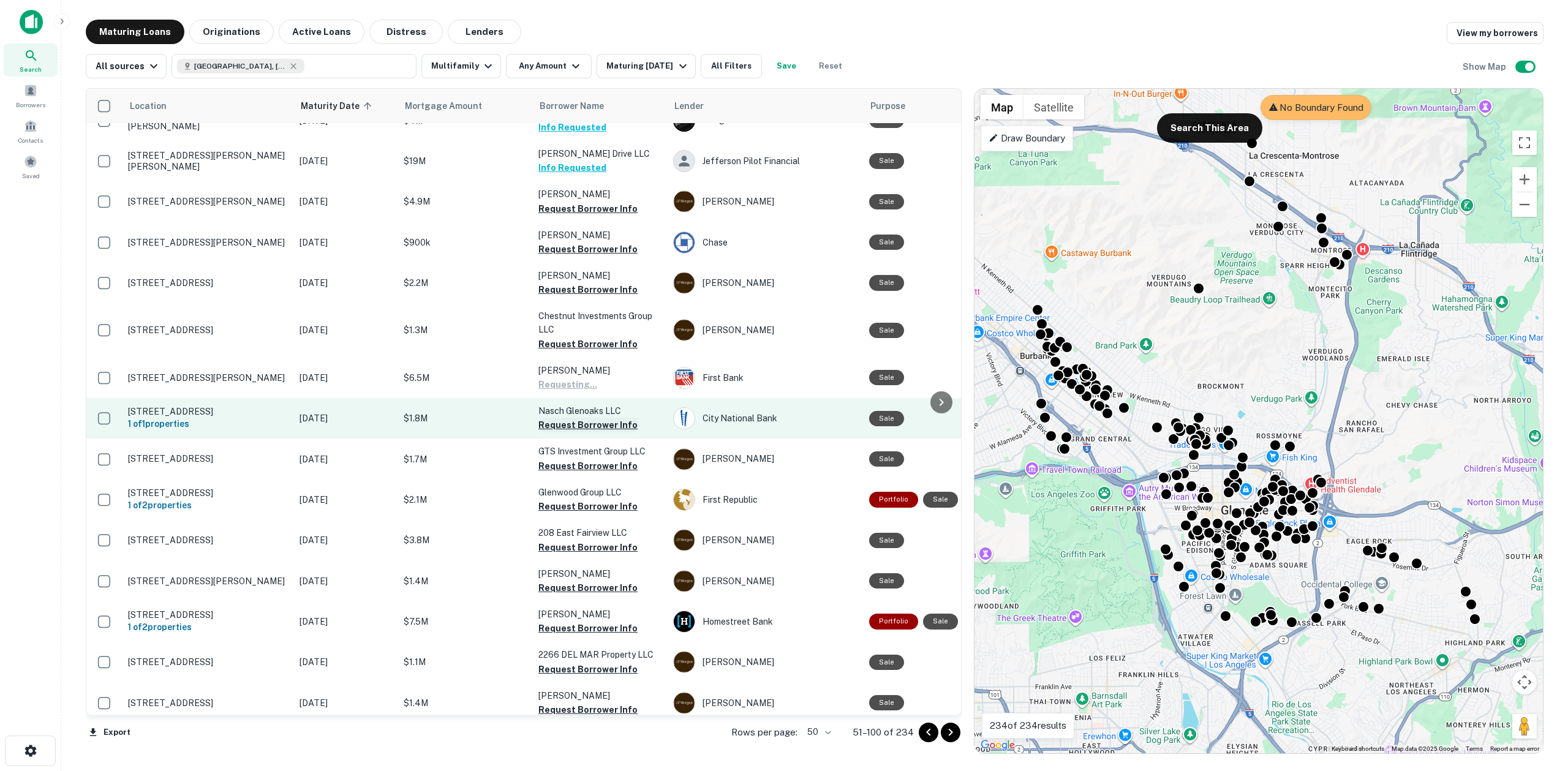
click at [580, 418] on button "Request Borrower Info" at bounding box center [588, 425] width 99 height 14
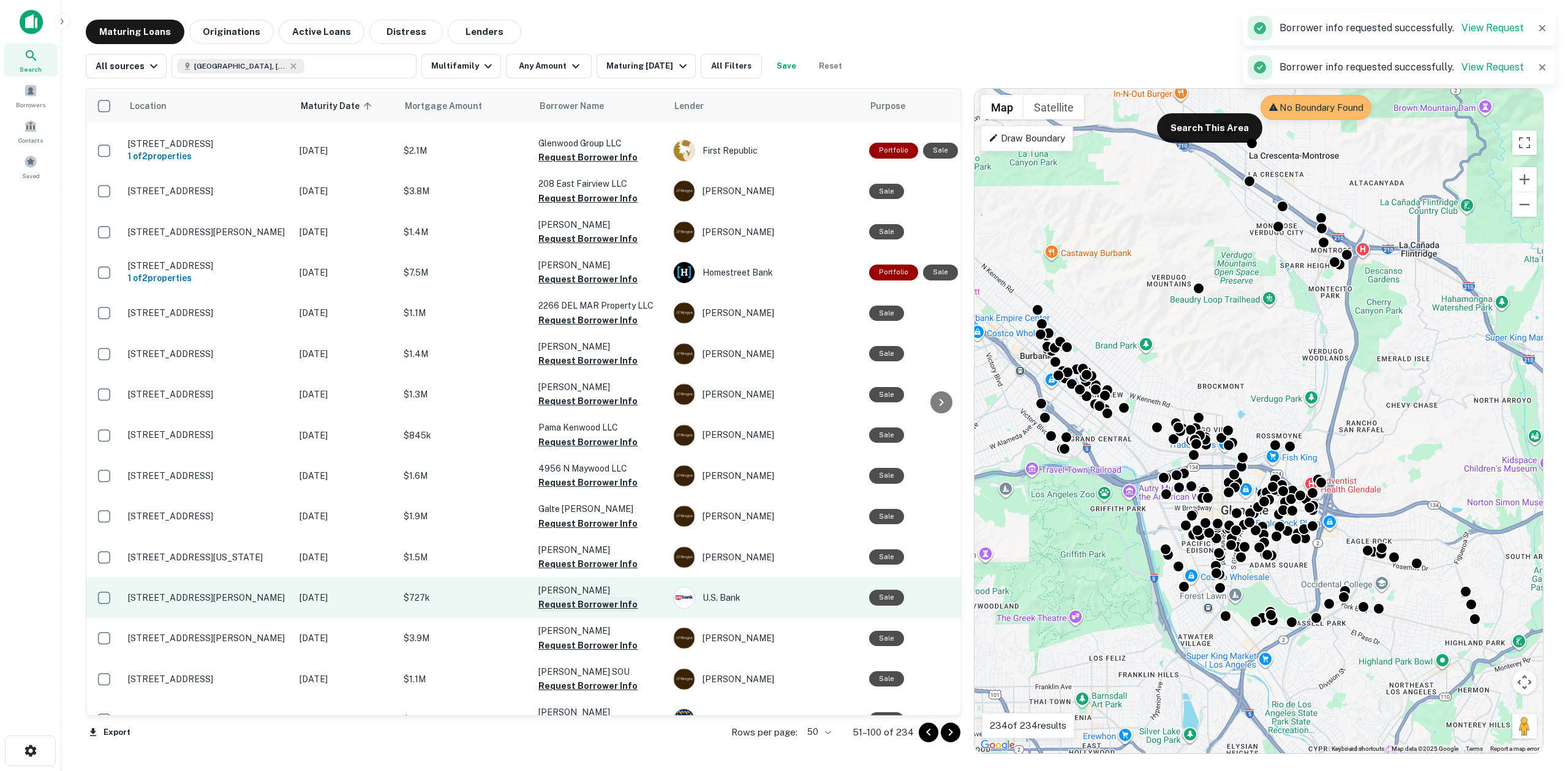
scroll to position [1257, 0]
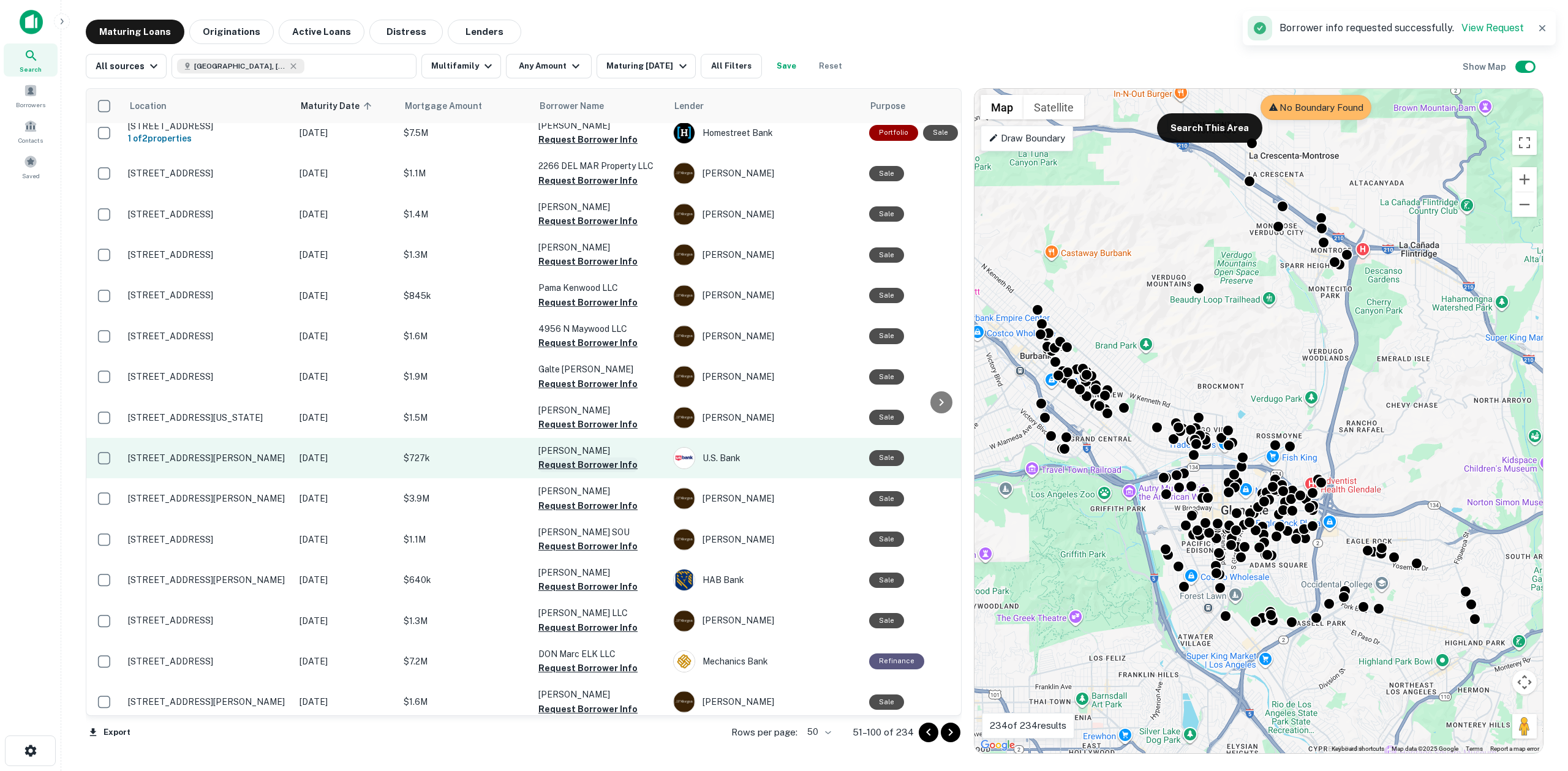
click at [589, 457] on button "Request Borrower Info" at bounding box center [588, 464] width 99 height 14
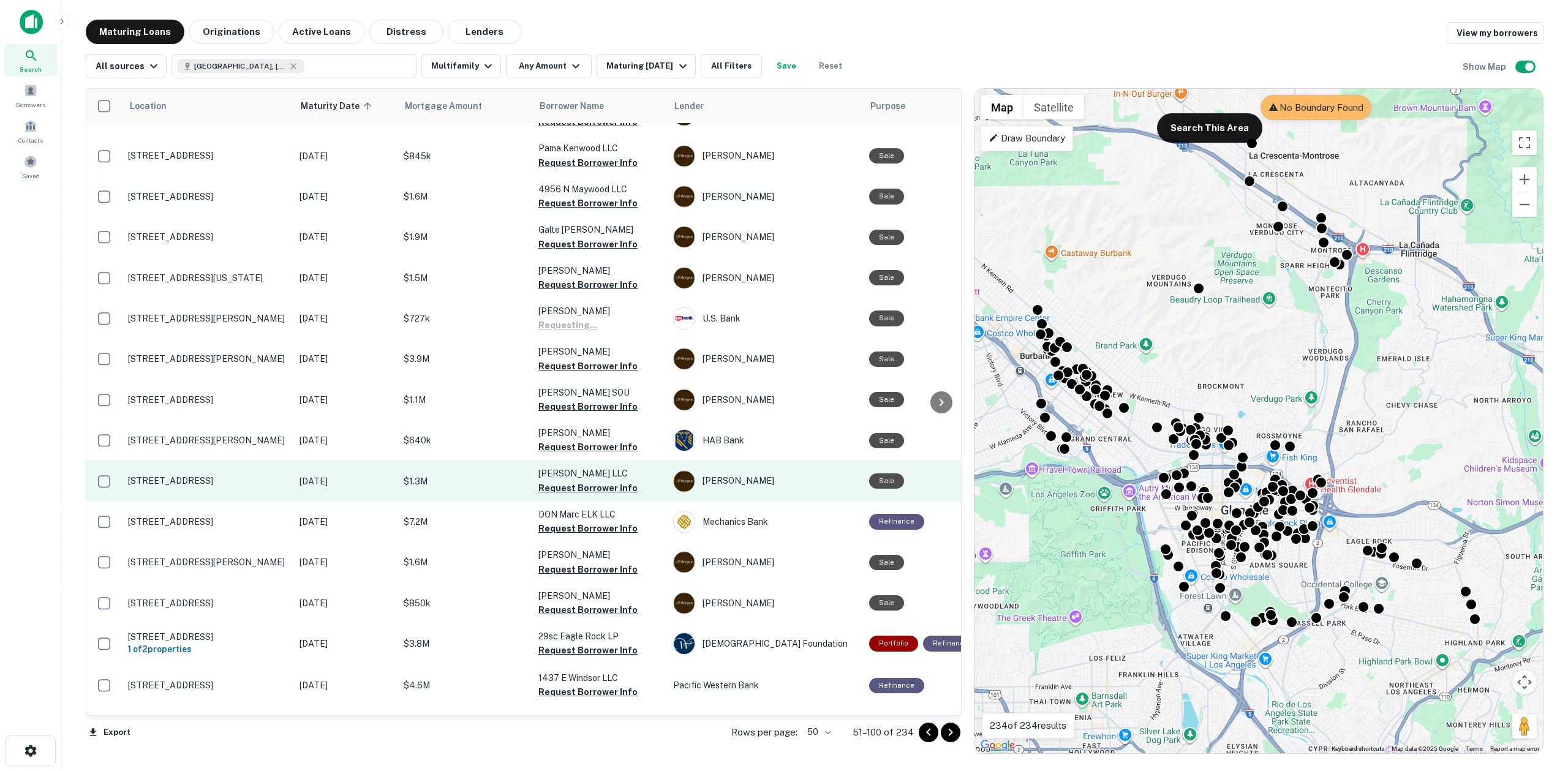
scroll to position [1466, 0]
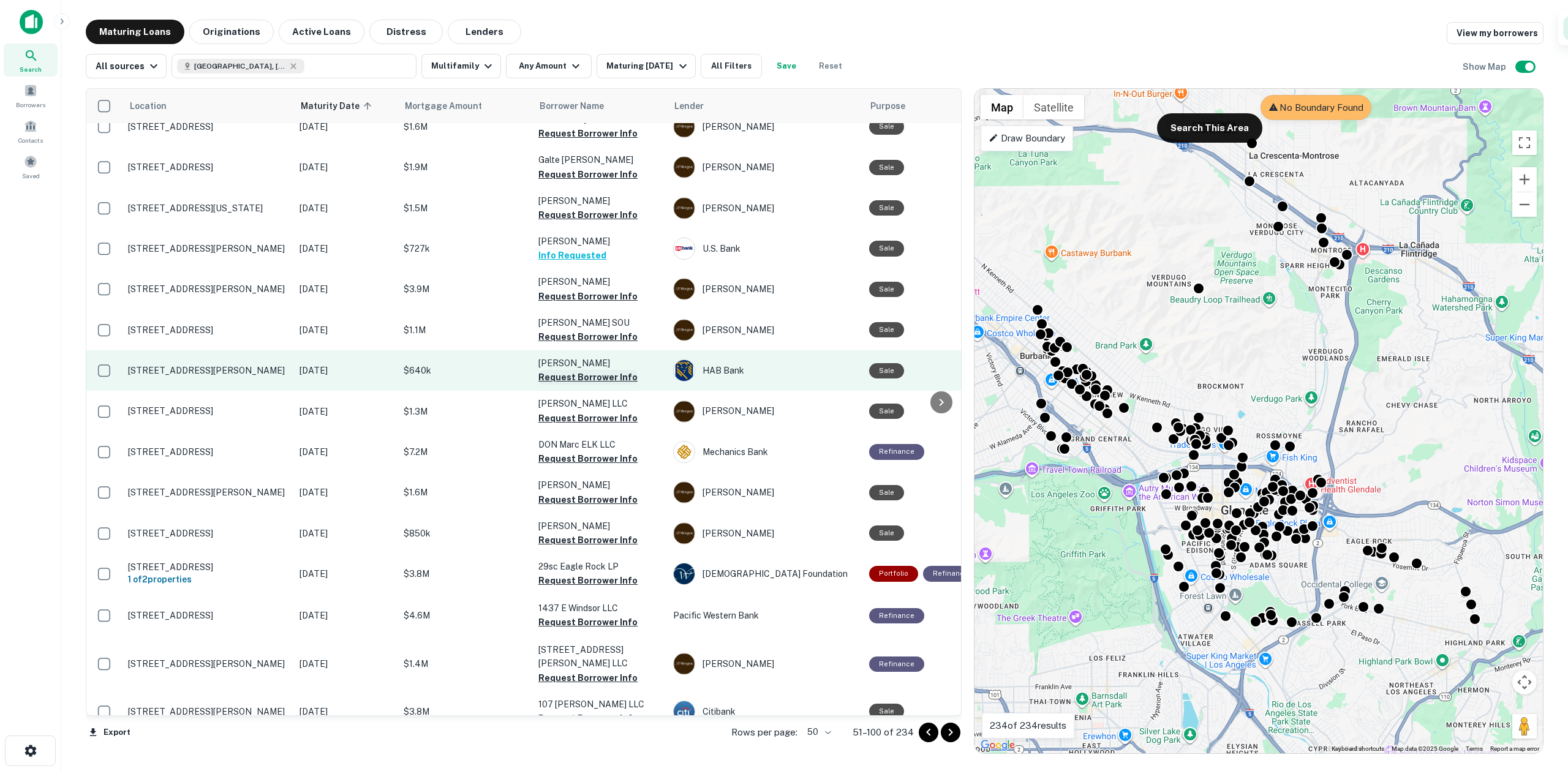
click at [581, 370] on button "Request Borrower Info" at bounding box center [588, 377] width 99 height 14
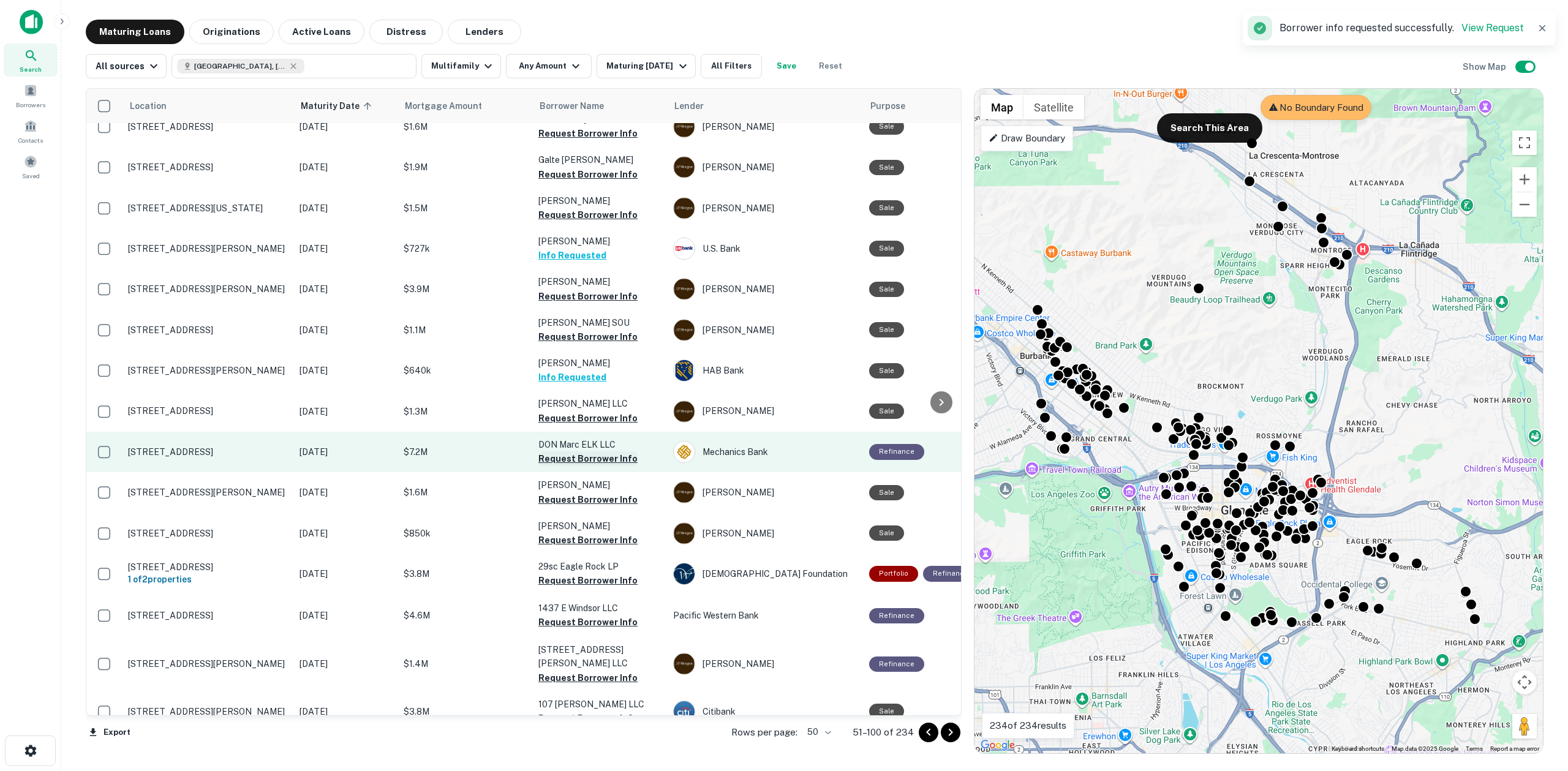
click at [576, 452] on button "Request Borrower Info" at bounding box center [588, 459] width 99 height 14
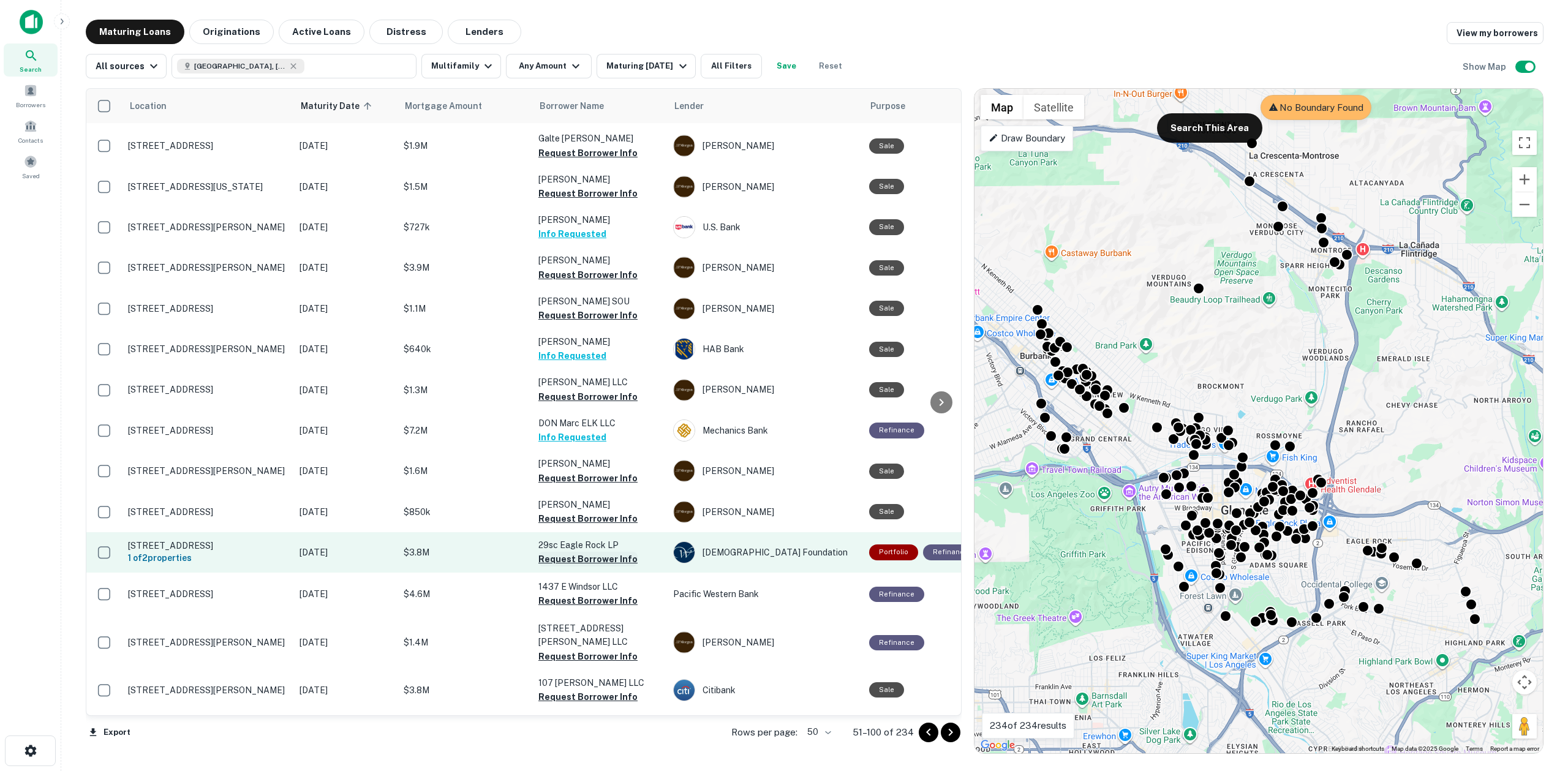
click at [578, 552] on button "Request Borrower Info" at bounding box center [588, 559] width 99 height 14
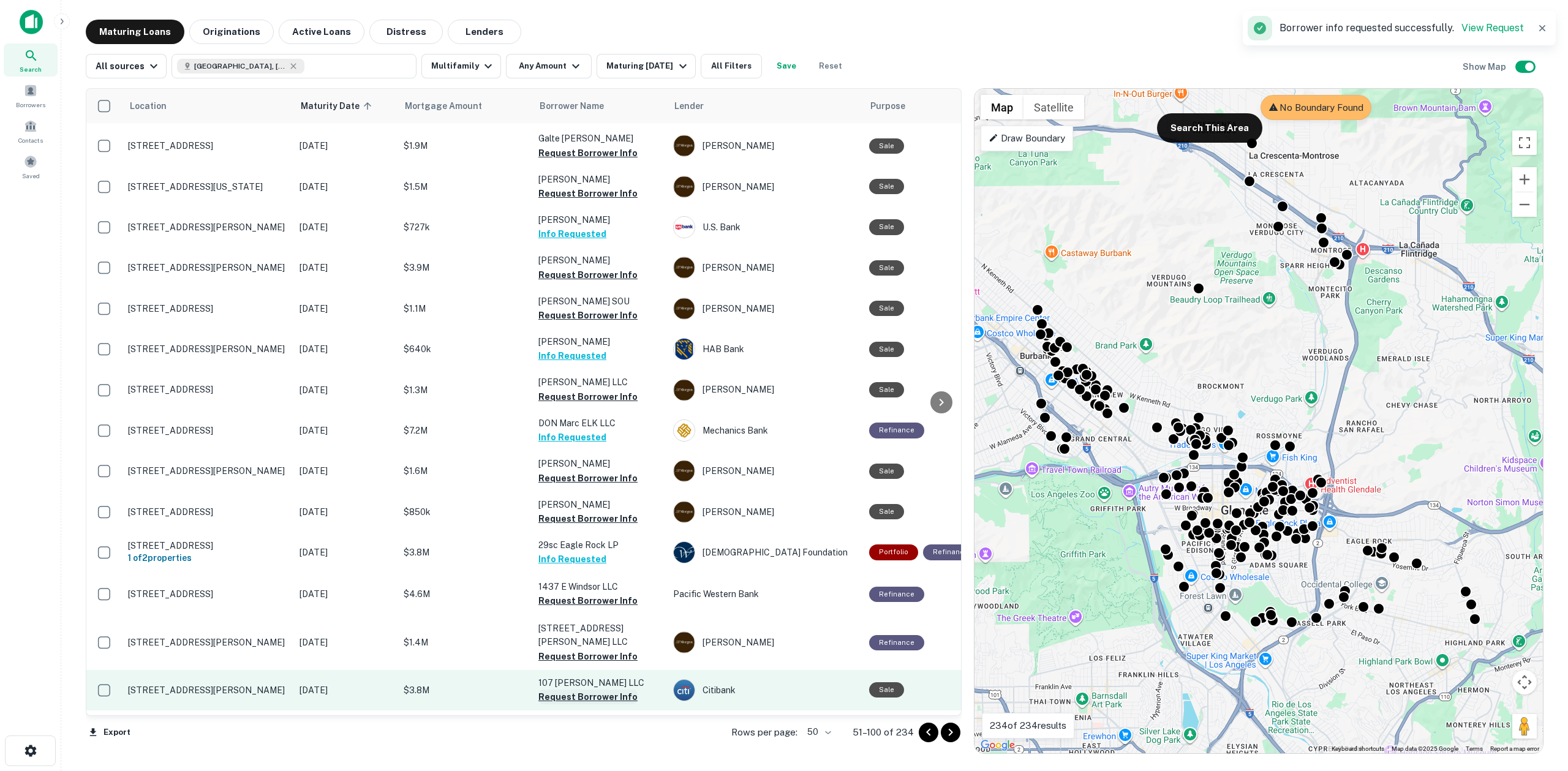
click at [568, 689] on button "Request Borrower Info" at bounding box center [588, 696] width 99 height 14
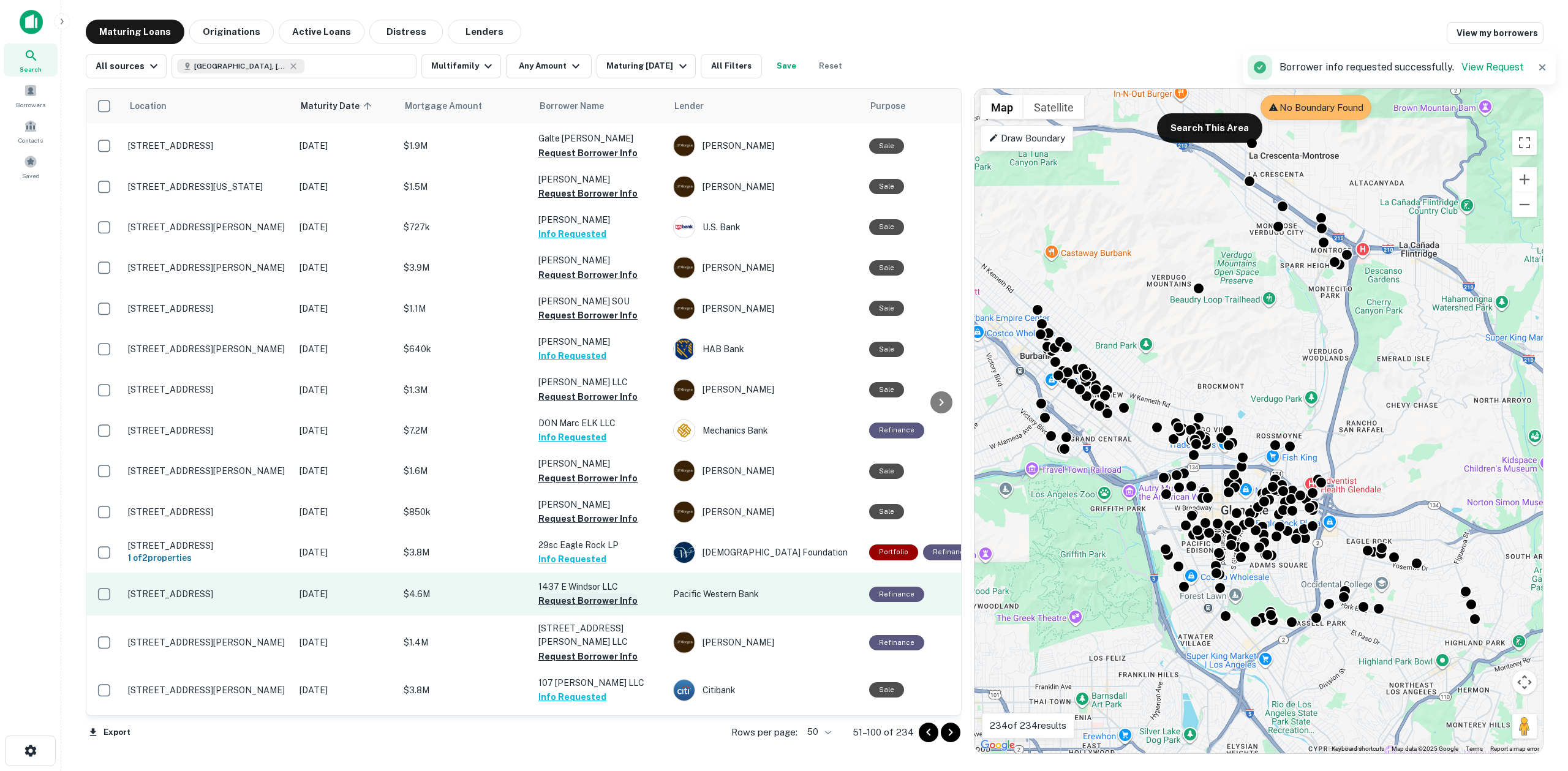
click at [582, 593] on button "Request Borrower Info" at bounding box center [588, 600] width 99 height 14
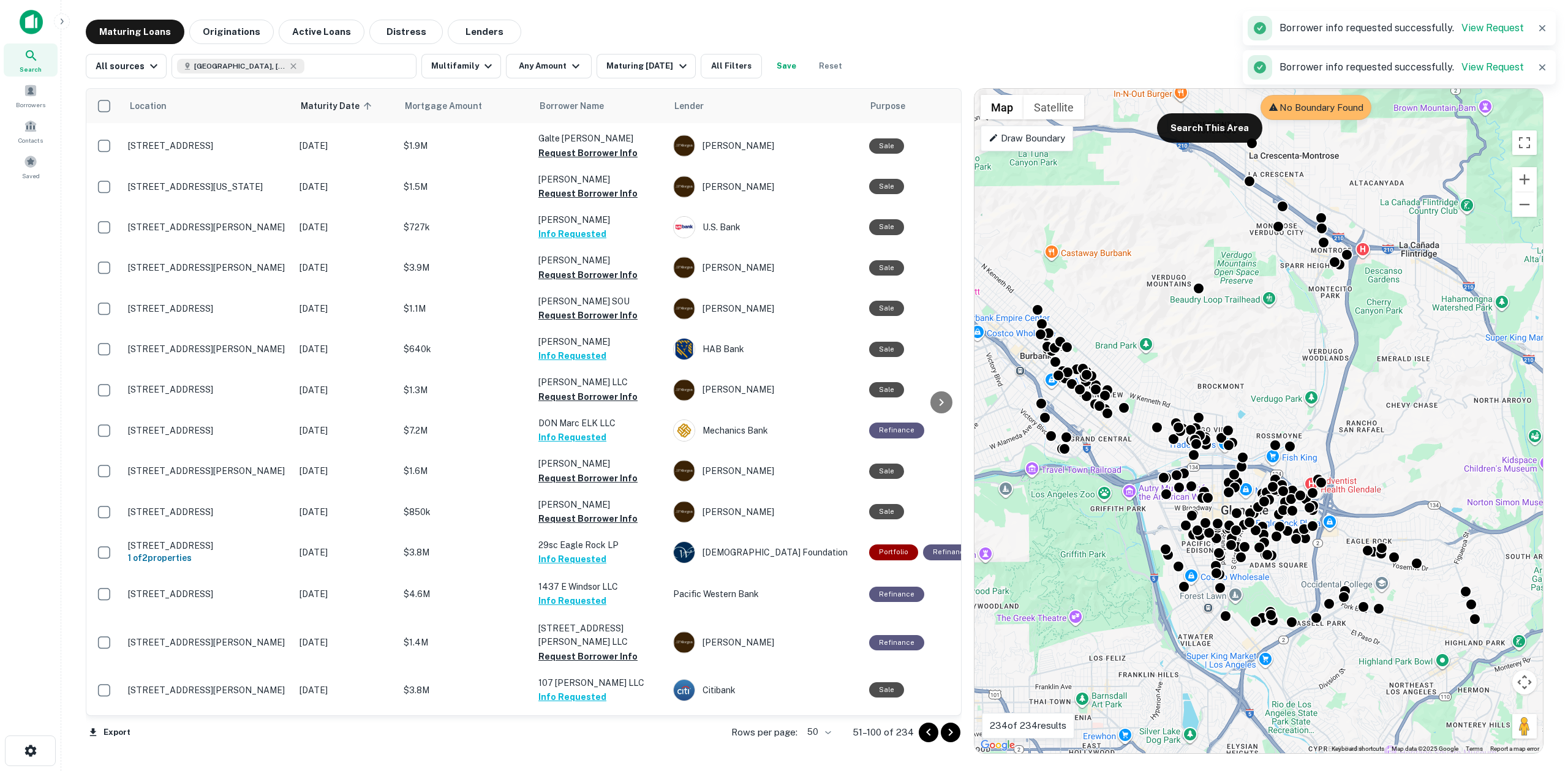
click at [947, 734] on icon "Go to next page" at bounding box center [950, 732] width 14 height 14
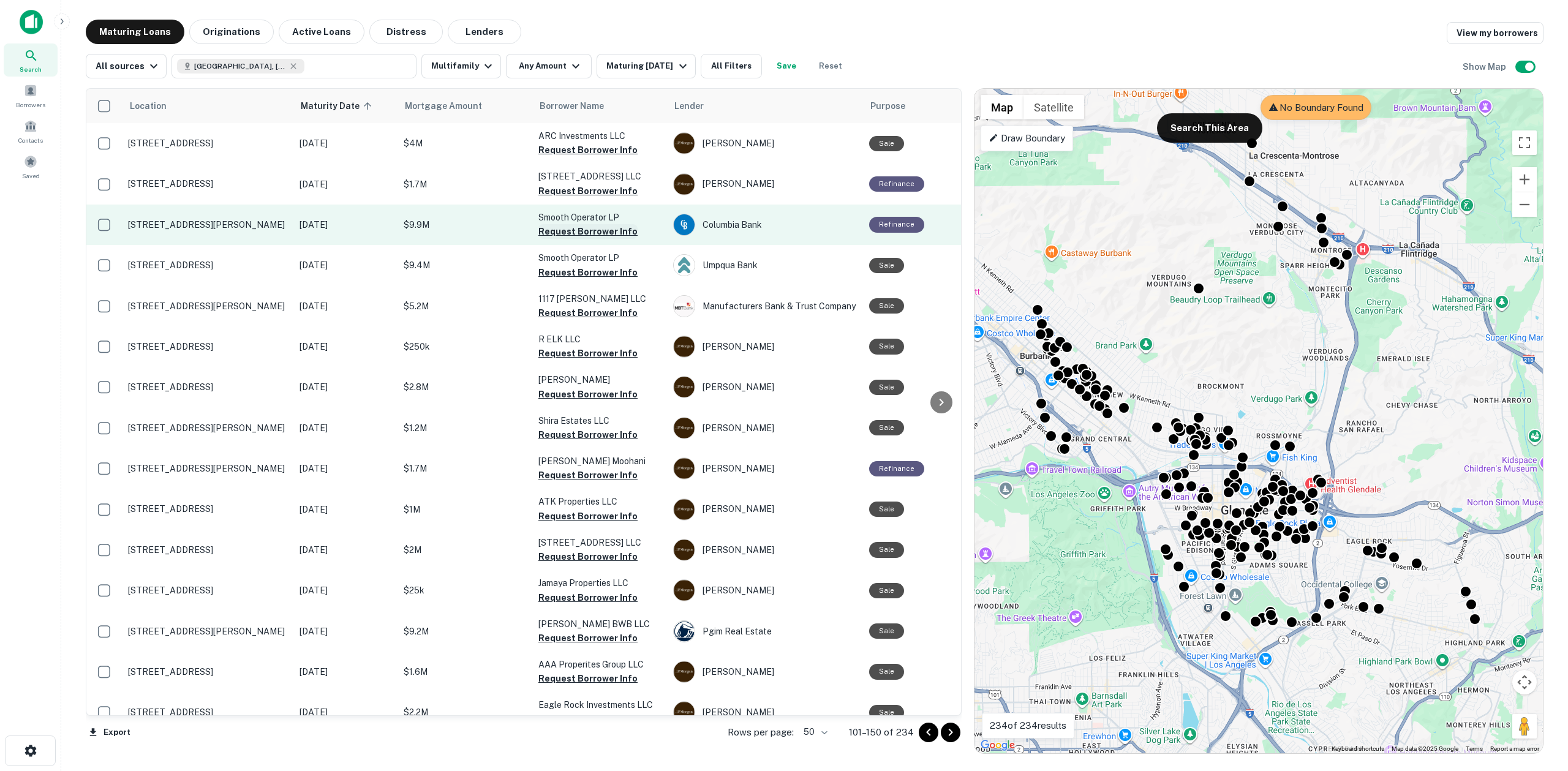
click at [561, 231] on button "Request Borrower Info" at bounding box center [588, 231] width 99 height 14
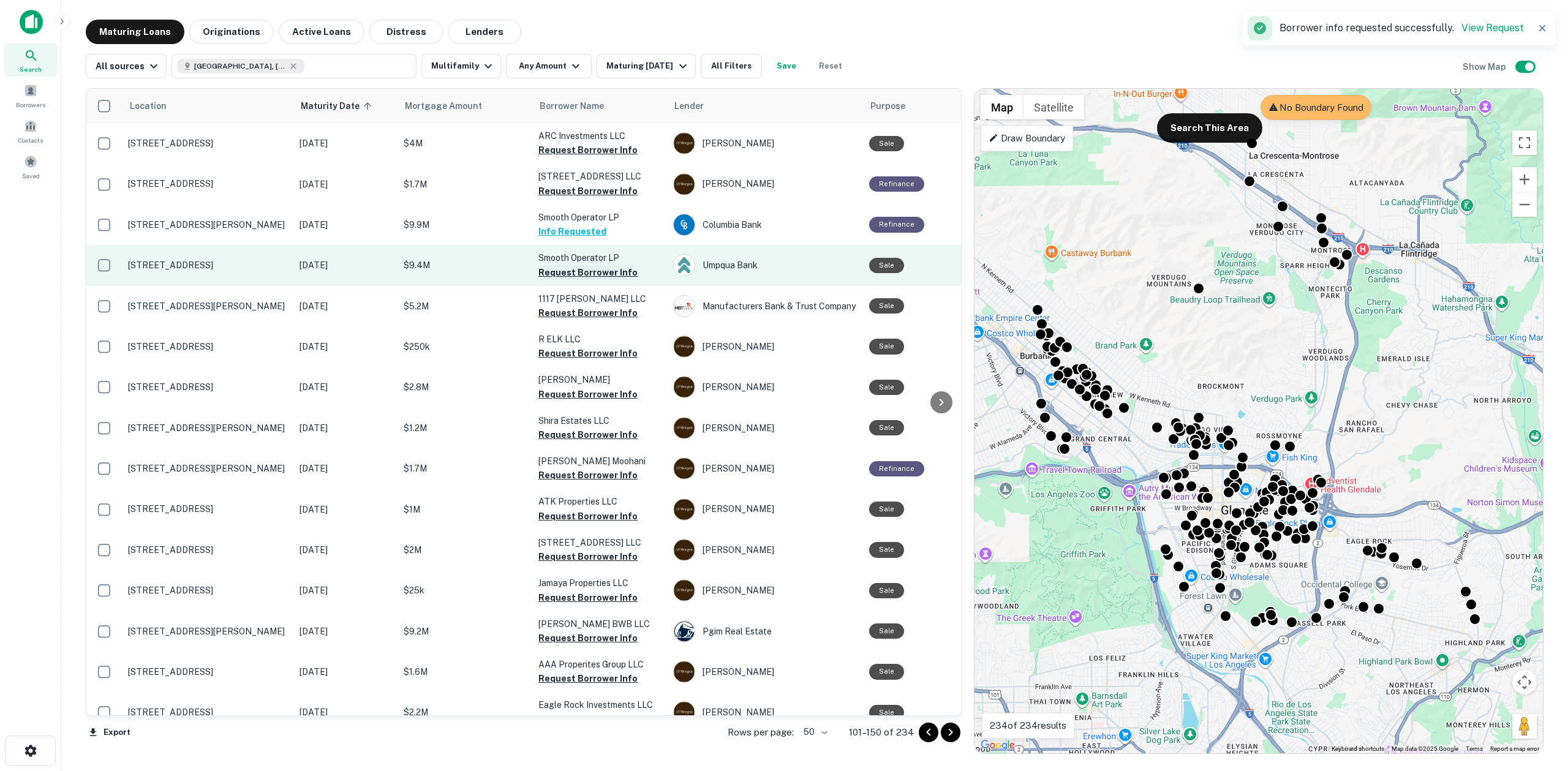
click at [585, 270] on button "Request Borrower Info" at bounding box center [588, 272] width 99 height 14
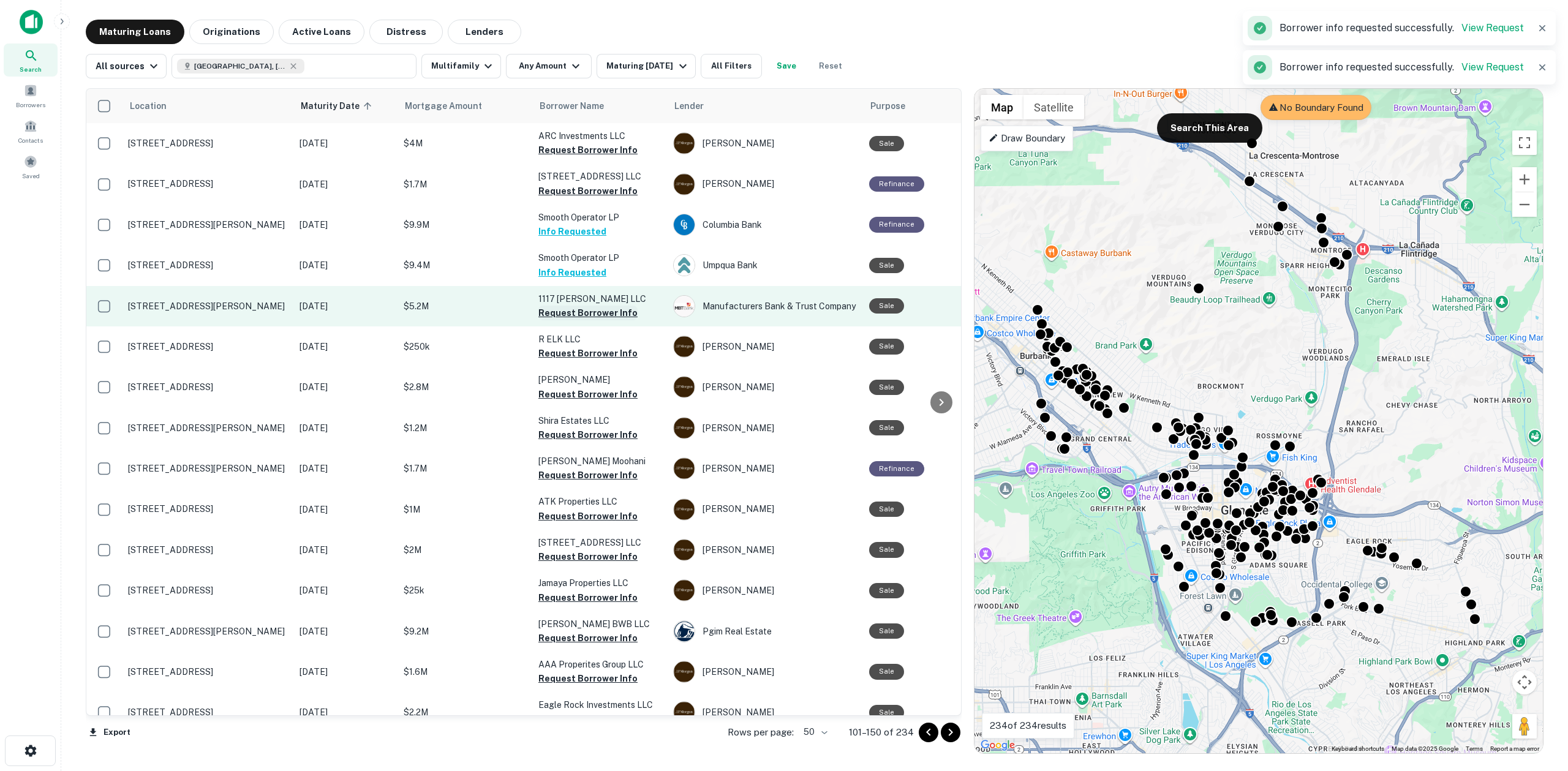
click at [574, 311] on button "Request Borrower Info" at bounding box center [588, 312] width 99 height 14
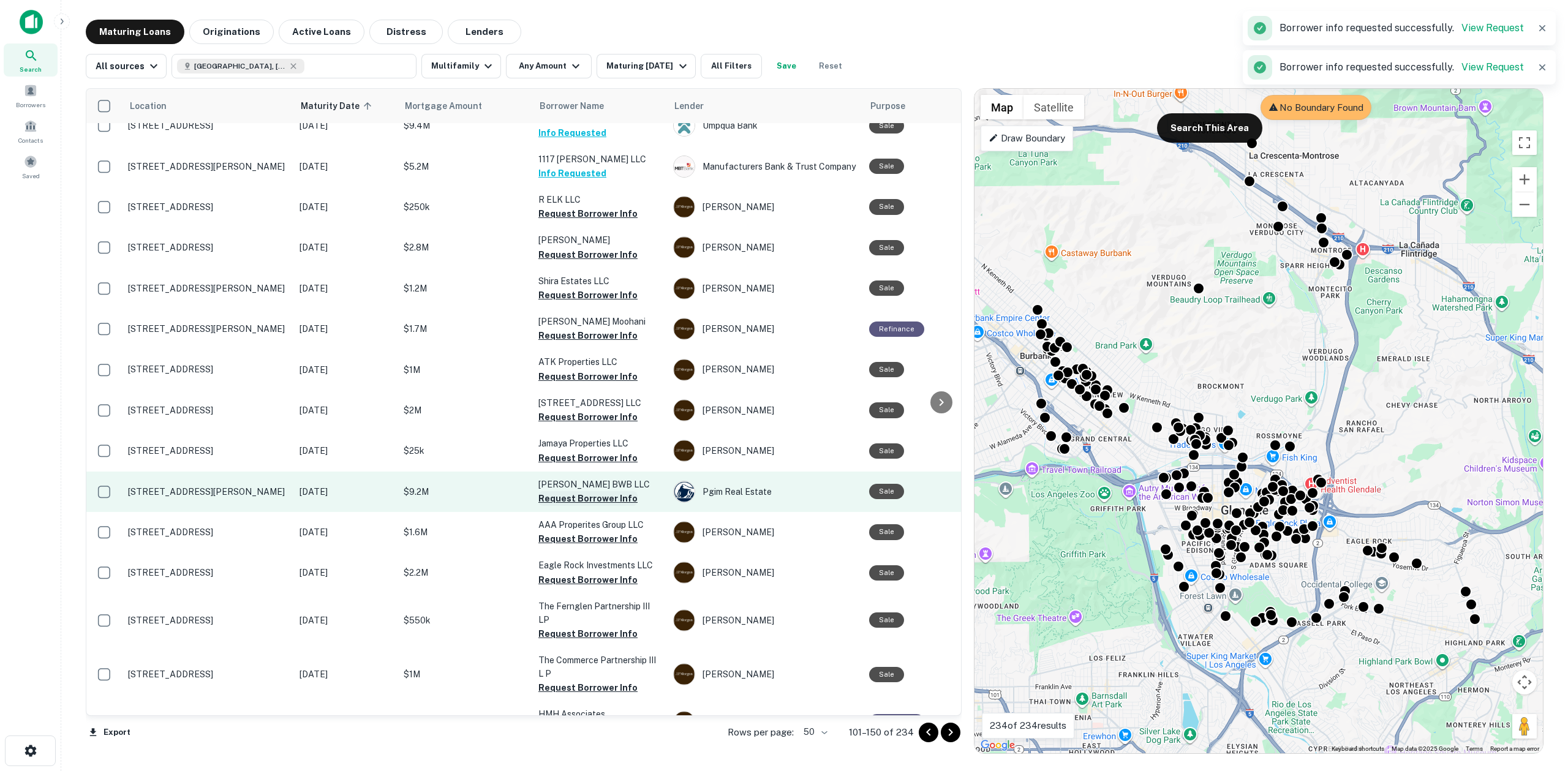
scroll to position [279, 0]
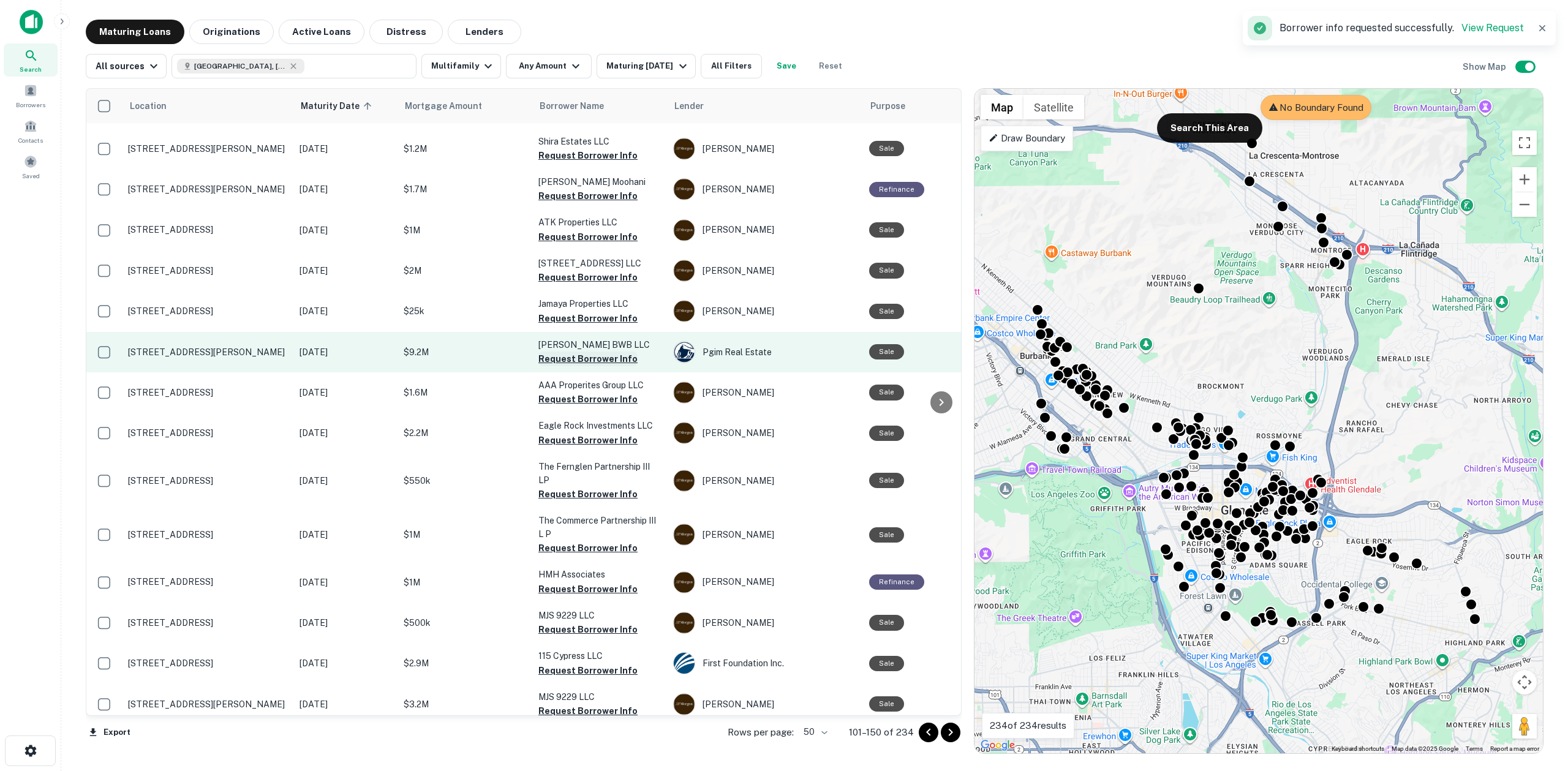
click at [566, 361] on button "Request Borrower Info" at bounding box center [588, 358] width 99 height 14
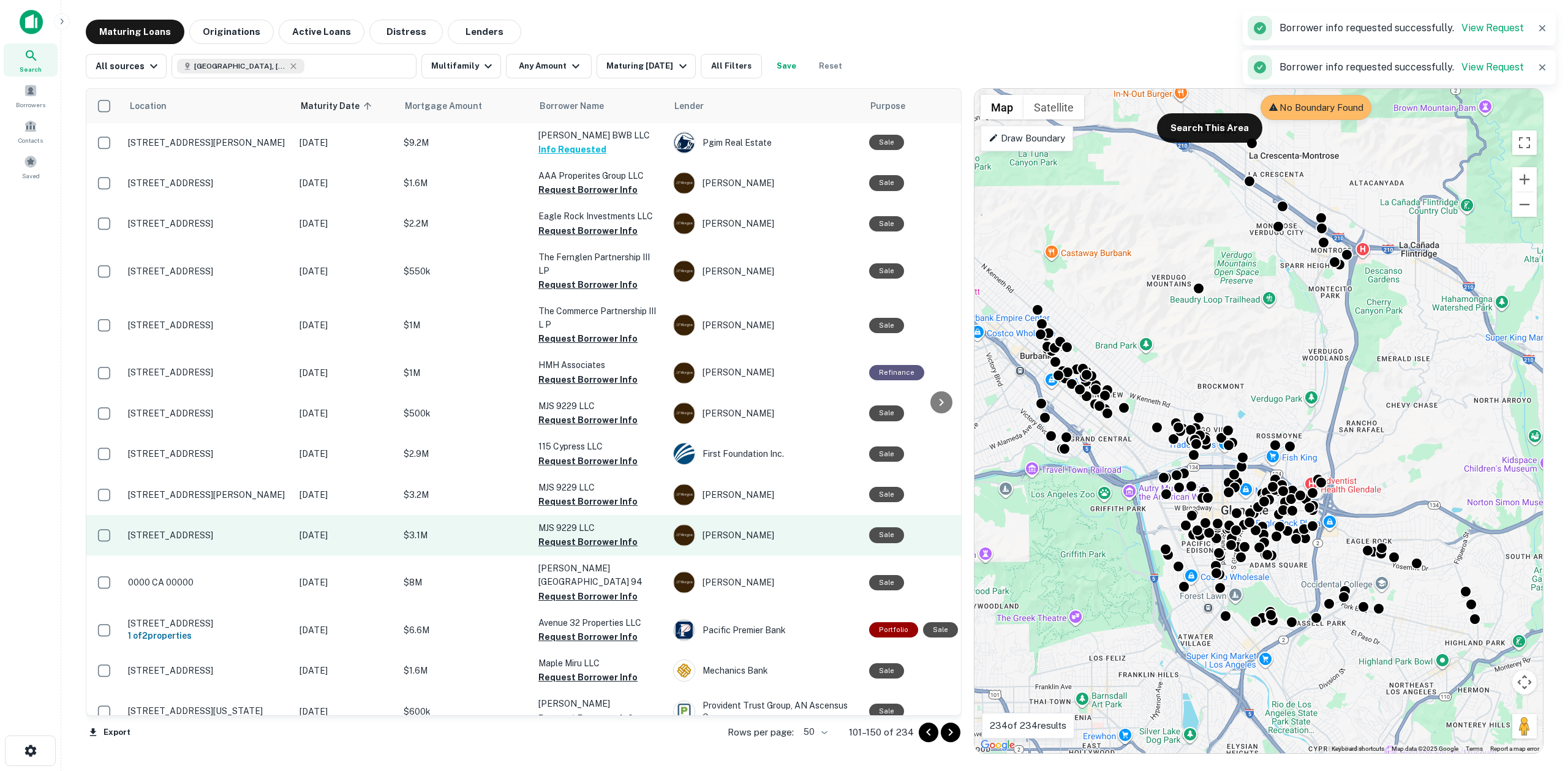
scroll to position [629, 0]
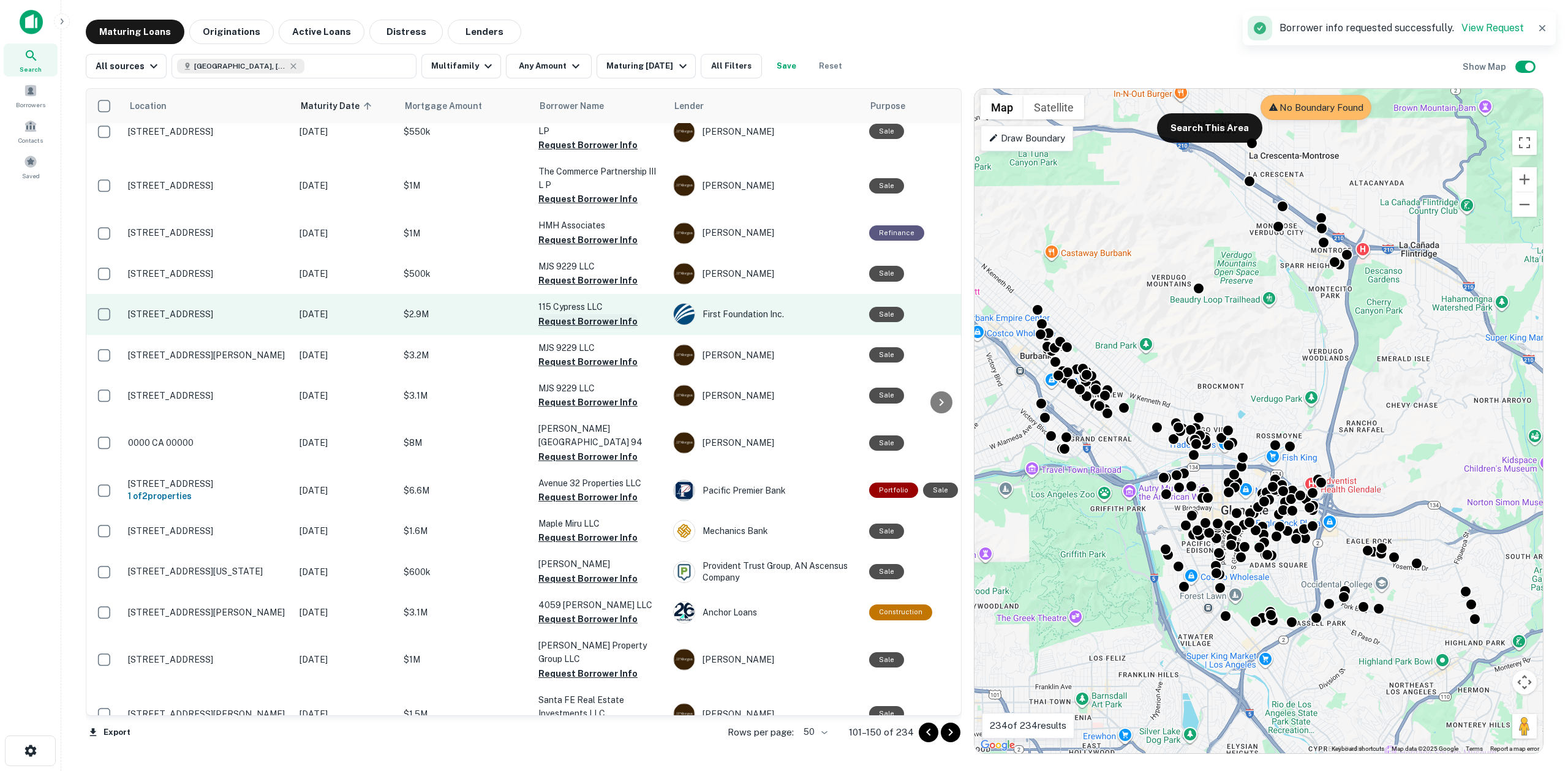
click at [573, 314] on button "Request Borrower Info" at bounding box center [588, 321] width 99 height 14
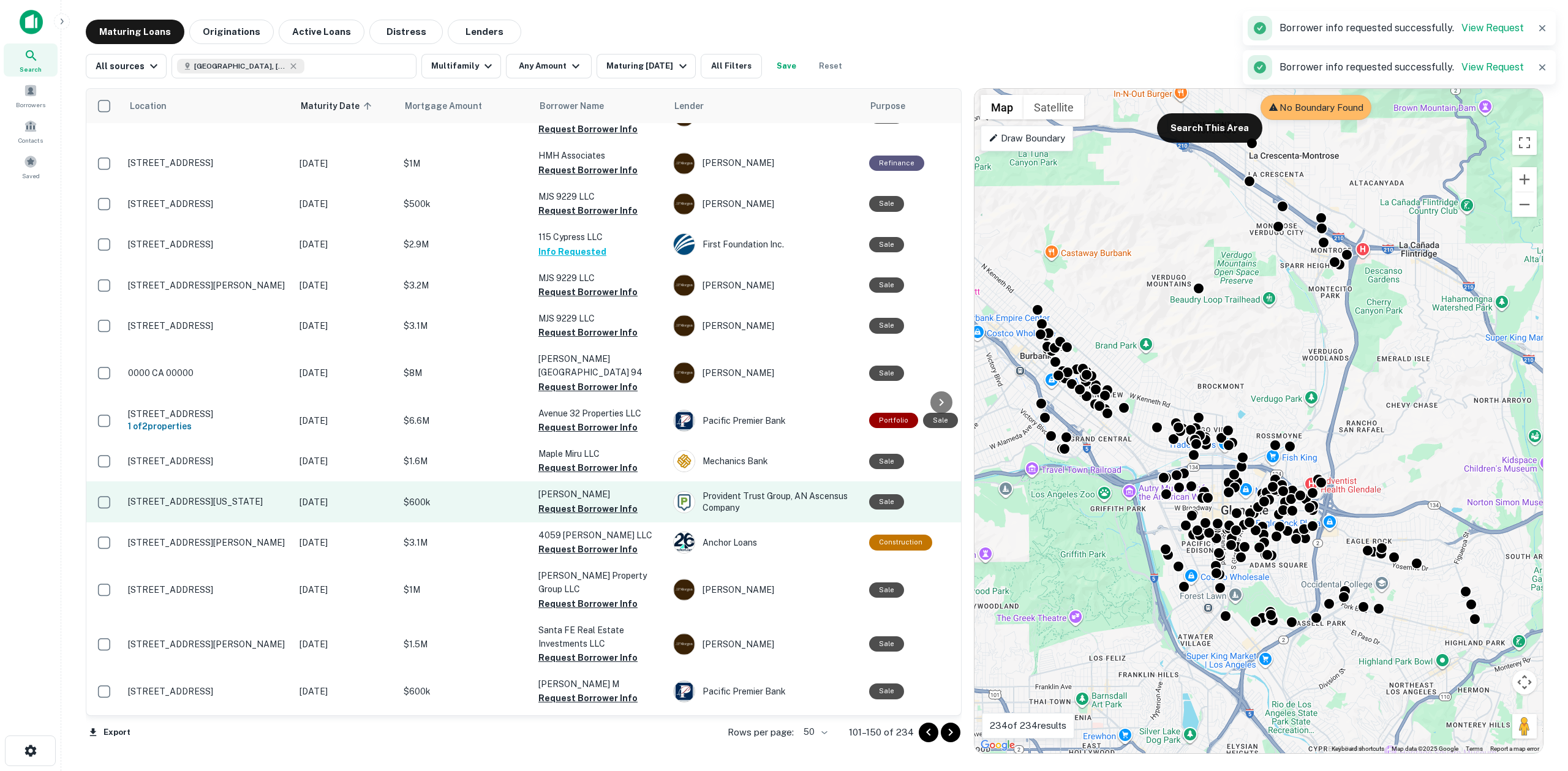
scroll to position [768, 0]
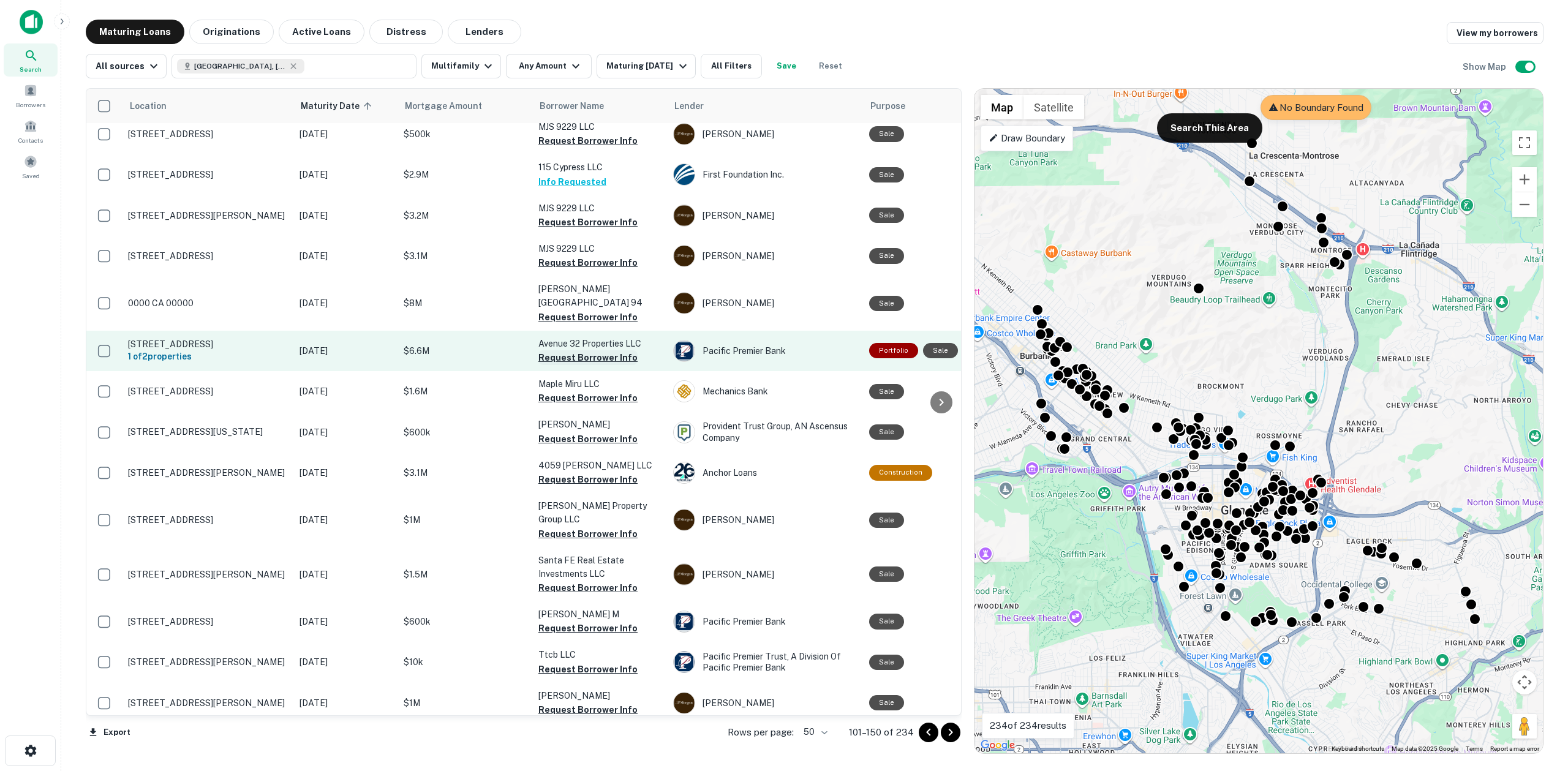
click at [570, 350] on button "Request Borrower Info" at bounding box center [588, 357] width 99 height 14
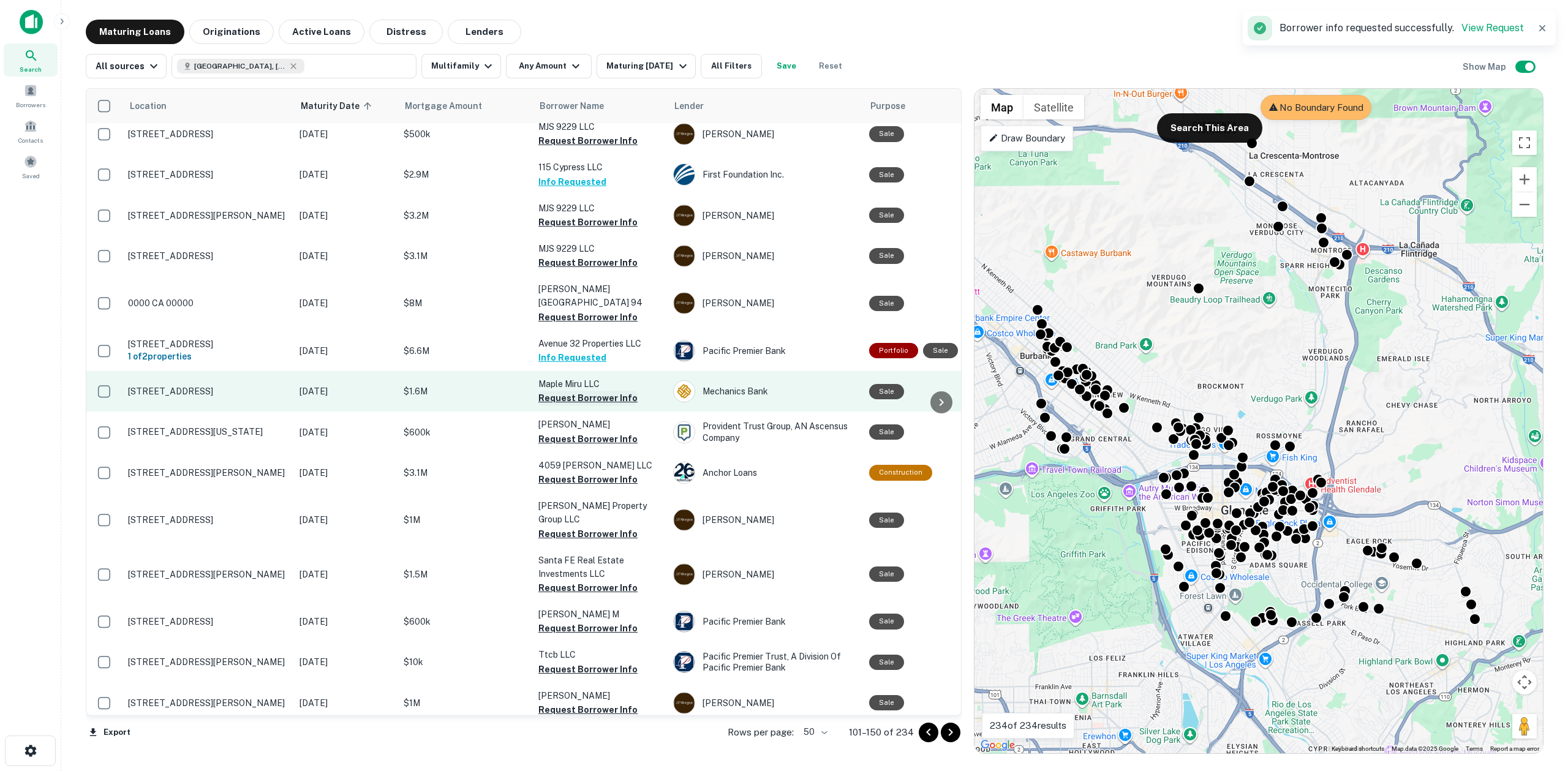
click at [569, 391] on button "Request Borrower Info" at bounding box center [588, 398] width 99 height 14
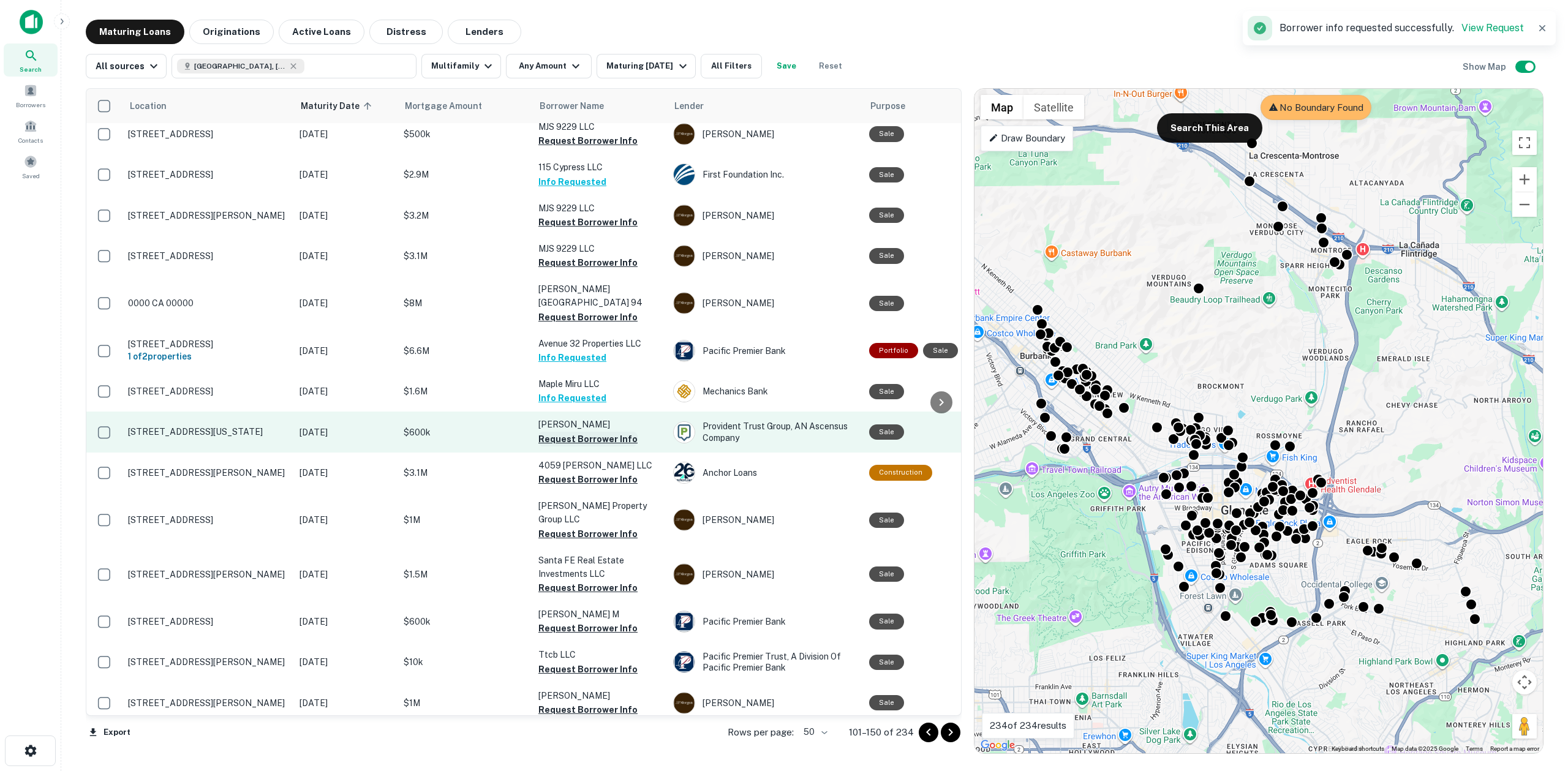
click at [573, 432] on button "Request Borrower Info" at bounding box center [588, 439] width 99 height 14
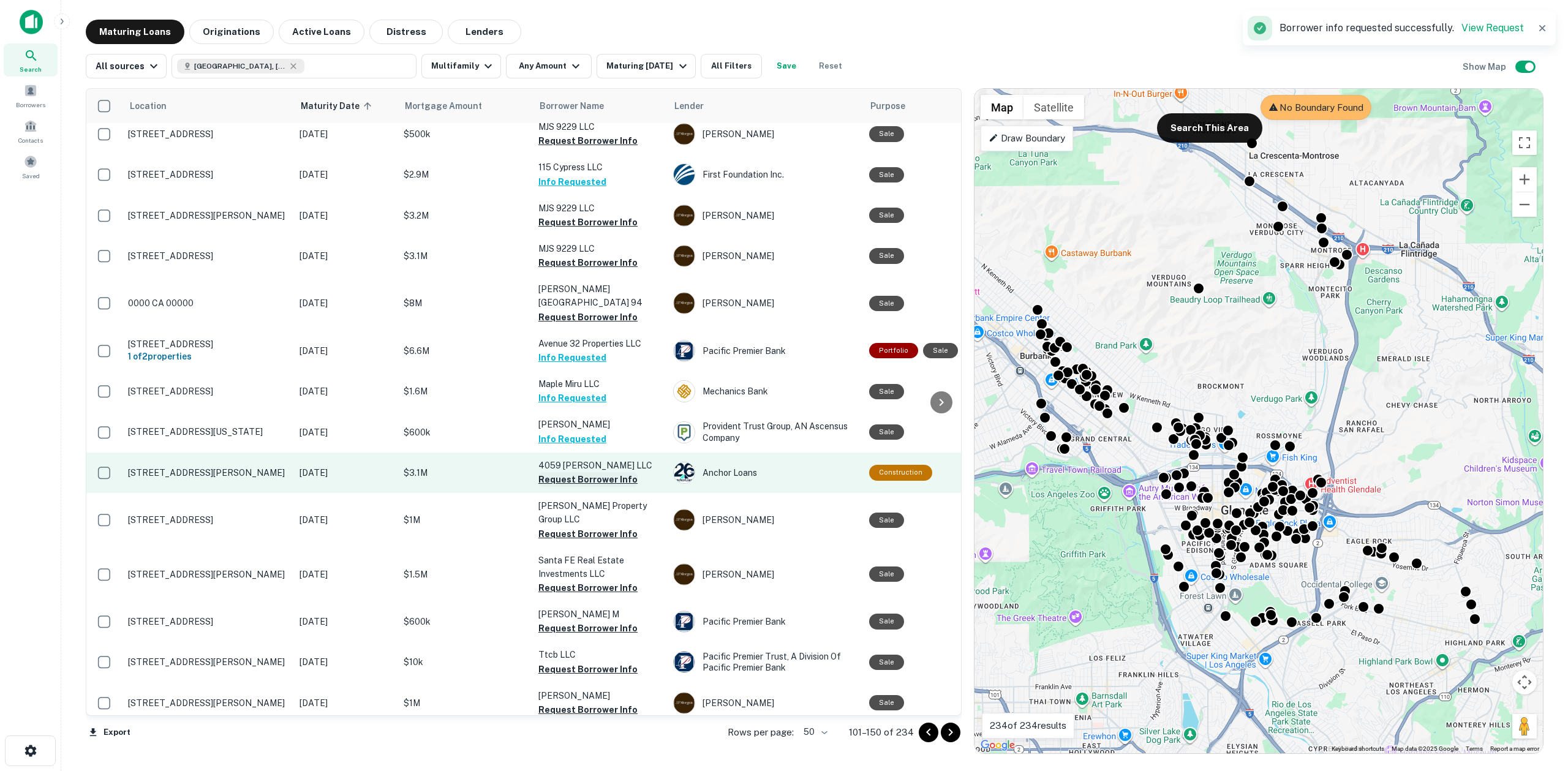
click at [570, 472] on button "Request Borrower Info" at bounding box center [588, 479] width 99 height 14
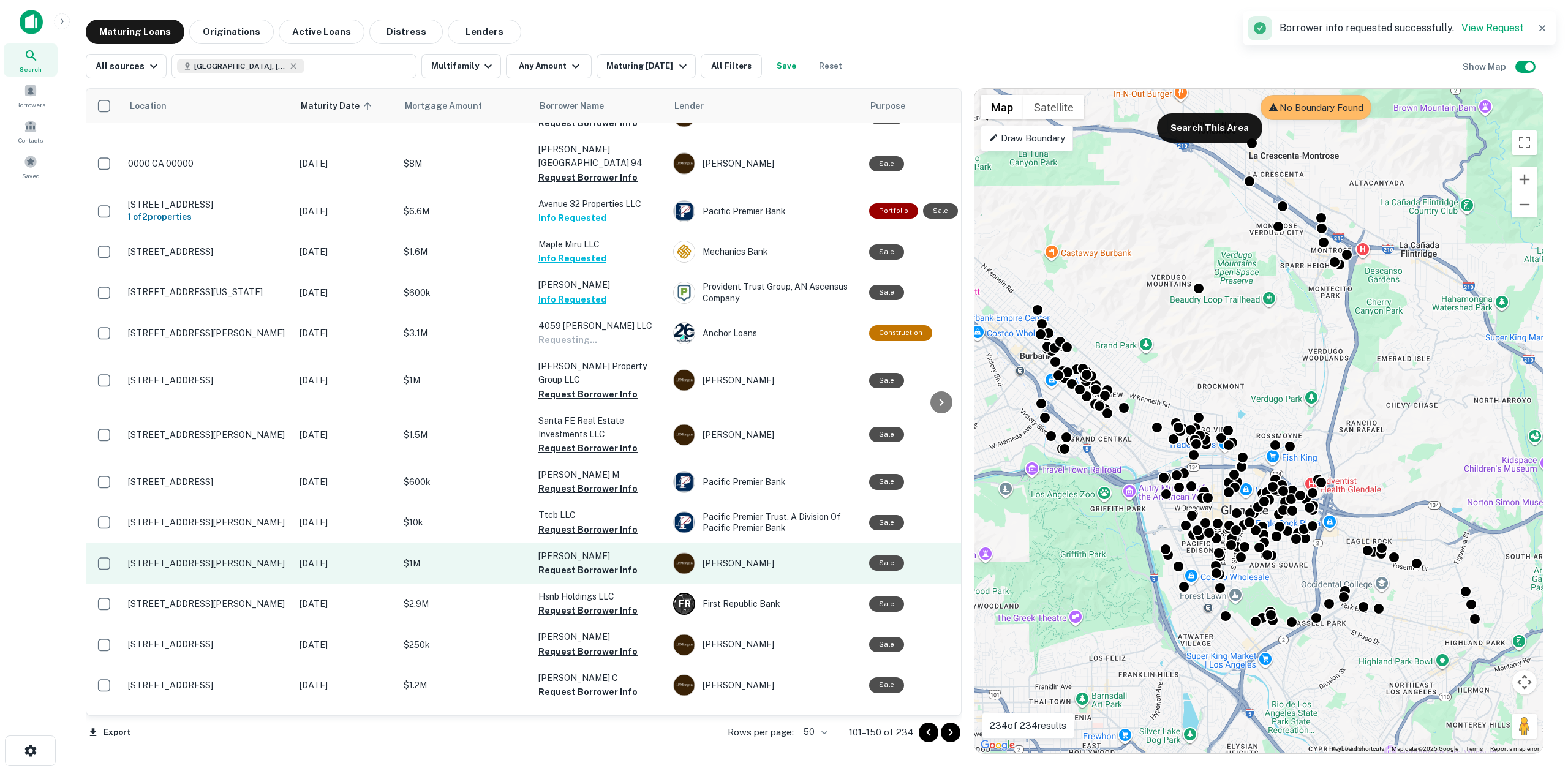
scroll to position [977, 0]
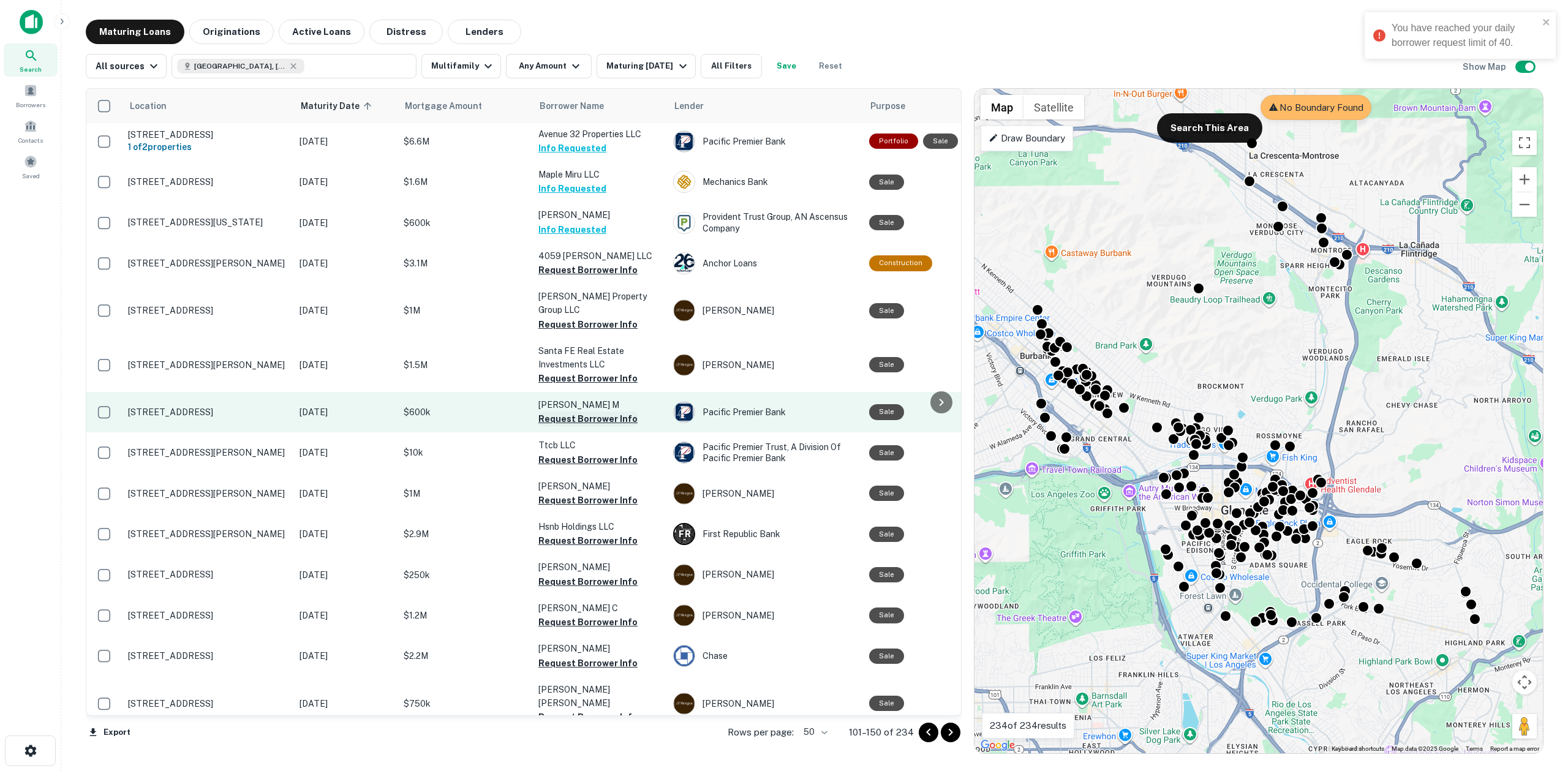
click at [568, 412] on button "Request Borrower Info" at bounding box center [588, 418] width 99 height 14
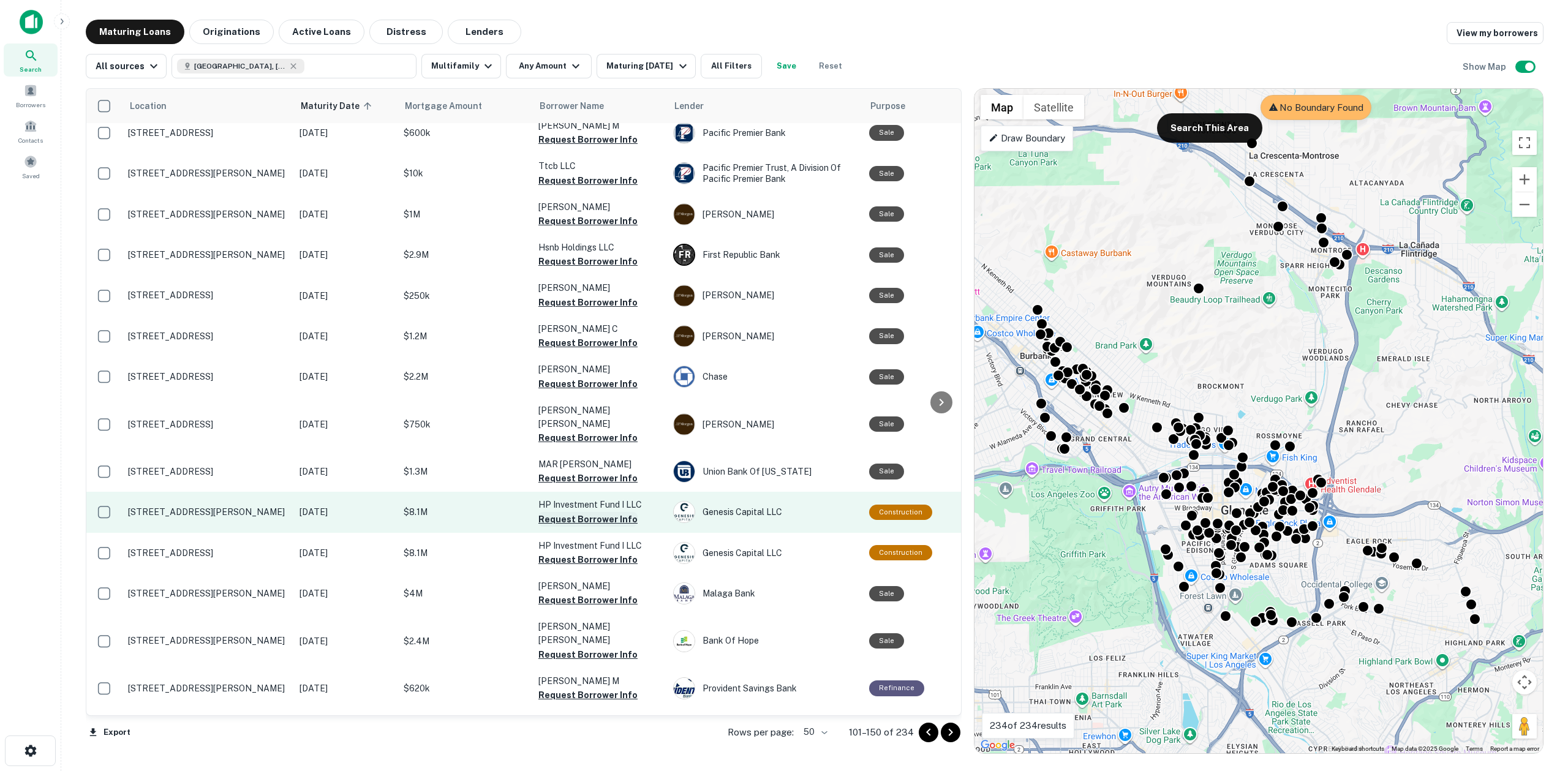
scroll to position [1327, 0]
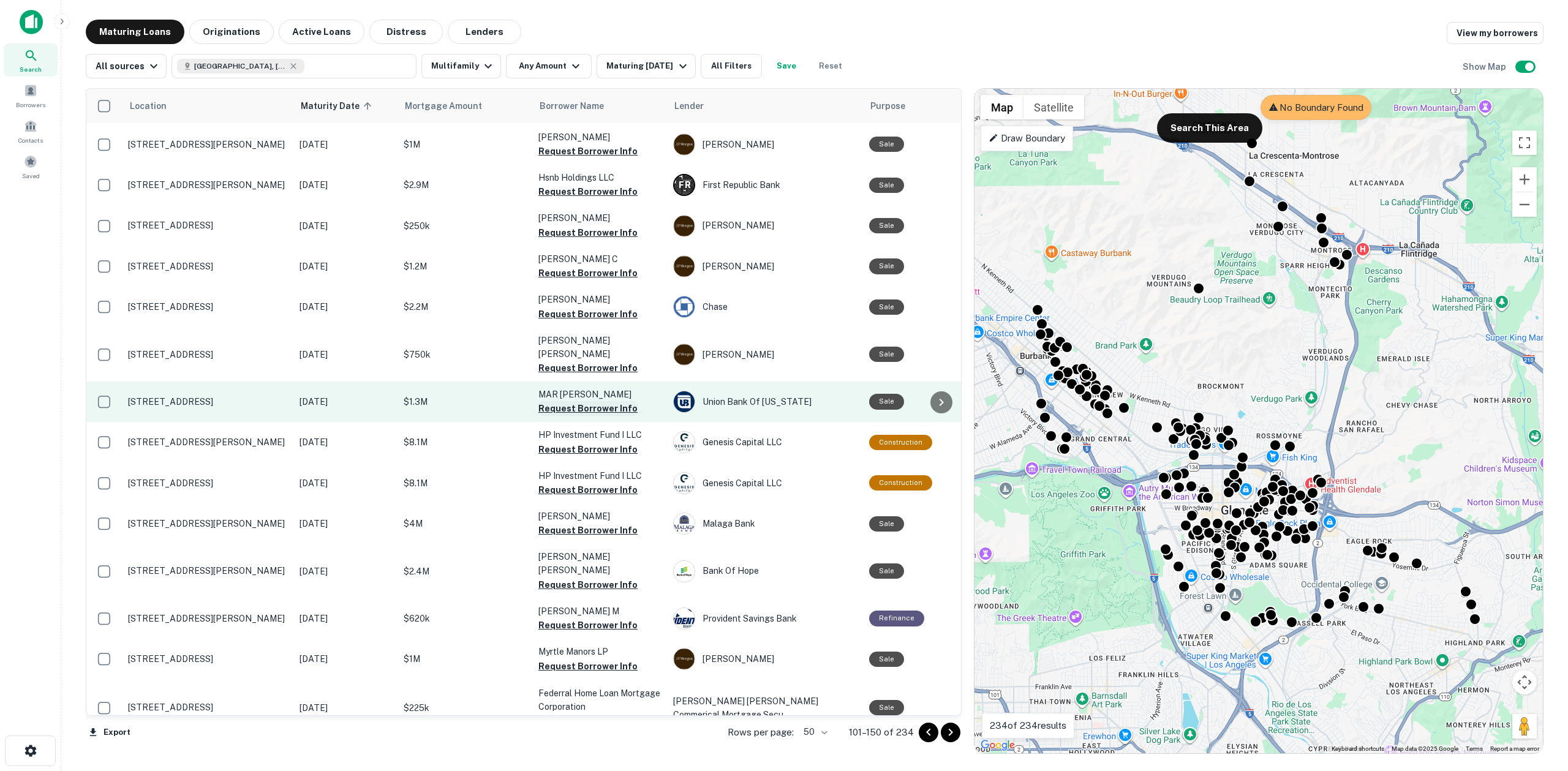
click at [574, 401] on button "Request Borrower Info" at bounding box center [588, 408] width 99 height 14
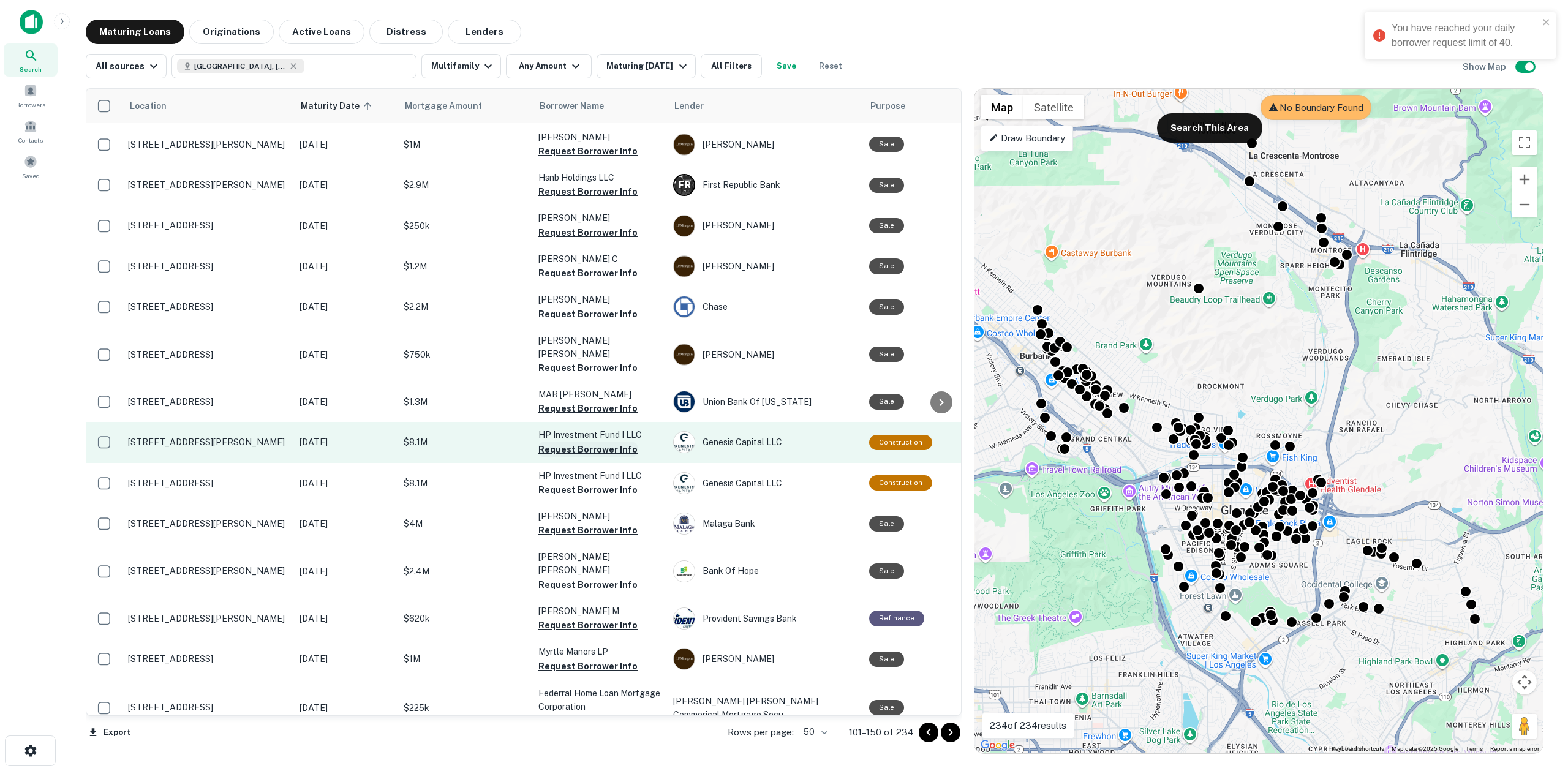
click at [588, 442] on button "Request Borrower Info" at bounding box center [588, 449] width 99 height 14
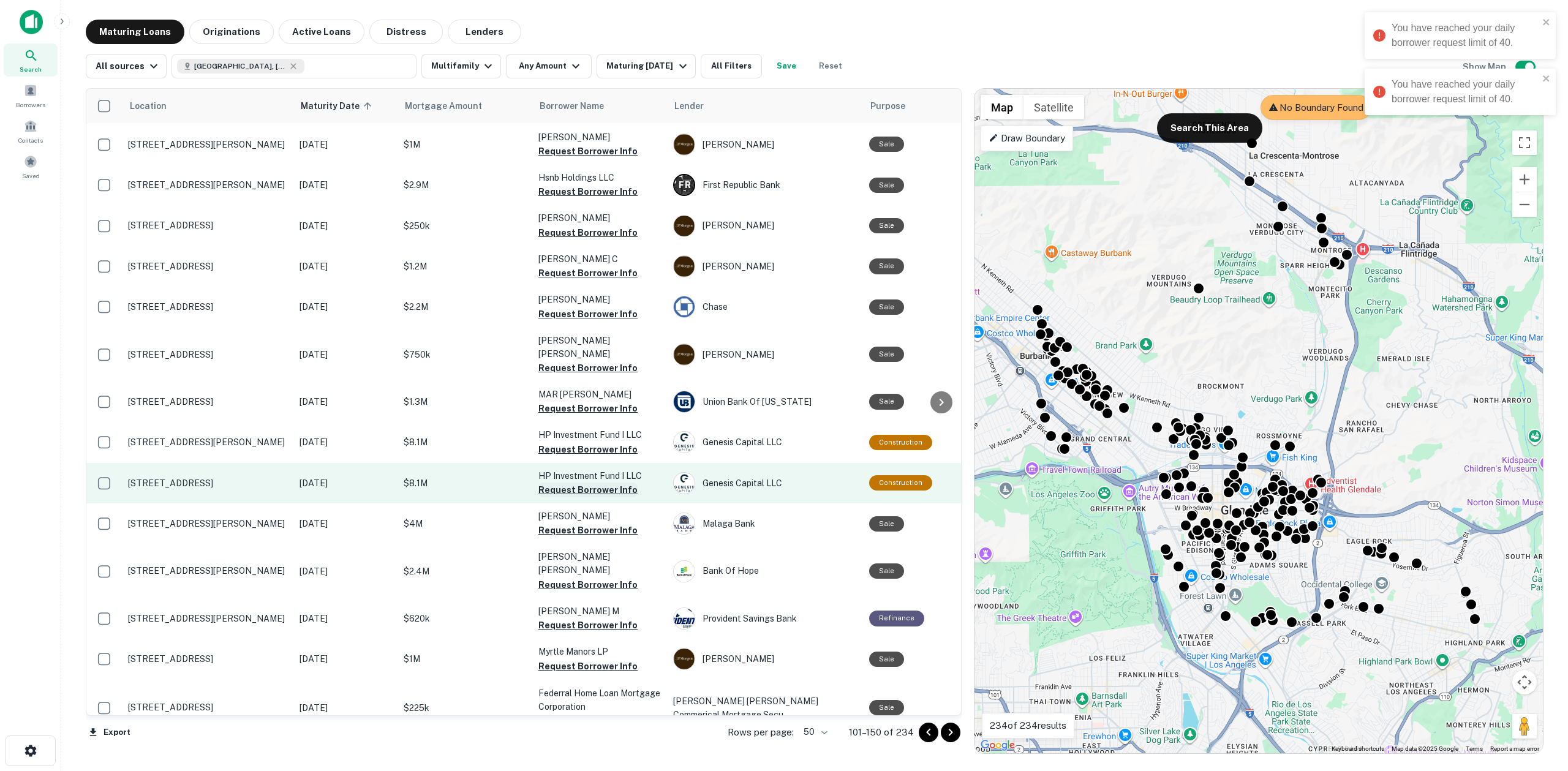
click at [578, 482] on button "Request Borrower Info" at bounding box center [588, 489] width 99 height 14
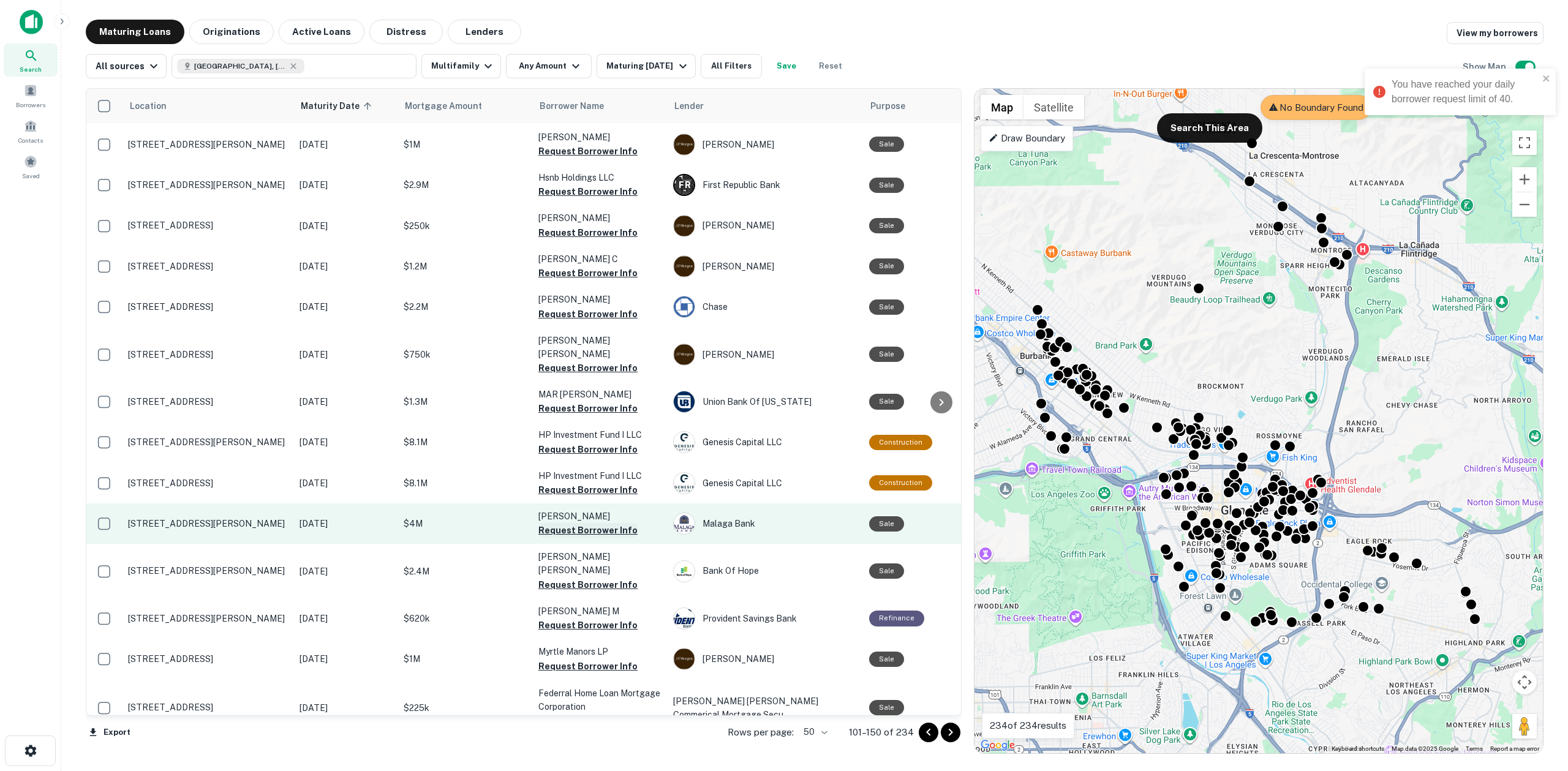
click at [580, 523] on button "Request Borrower Info" at bounding box center [588, 530] width 99 height 14
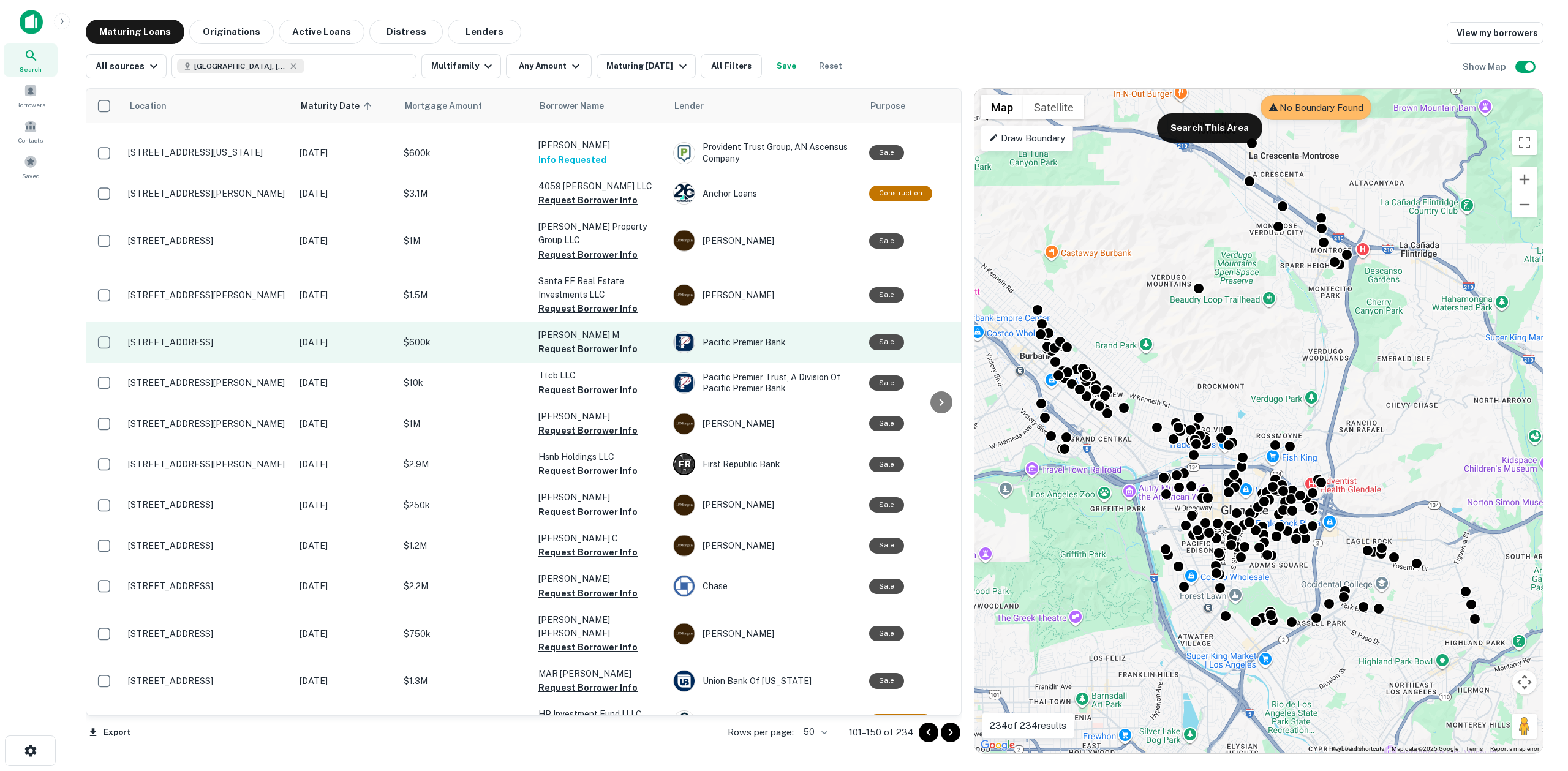
scroll to position [977, 0]
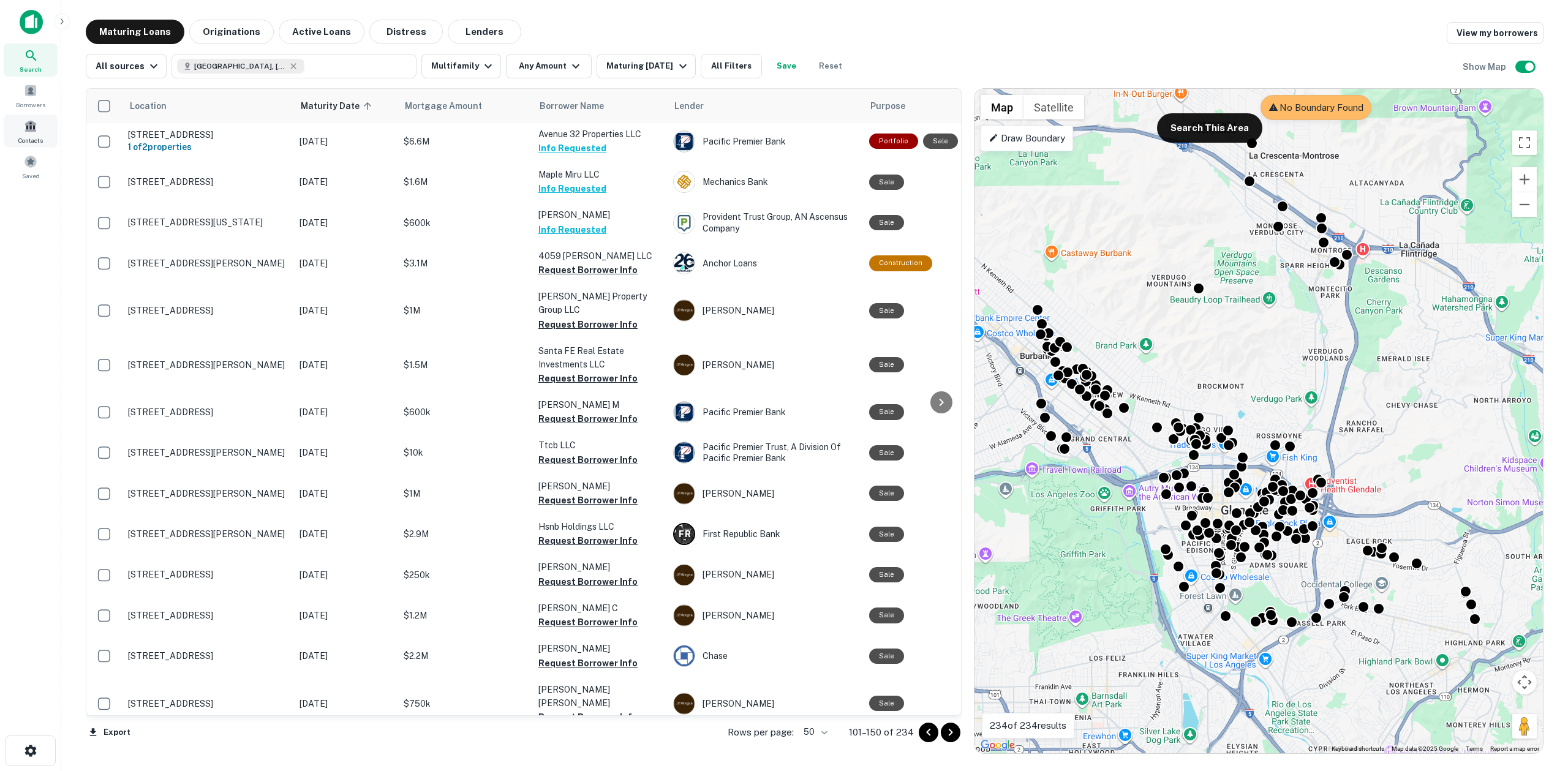
click at [31, 140] on span "Contacts" at bounding box center [30, 141] width 24 height 10
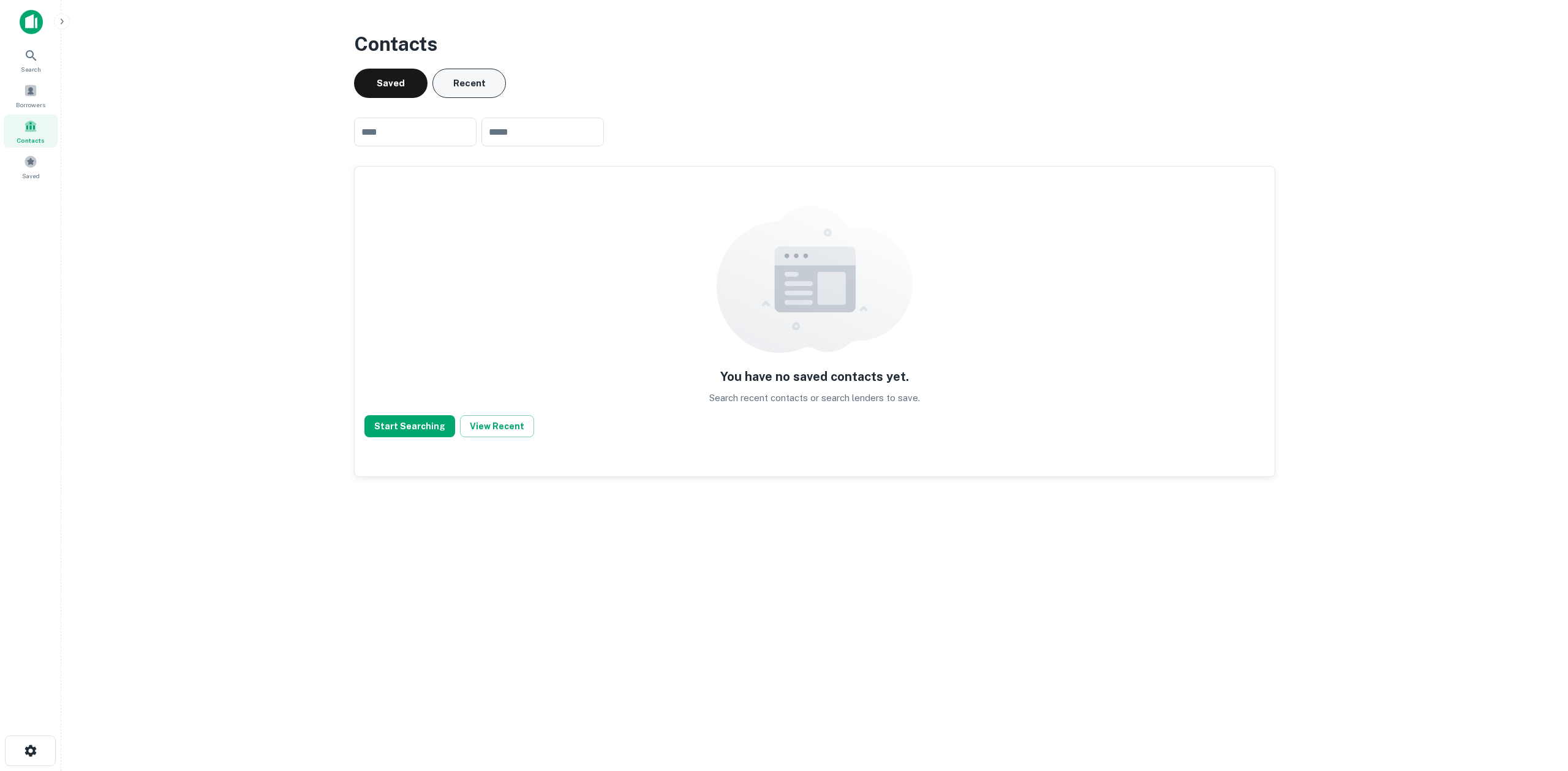
click at [473, 89] on button "Recent" at bounding box center [469, 83] width 73 height 29
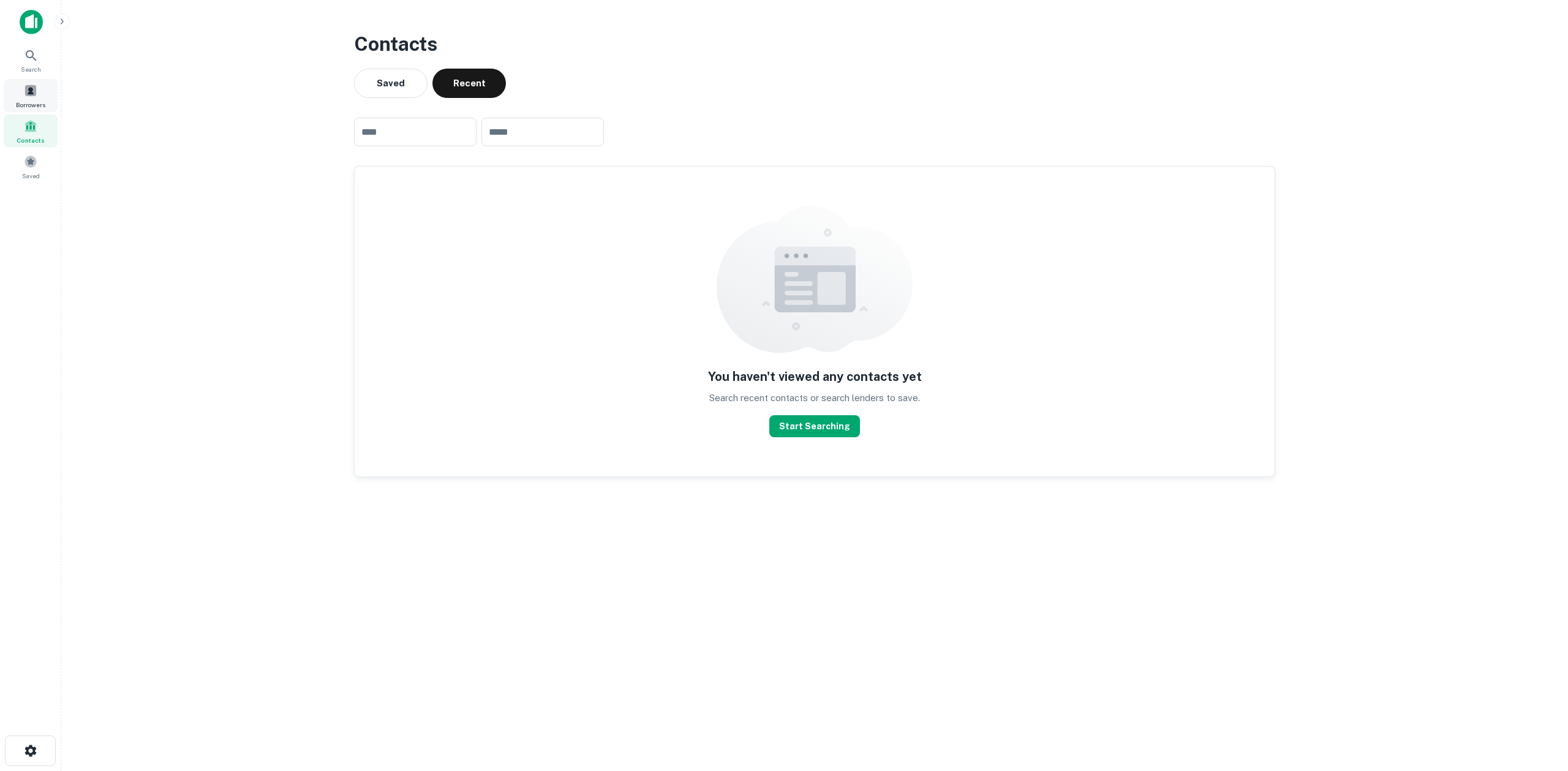
click at [24, 92] on span at bounding box center [30, 90] width 13 height 13
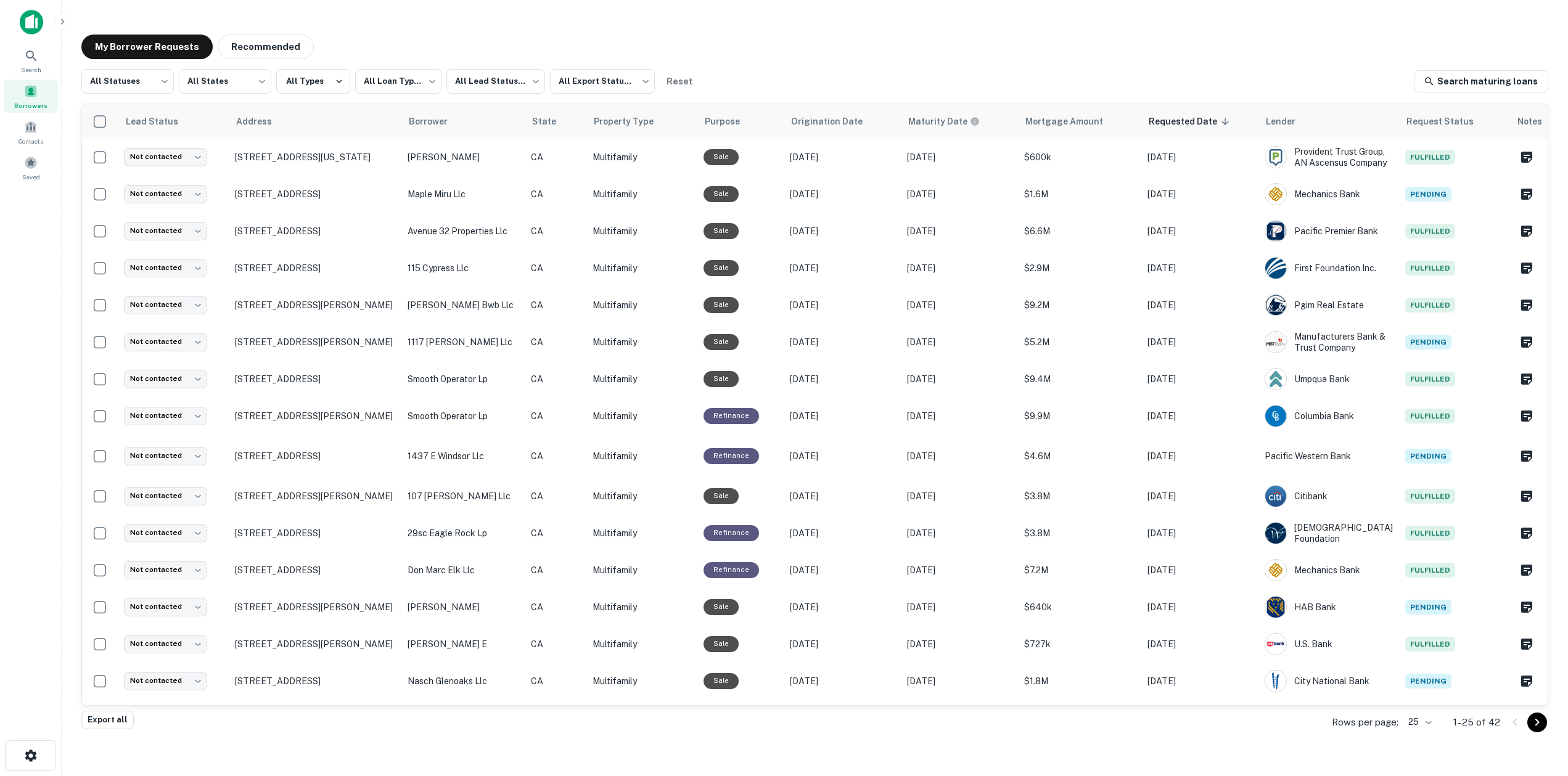
click at [878, 45] on div "My Borrower Requests Recommended" at bounding box center [815, 47] width 1467 height 25
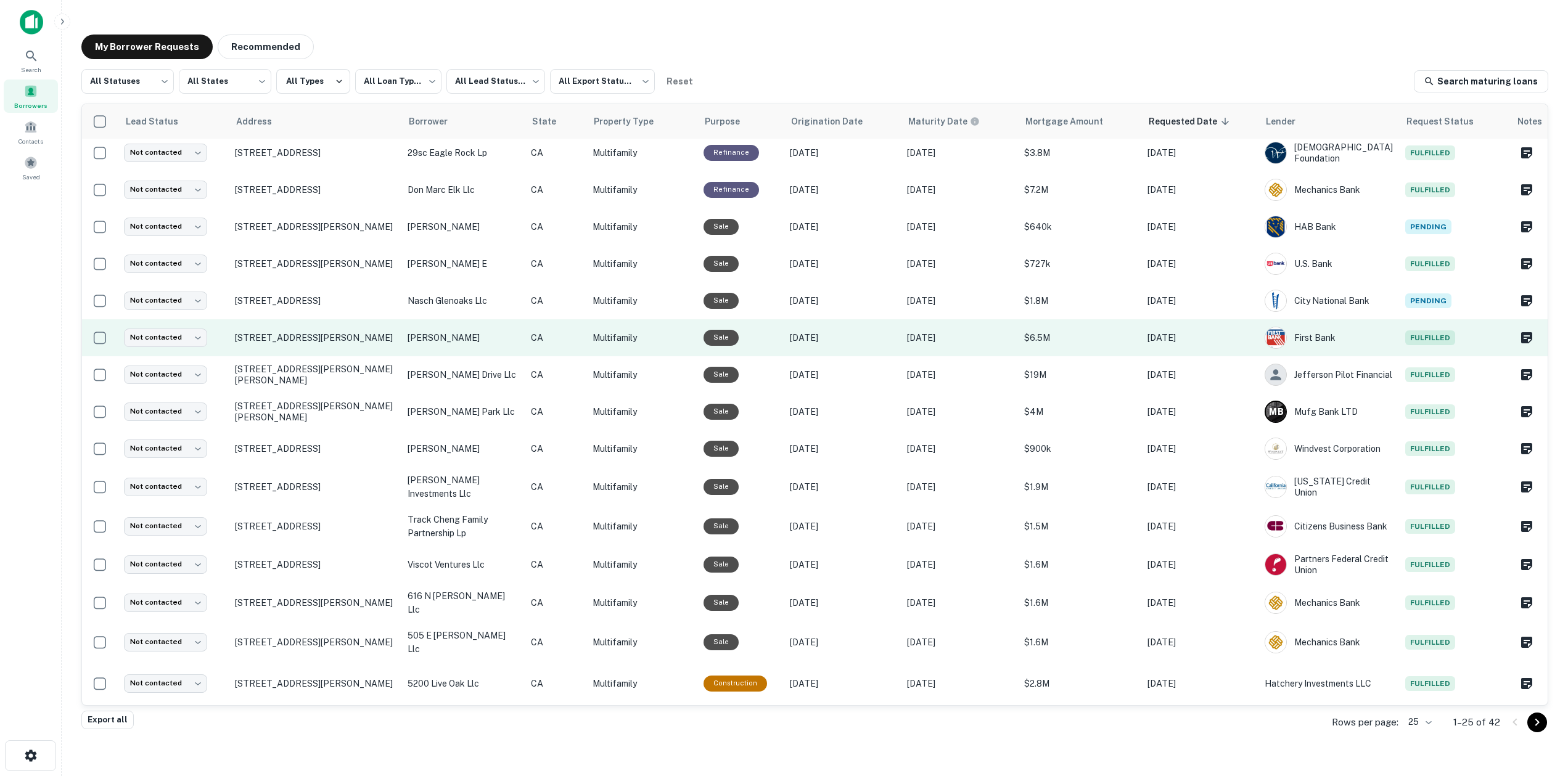
scroll to position [6, 0]
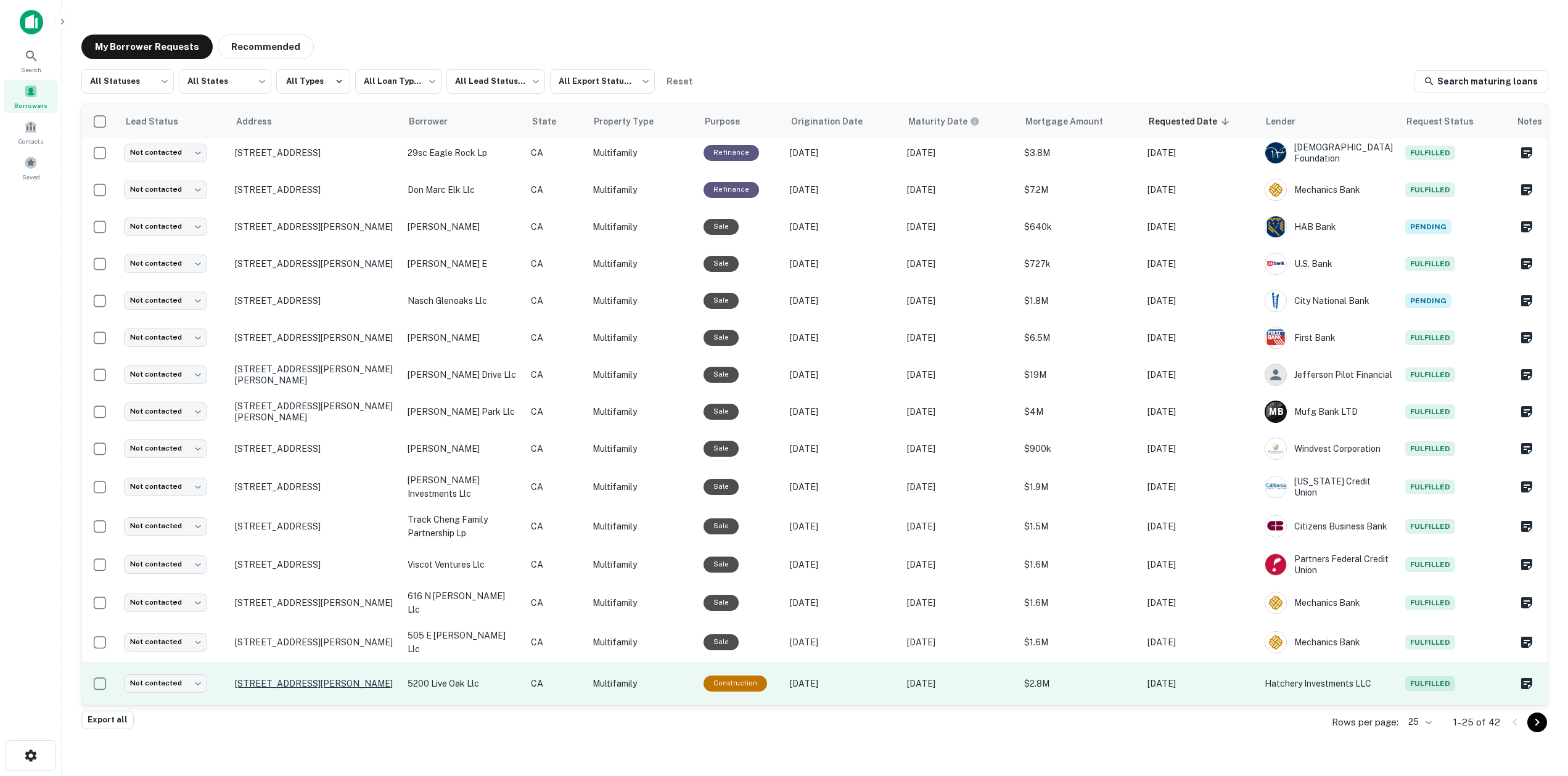
click at [364, 678] on p "463 Riverdale Dr Glendale, CA 91204" at bounding box center [315, 684] width 160 height 11
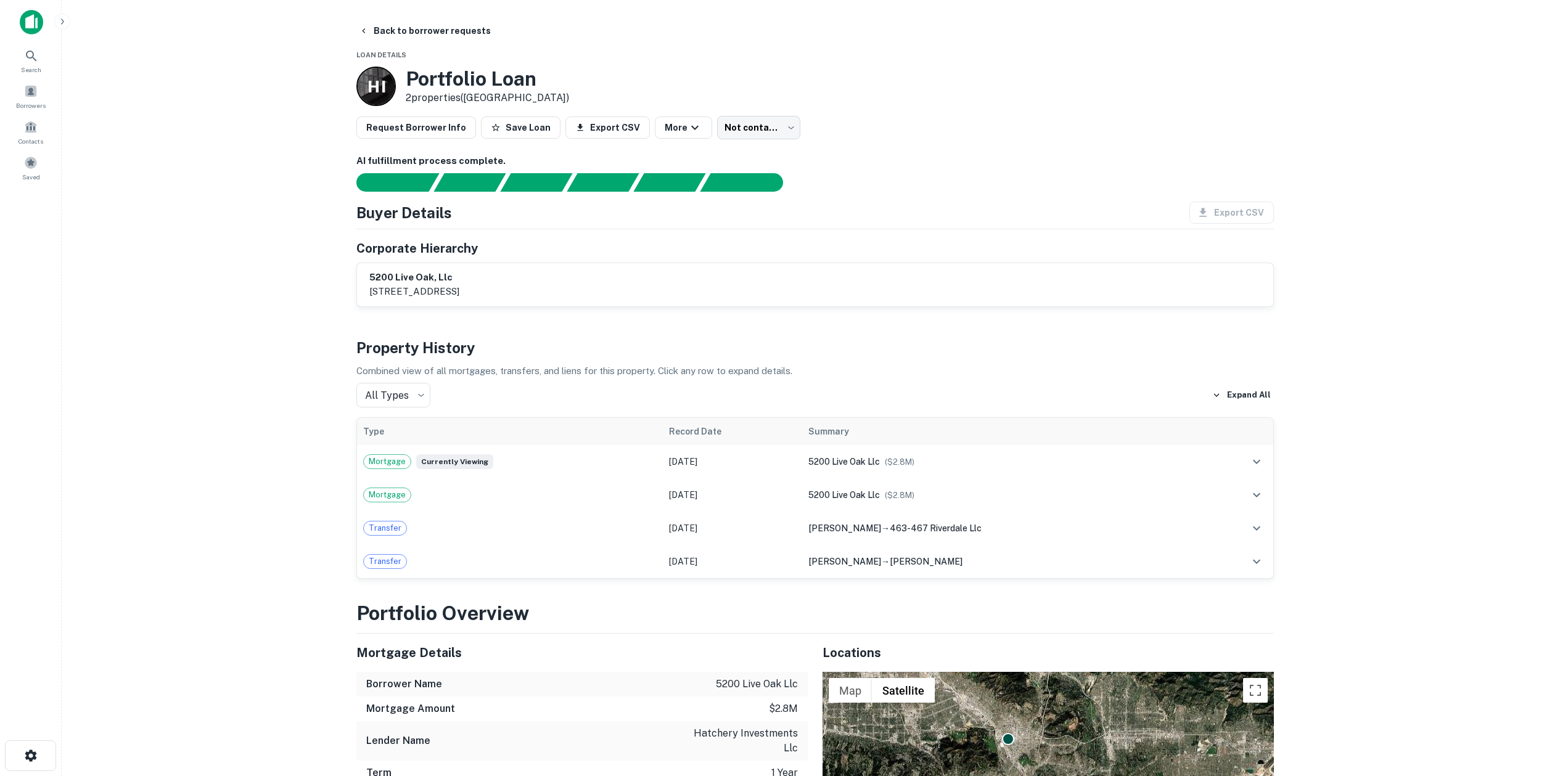
click at [391, 28] on button "Back to borrower requests" at bounding box center [424, 30] width 142 height 22
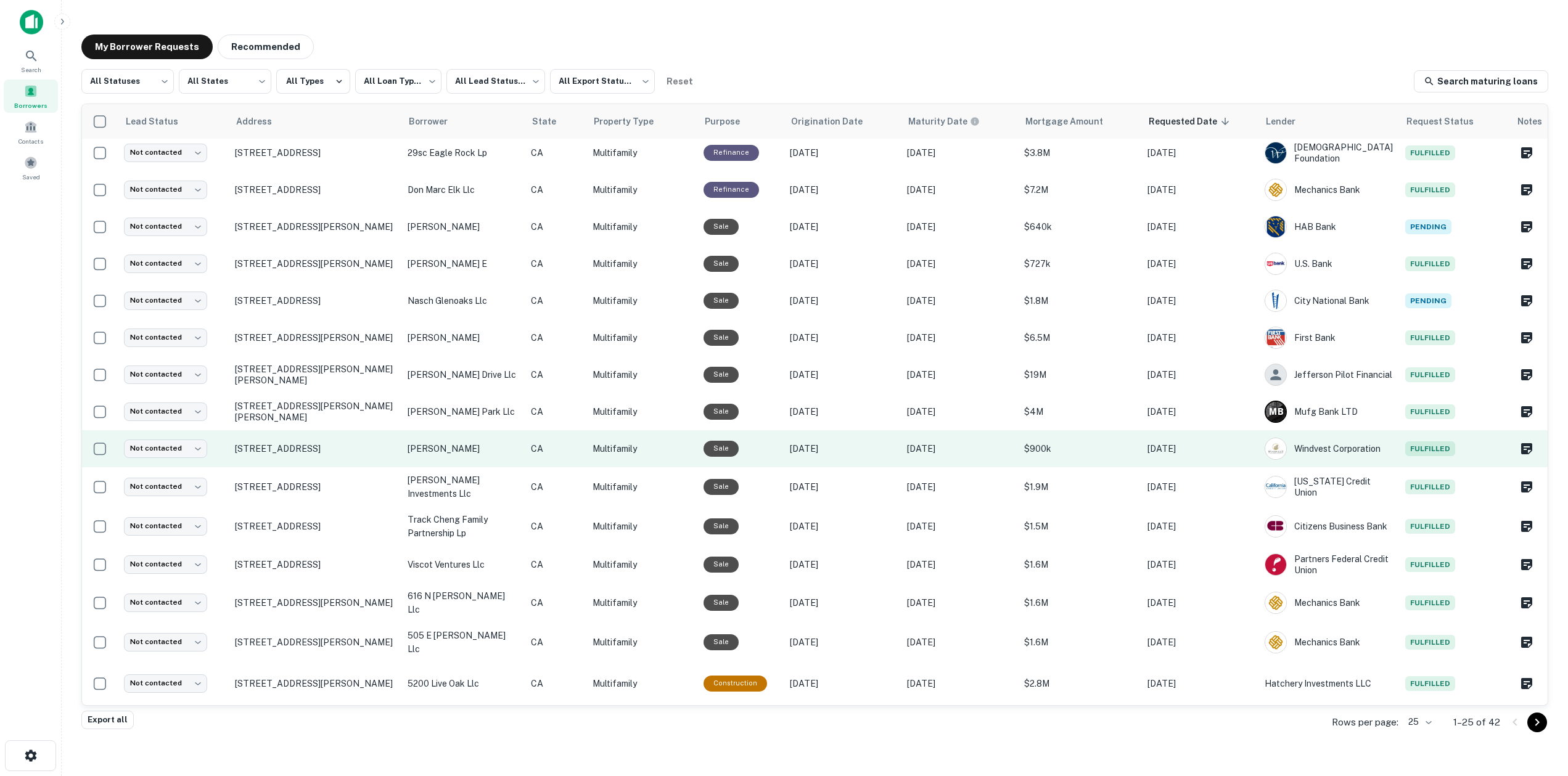
scroll to position [6, 0]
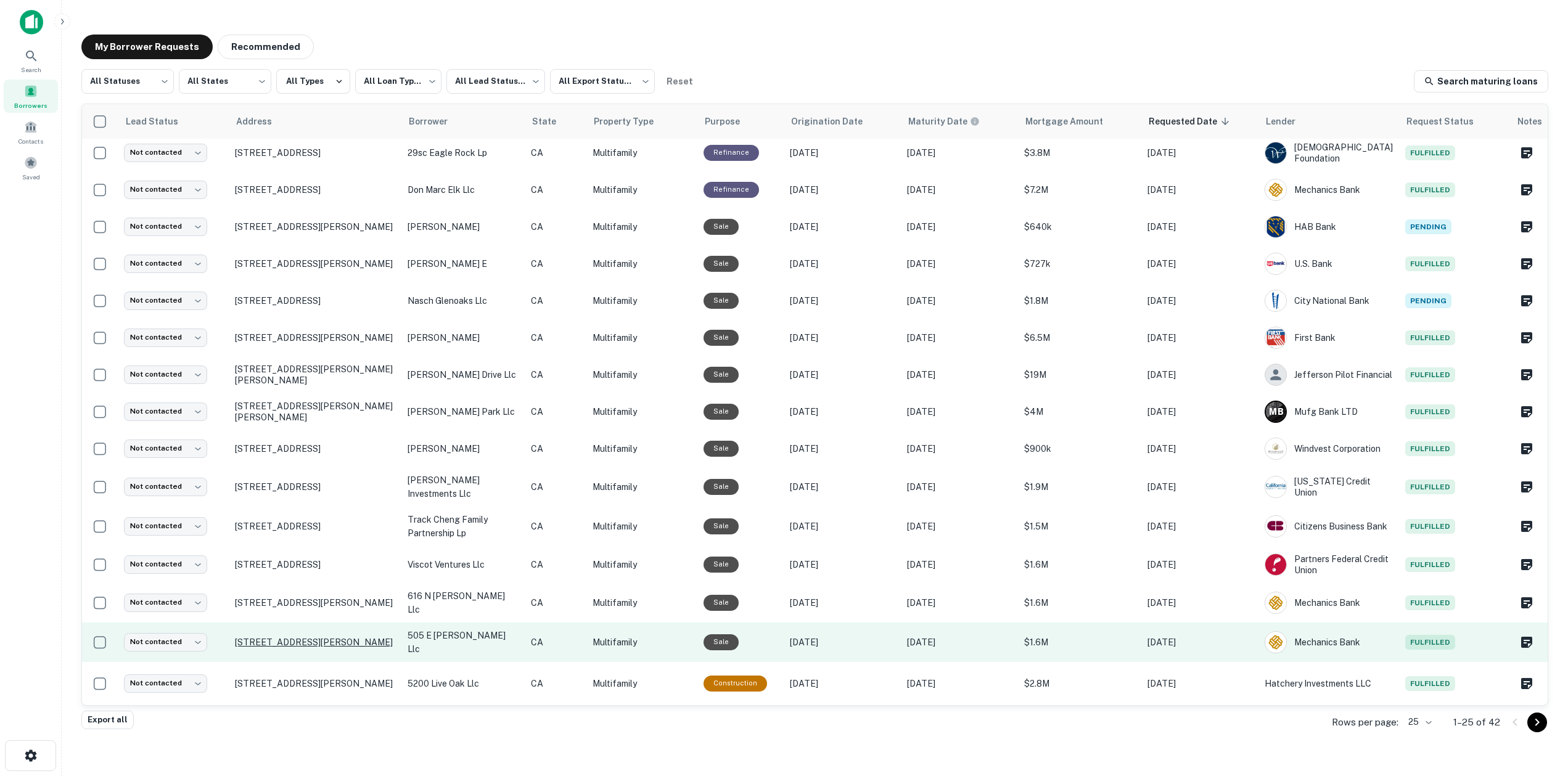
click at [310, 642] on p "600 N Jackson St Glendale, CA 91206" at bounding box center [315, 643] width 160 height 11
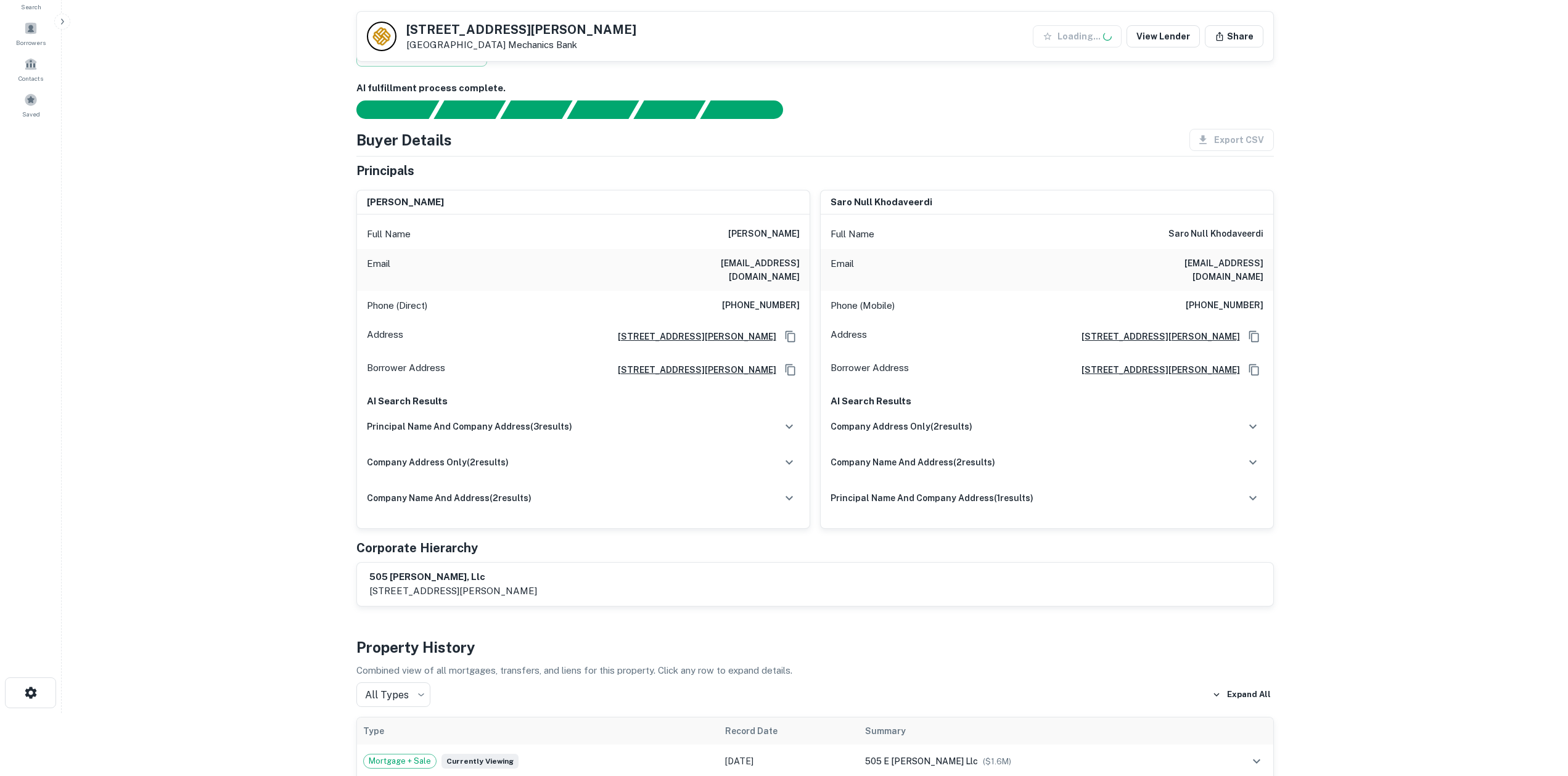
scroll to position [314, 0]
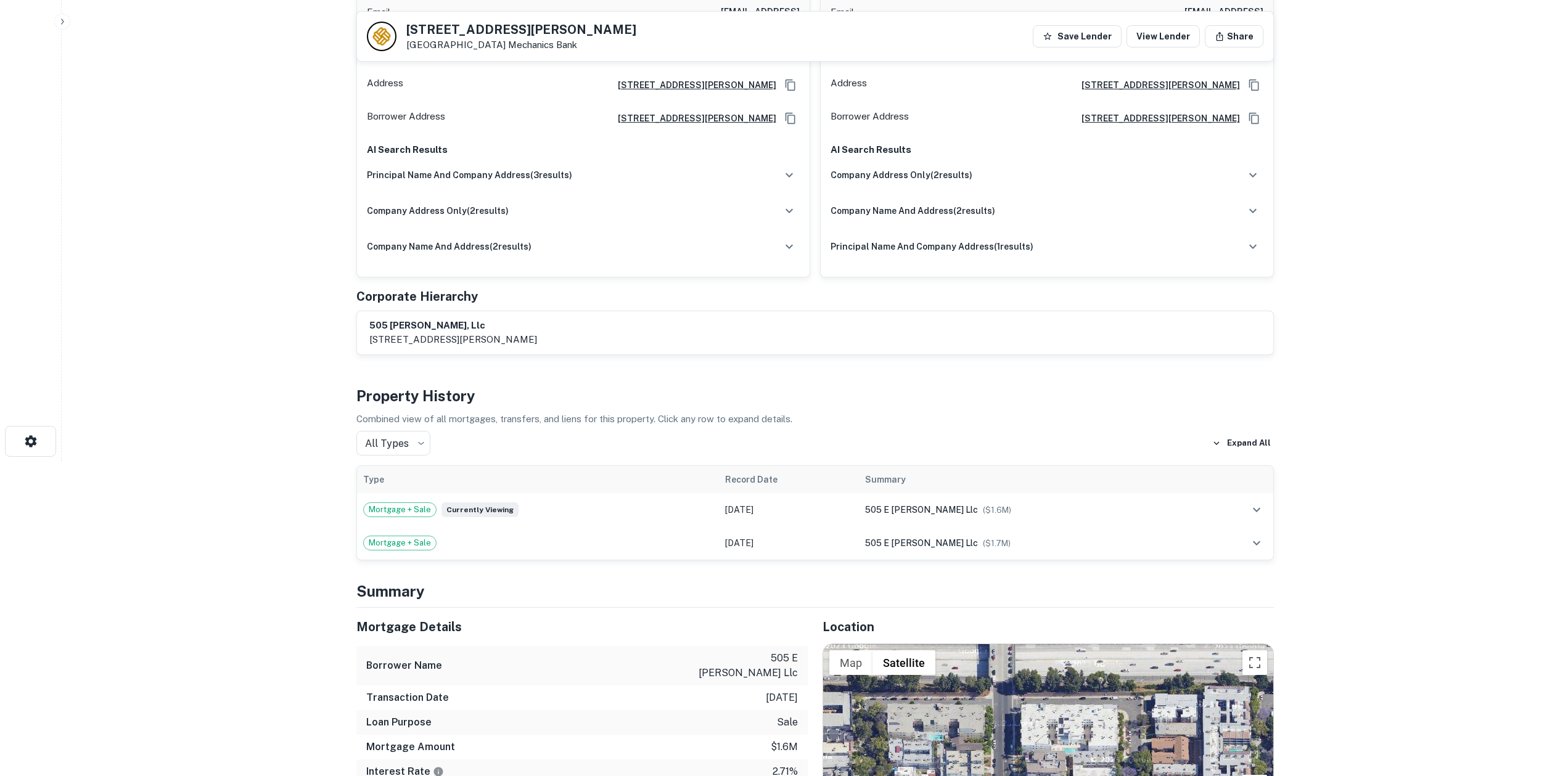
click at [1392, 359] on main "Back to borrower requests 600 N JACKSON ST Glendale, CA 91206 Mechanics Bank Sa…" at bounding box center [815, 73] width 1506 height 776
click at [1466, 212] on main "Back to borrower requests 600 N JACKSON ST Glendale, CA 91206 Mechanics Bank Sa…" at bounding box center [815, 73] width 1506 height 776
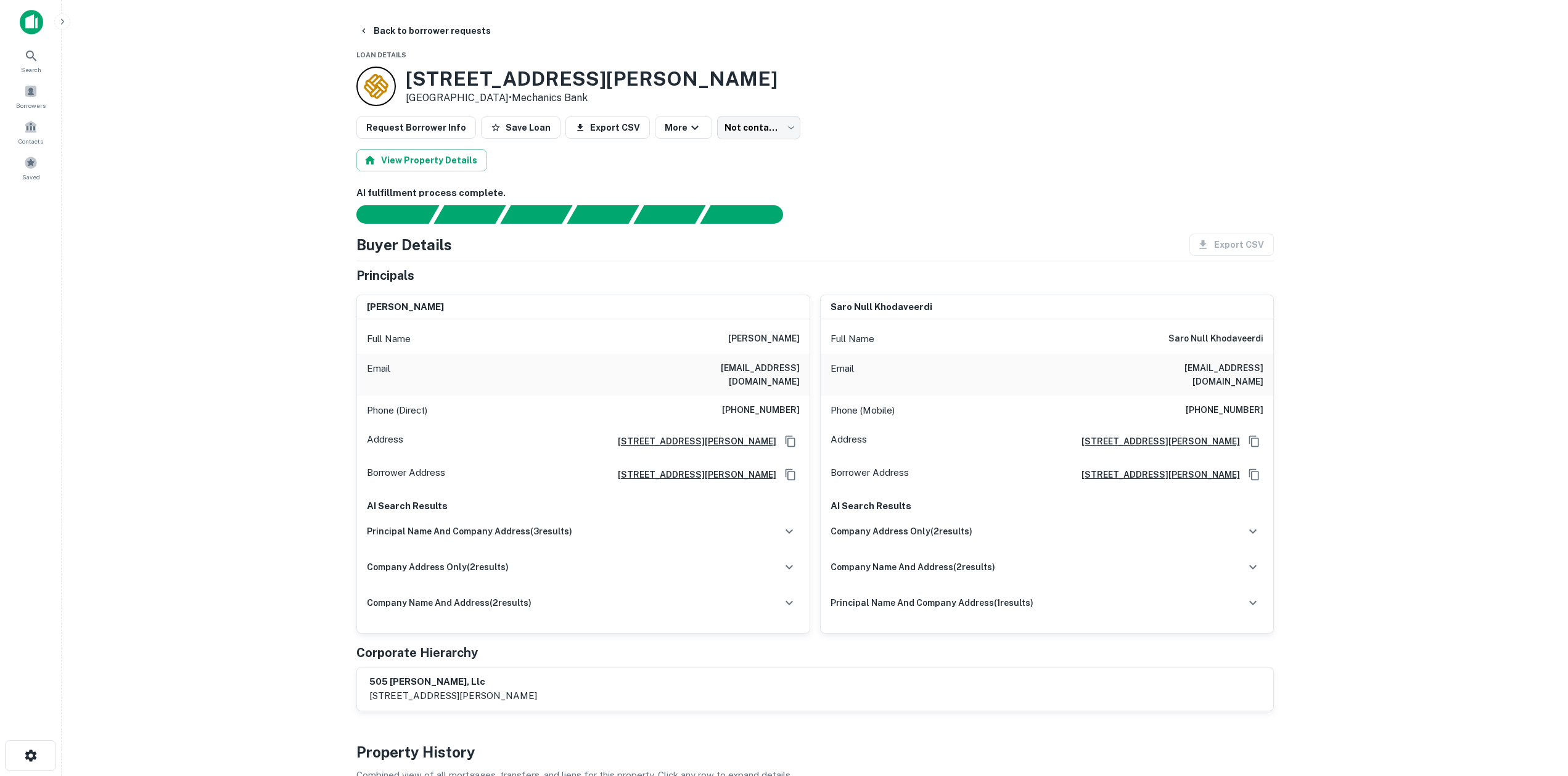
click at [1495, 24] on main "Back to borrower requests Loan Details 600 N JACKSON ST Glendale, CA 91206 • Me…" at bounding box center [815, 388] width 1506 height 776
click at [1467, 103] on main "Back to borrower requests Loan Details 600 N JACKSON ST Glendale, CA 91206 • Me…" at bounding box center [815, 388] width 1506 height 776
click at [222, 205] on main "Back to borrower requests Loan Details 600 N JACKSON ST Glendale, CA 91206 • Me…" at bounding box center [815, 388] width 1506 height 776
click at [405, 28] on button "Back to borrower requests" at bounding box center [424, 30] width 142 height 22
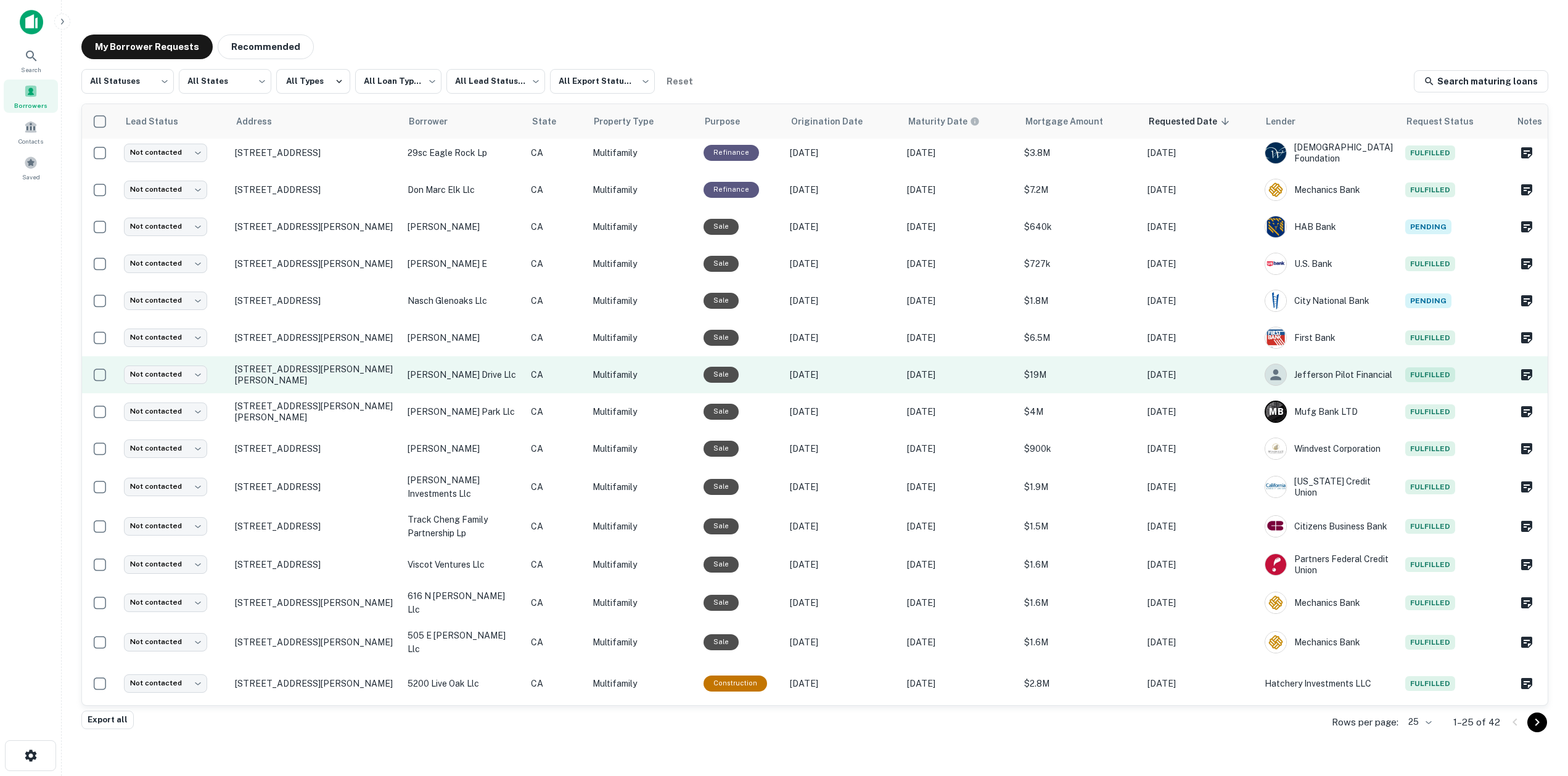
scroll to position [6, 0]
